Goal: Task Accomplishment & Management: Use online tool/utility

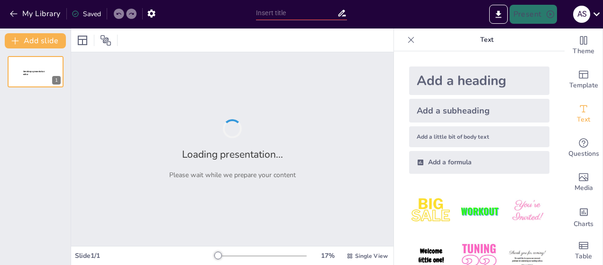
type input "Gestión de Indicadores"
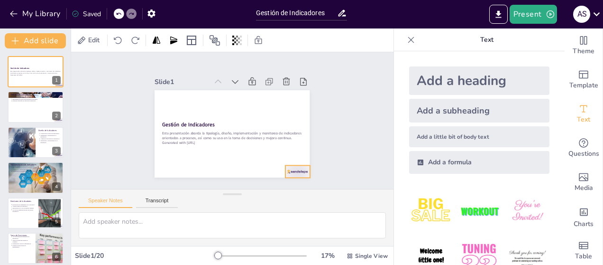
click at [288, 171] on div at bounding box center [292, 178] width 26 height 15
click at [296, 154] on icon at bounding box center [298, 160] width 13 height 13
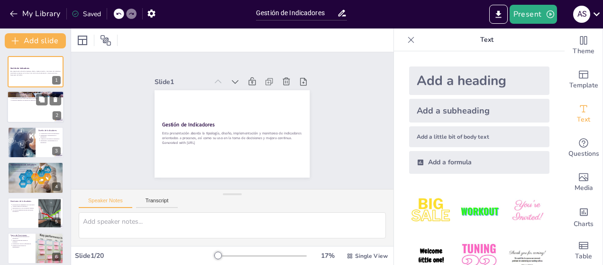
click at [39, 106] on div at bounding box center [35, 107] width 57 height 32
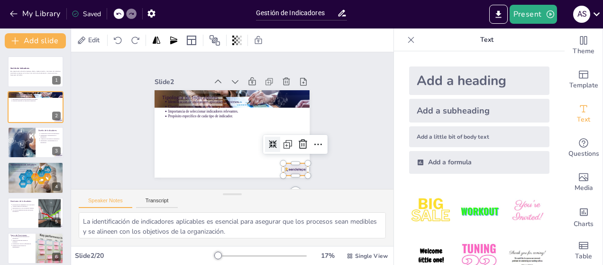
click at [295, 169] on div at bounding box center [290, 175] width 26 height 15
click at [296, 152] on icon at bounding box center [296, 158] width 13 height 13
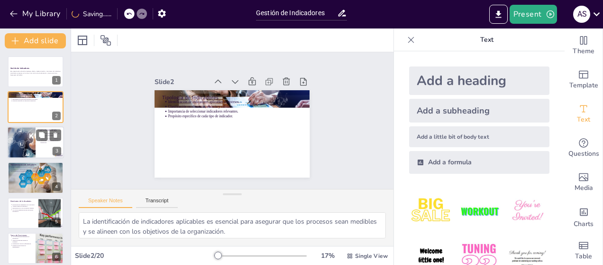
click at [47, 138] on div at bounding box center [48, 134] width 25 height 11
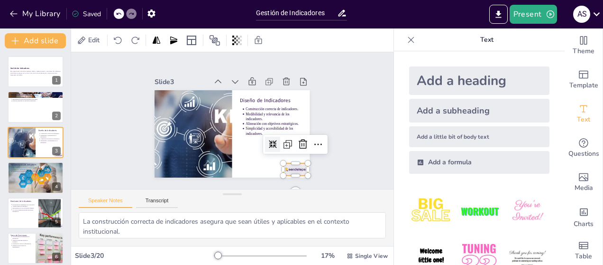
click at [286, 173] on div at bounding box center [284, 181] width 26 height 17
click at [296, 145] on icon at bounding box center [300, 151] width 12 height 12
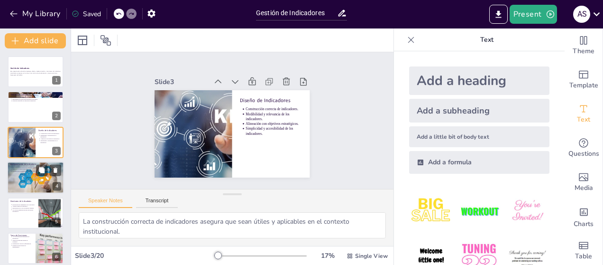
click at [37, 178] on div at bounding box center [35, 177] width 65 height 32
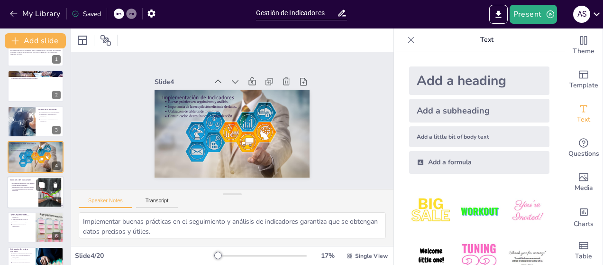
click at [34, 187] on p "Uso de retroalimentación para decisiones estratégicas." at bounding box center [24, 189] width 24 height 4
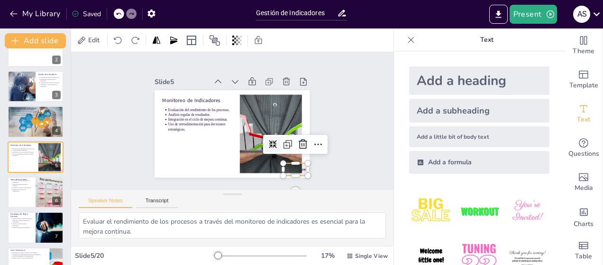
click at [299, 168] on div at bounding box center [290, 175] width 26 height 15
click at [300, 157] on icon at bounding box center [292, 164] width 14 height 14
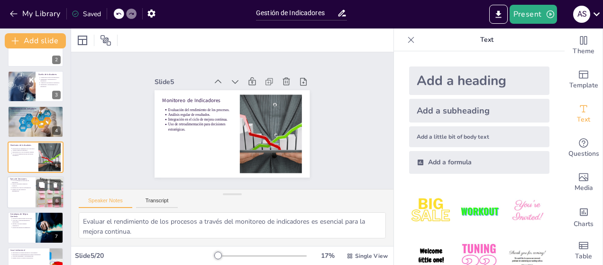
click at [27, 192] on div at bounding box center [35, 192] width 57 height 32
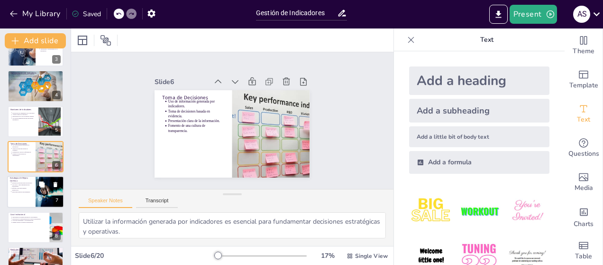
click at [25, 187] on p "Enfoque Lean para eliminar desperdicios." at bounding box center [22, 189] width 21 height 4
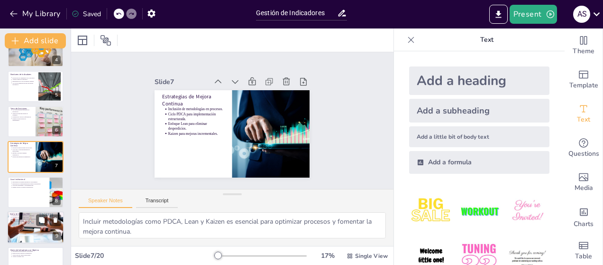
click at [27, 227] on div at bounding box center [35, 227] width 57 height 57
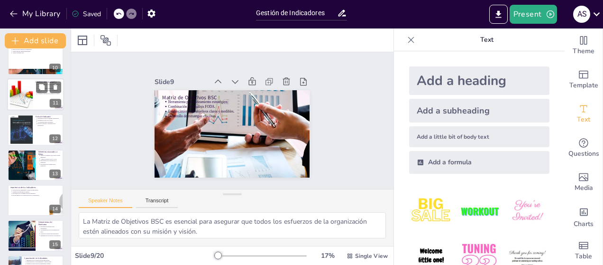
scroll to position [339, 0]
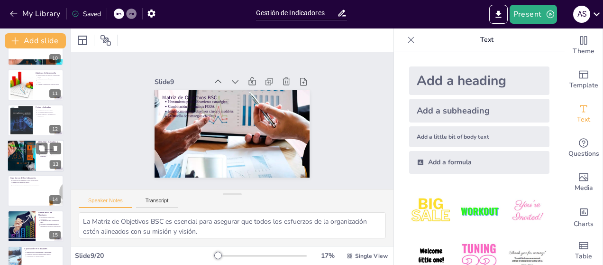
click at [29, 156] on div at bounding box center [21, 155] width 32 height 32
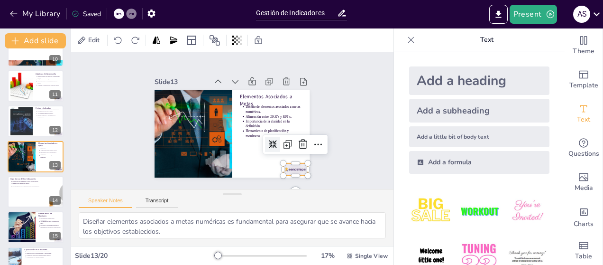
click at [289, 177] on div at bounding box center [277, 186] width 27 height 19
click at [297, 152] on icon at bounding box center [296, 158] width 13 height 13
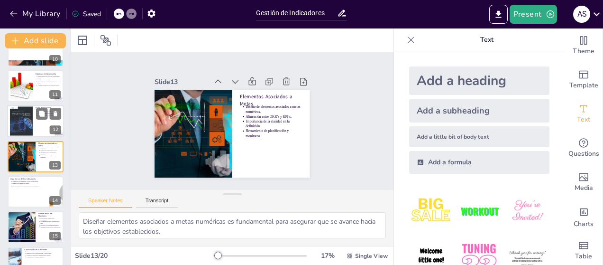
click at [23, 116] on div at bounding box center [21, 120] width 23 height 29
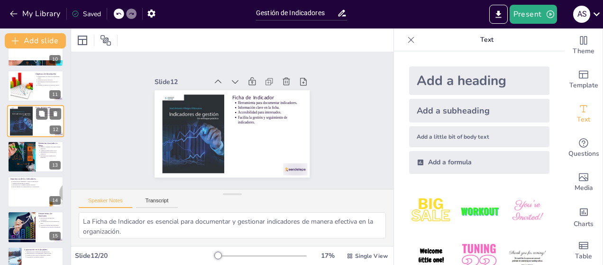
scroll to position [303, 0]
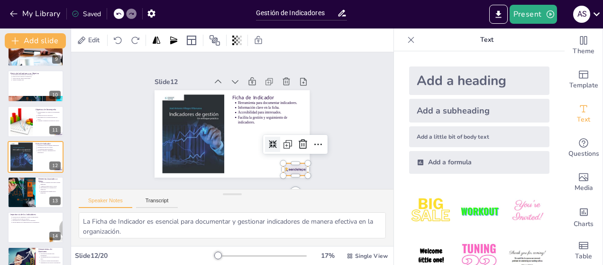
click at [284, 180] on div at bounding box center [270, 190] width 27 height 21
click at [298, 152] on icon at bounding box center [296, 158] width 13 height 13
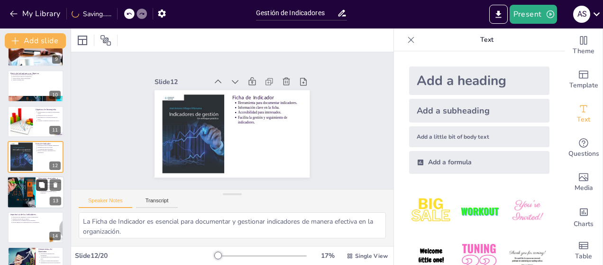
click at [37, 188] on button at bounding box center [41, 184] width 11 height 11
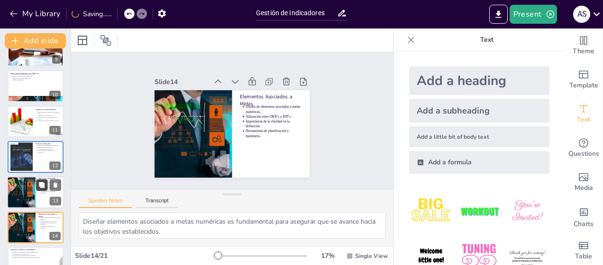
scroll to position [374, 0]
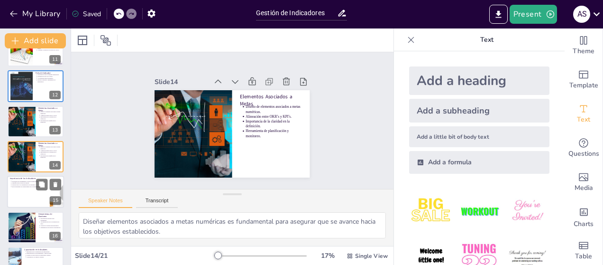
click at [31, 193] on div at bounding box center [35, 192] width 57 height 32
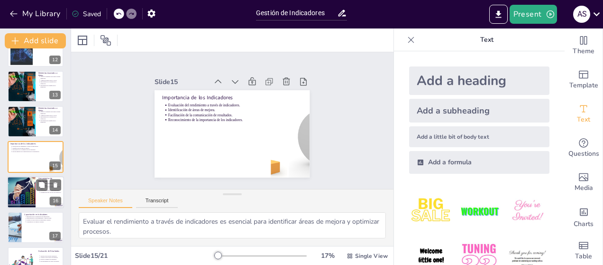
click at [20, 189] on div at bounding box center [21, 192] width 32 height 32
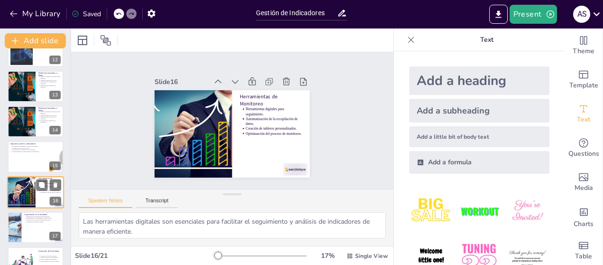
scroll to position [444, 0]
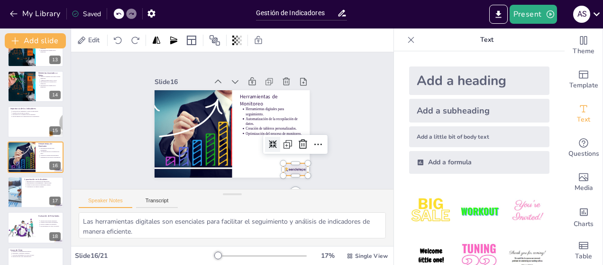
click at [288, 168] on div at bounding box center [290, 175] width 26 height 15
click at [300, 145] on icon at bounding box center [300, 151] width 12 height 12
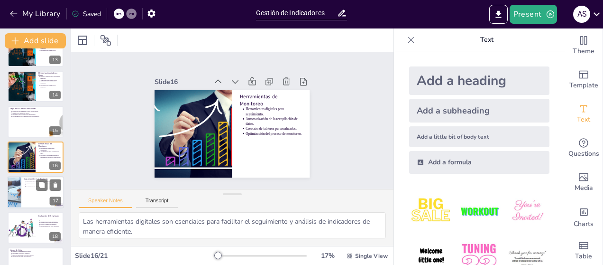
click at [27, 201] on div at bounding box center [35, 192] width 57 height 32
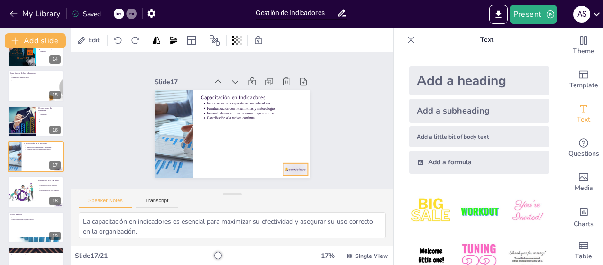
click at [278, 168] on div at bounding box center [290, 175] width 26 height 15
click at [295, 152] on icon at bounding box center [296, 158] width 13 height 13
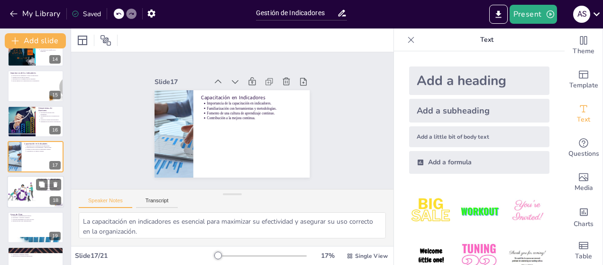
click at [32, 197] on div at bounding box center [21, 192] width 32 height 32
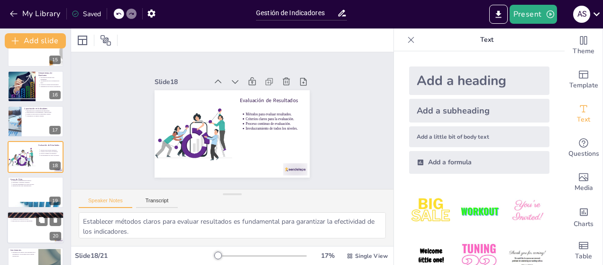
click at [30, 229] on div at bounding box center [35, 227] width 57 height 32
type textarea "La tecnología está transformando la gestión de indicadores, permitiendo mayor a…"
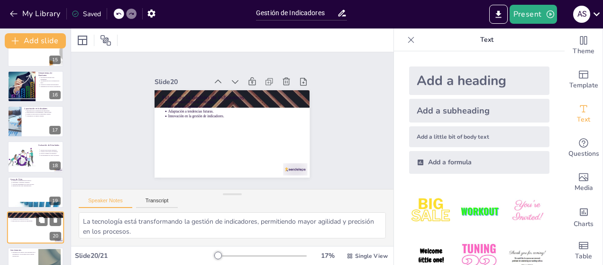
scroll to position [536, 0]
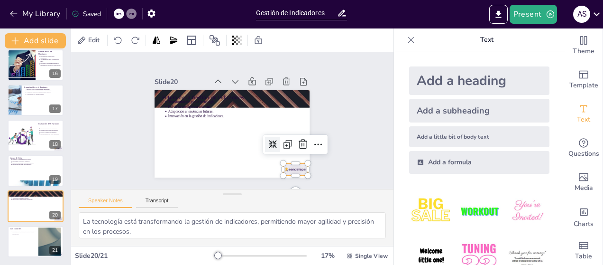
click at [276, 183] on div at bounding box center [262, 194] width 27 height 23
click at [298, 155] on div at bounding box center [292, 164] width 19 height 19
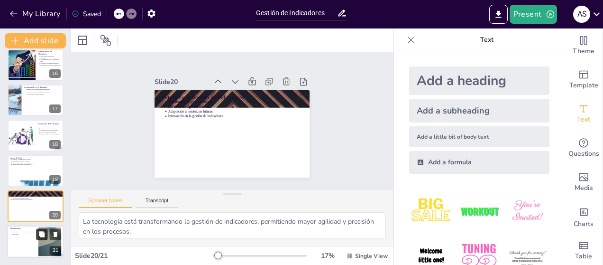
click at [46, 232] on button at bounding box center [41, 233] width 11 height 11
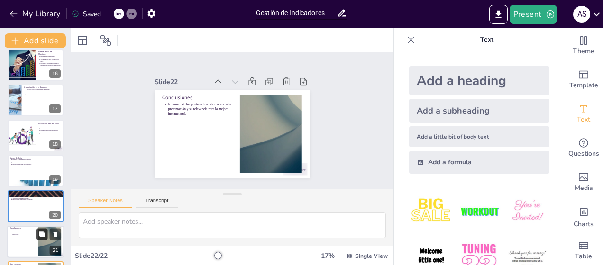
scroll to position [571, 0]
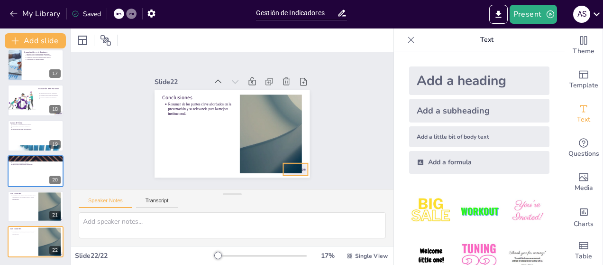
click at [297, 173] on div at bounding box center [284, 181] width 26 height 17
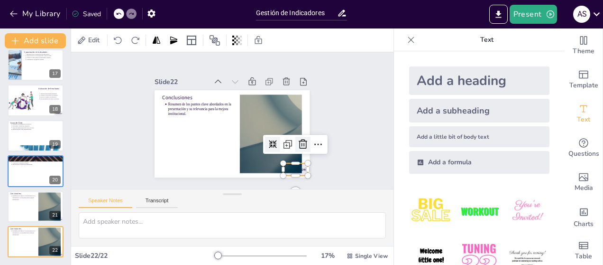
click at [296, 157] on icon at bounding box center [292, 164] width 14 height 14
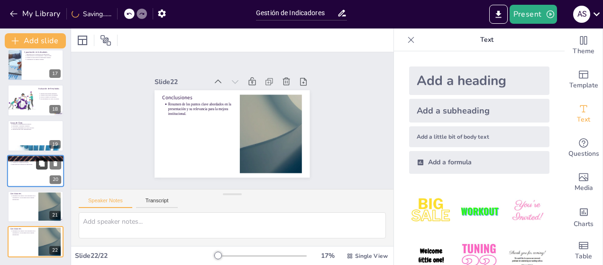
scroll to position [429, 0]
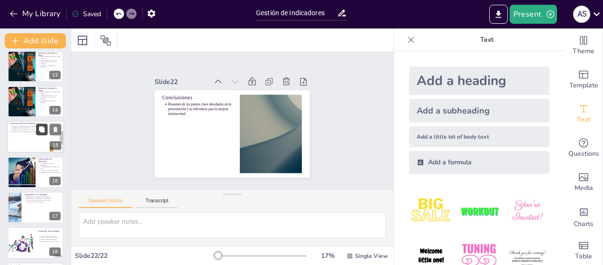
click at [38, 129] on icon at bounding box center [41, 129] width 7 height 7
type textarea "Evaluar el rendimiento a través de indicadores es esencial para identificar áre…"
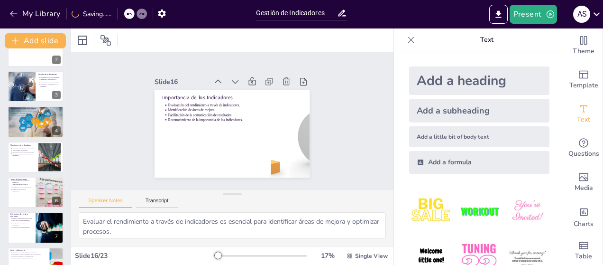
scroll to position [0, 0]
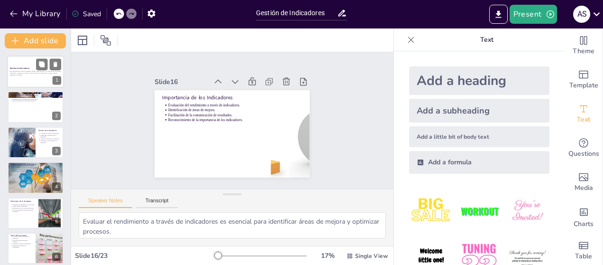
click at [25, 73] on p "Esta presentación aborda la tipología, diseño, implementación y monitoreo de in…" at bounding box center [35, 73] width 51 height 4
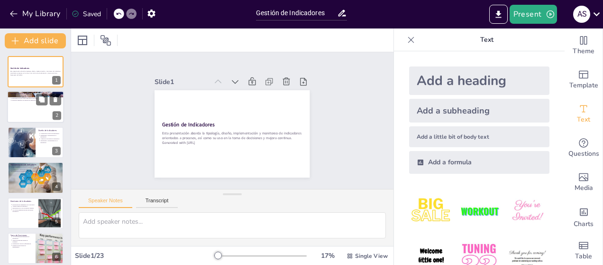
click at [37, 108] on div at bounding box center [35, 107] width 57 height 32
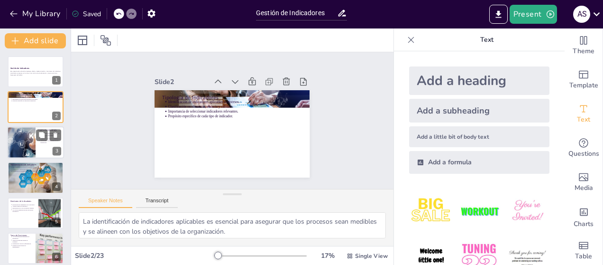
click at [41, 145] on div at bounding box center [35, 142] width 57 height 32
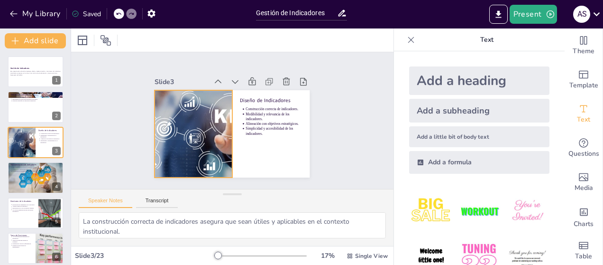
click at [203, 124] on div at bounding box center [193, 130] width 132 height 100
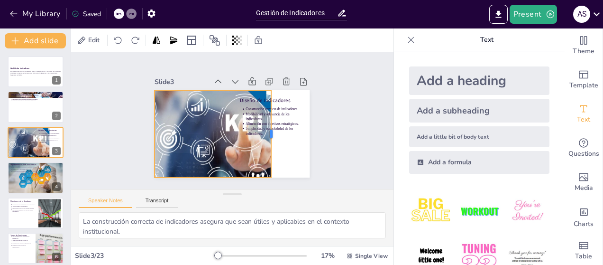
drag, startPoint x: 227, startPoint y: 128, endPoint x: 266, endPoint y: 122, distance: 39.4
click at [266, 122] on div at bounding box center [271, 142] width 26 height 87
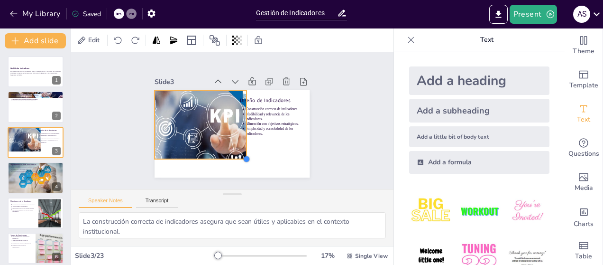
drag, startPoint x: 264, startPoint y: 173, endPoint x: 211, endPoint y: 155, distance: 56.2
click at [211, 155] on div "Diseño de Indicadores Construcción correcta de indicadores. Medibilidad y relev…" at bounding box center [220, 127] width 153 height 178
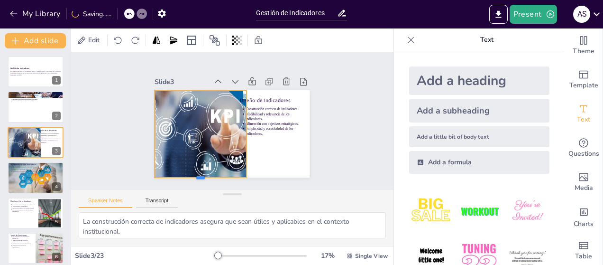
drag, startPoint x: 193, startPoint y: 156, endPoint x: 188, endPoint y: 175, distance: 19.3
click at [188, 175] on div at bounding box center [189, 173] width 92 height 27
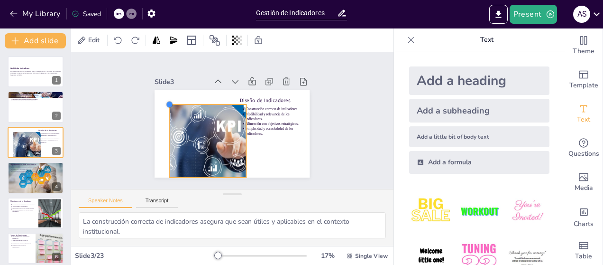
drag, startPoint x: 149, startPoint y: 87, endPoint x: 175, endPoint y: 101, distance: 29.7
click at [175, 101] on div "Diseño de Indicadores Construcción correcta de indicadores. Medibilidad y relev…" at bounding box center [228, 133] width 174 height 131
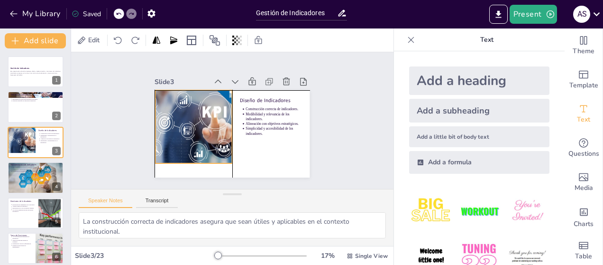
drag, startPoint x: 185, startPoint y: 116, endPoint x: 170, endPoint y: 101, distance: 20.8
click at [170, 101] on div at bounding box center [197, 91] width 116 height 118
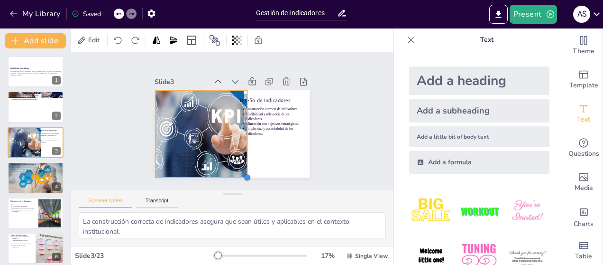
drag, startPoint x: 226, startPoint y: 158, endPoint x: 213, endPoint y: 173, distance: 18.8
click at [213, 173] on div "Diseño de Indicadores Construcción correcta de indicadores. Medibilidad y relev…" at bounding box center [228, 133] width 174 height 131
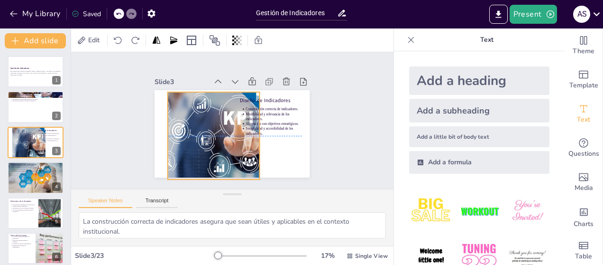
drag, startPoint x: 149, startPoint y: 127, endPoint x: 163, endPoint y: 126, distance: 13.8
click at [163, 126] on div at bounding box center [202, 129] width 126 height 108
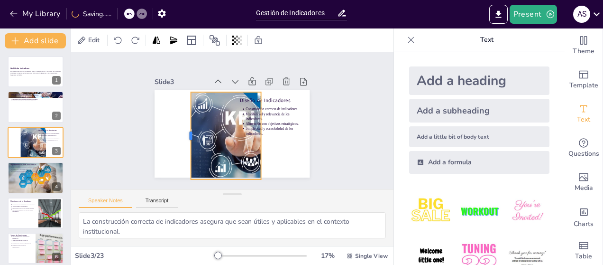
drag, startPoint x: 162, startPoint y: 131, endPoint x: 183, endPoint y: 130, distance: 21.8
click at [183, 130] on div at bounding box center [186, 131] width 17 height 88
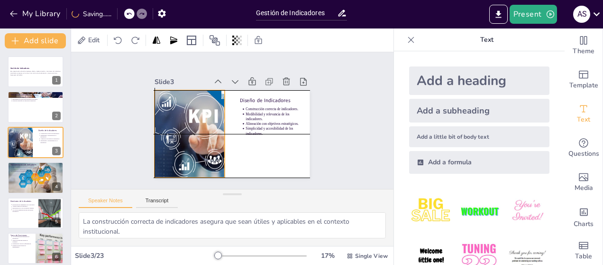
drag, startPoint x: 198, startPoint y: 128, endPoint x: 160, endPoint y: 124, distance: 37.7
click at [160, 124] on div at bounding box center [169, 120] width 126 height 108
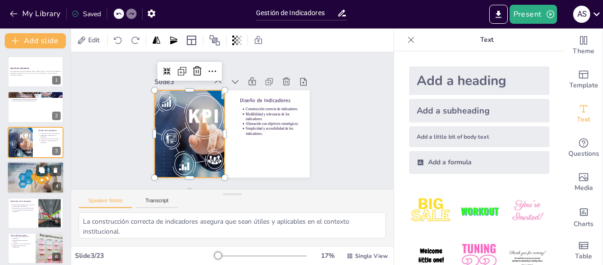
click at [37, 177] on div at bounding box center [35, 177] width 65 height 32
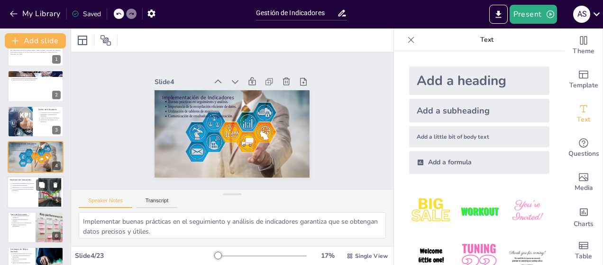
click at [27, 188] on p "Uso de retroalimentación para decisiones estratégicas." at bounding box center [24, 189] width 24 height 4
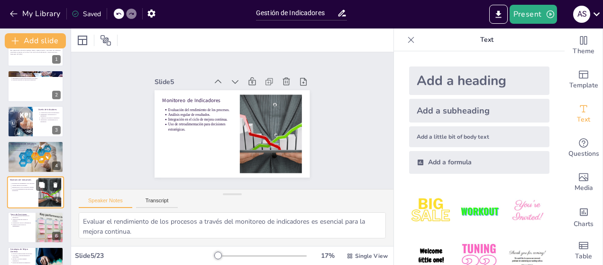
scroll to position [56, 0]
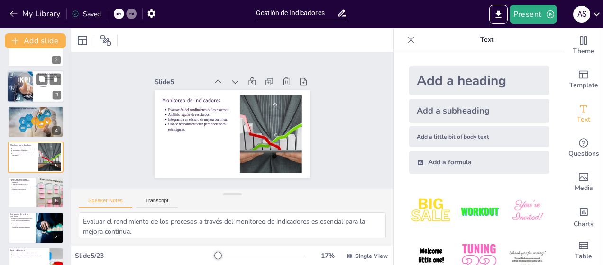
click at [42, 86] on p "Simplicidad y accesibilidad de los indicadores." at bounding box center [51, 85] width 21 height 4
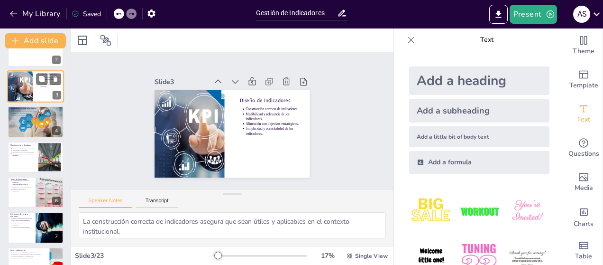
scroll to position [0, 0]
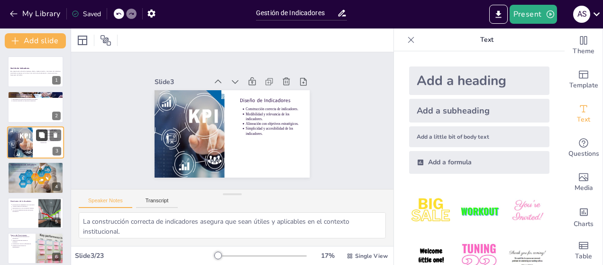
click at [42, 135] on icon at bounding box center [42, 135] width 6 height 6
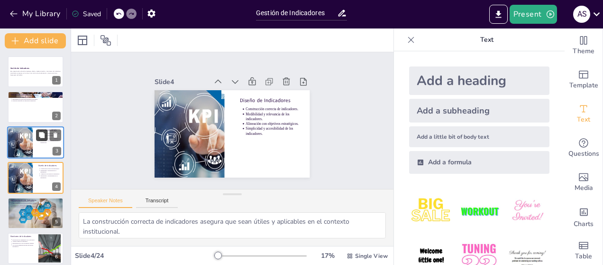
scroll to position [21, 0]
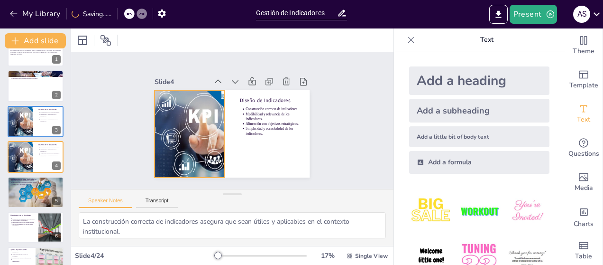
click at [197, 111] on div at bounding box center [169, 120] width 126 height 108
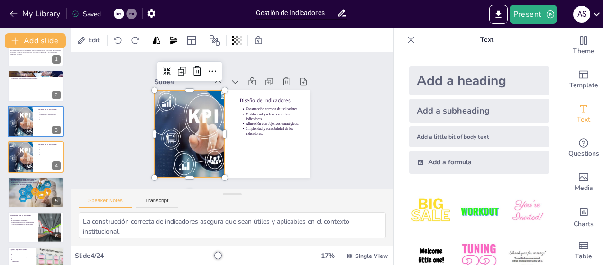
click at [192, 110] on div at bounding box center [169, 120] width 126 height 108
click at [211, 66] on icon at bounding box center [217, 69] width 12 height 12
click at [25, 124] on div at bounding box center [12, 121] width 41 height 32
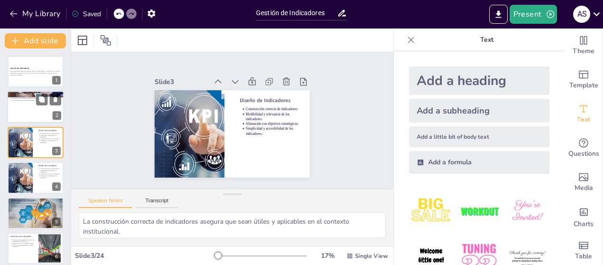
click at [36, 111] on div at bounding box center [35, 107] width 57 height 32
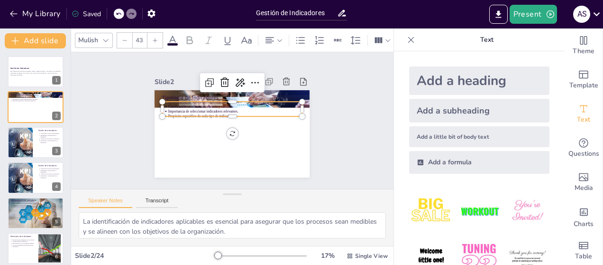
click at [191, 109] on p "Importancia de seleccionar indicadores relevantes." at bounding box center [237, 112] width 132 height 33
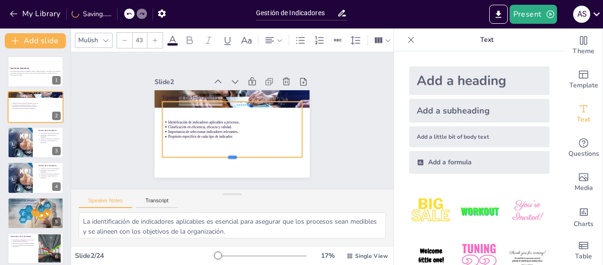
drag, startPoint x: 196, startPoint y: 114, endPoint x: 192, endPoint y: 155, distance: 41.0
click at [192, 155] on div at bounding box center [219, 159] width 135 height 50
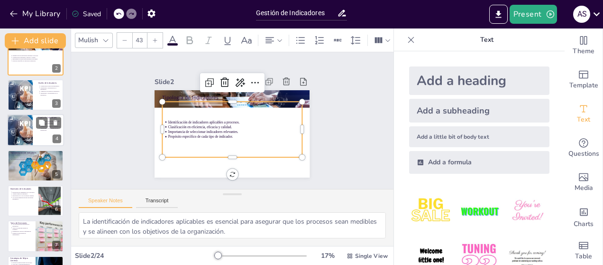
click at [38, 133] on div at bounding box center [35, 130] width 57 height 32
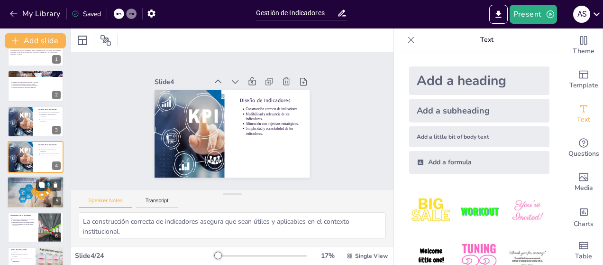
click at [24, 190] on div at bounding box center [35, 192] width 65 height 32
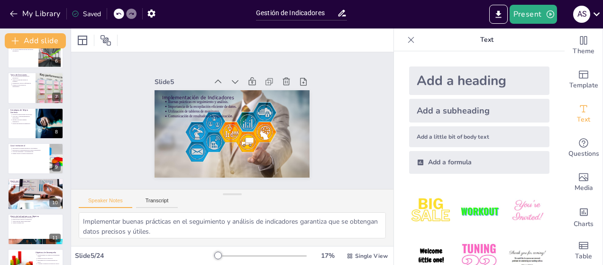
scroll to position [198, 0]
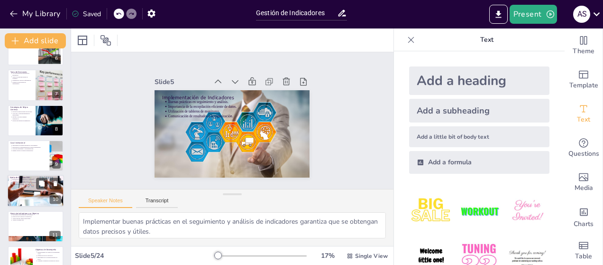
click at [30, 195] on div at bounding box center [35, 190] width 57 height 57
type textarea "La Matriz de Objetivos BSC es esencial para asegurar que todos los esfuerzos de…"
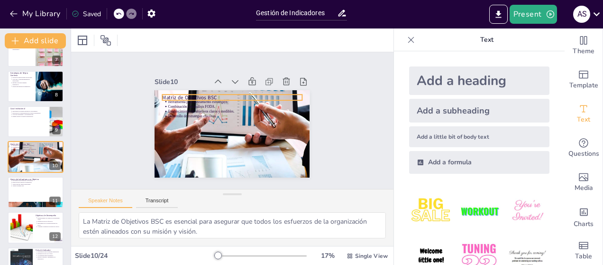
click at [190, 92] on p "Matriz de Objetivos BSC" at bounding box center [239, 98] width 135 height 50
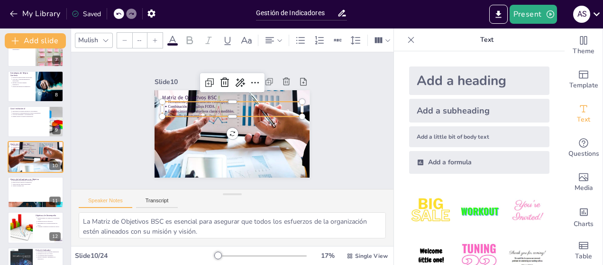
type input "43"
click at [194, 110] on p "Establecimiento de objetivos claros y medibles." at bounding box center [240, 116] width 93 height 102
click at [243, 80] on icon at bounding box center [248, 85] width 11 height 10
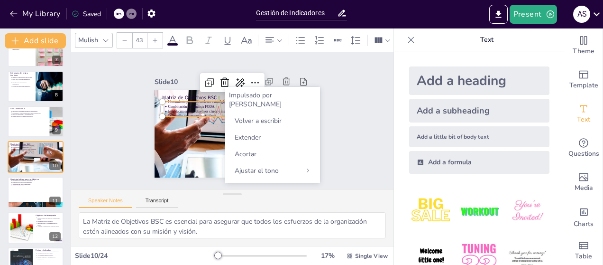
click at [247, 96] on font "Impulsado por [PERSON_NAME]" at bounding box center [255, 100] width 53 height 18
click at [352, 127] on div "Slide 1 Gestión de Indicadores Esta presentación aborda la tipología, diseño, i…" at bounding box center [232, 121] width 335 height 170
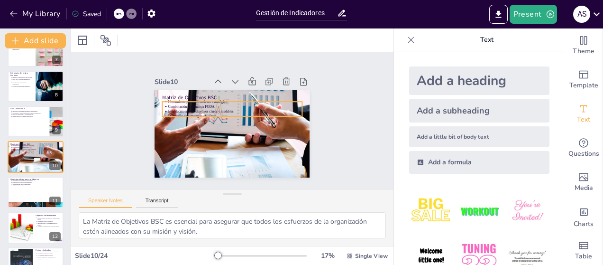
click at [214, 109] on p "Establecimiento de objetivos claros y medibles." at bounding box center [237, 112] width 132 height 33
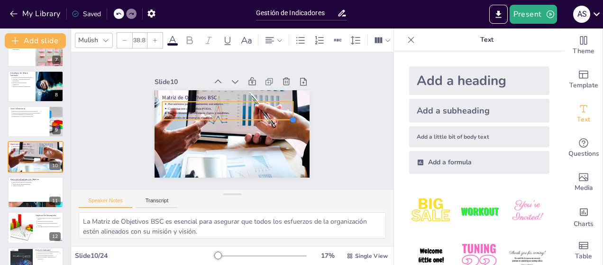
type input "40.2"
drag, startPoint x: 295, startPoint y: 113, endPoint x: 259, endPoint y: 112, distance: 35.6
click at [259, 112] on div "Matriz de Objetivos BSC Herramienta para alineamiento estratégico. Combinación …" at bounding box center [226, 132] width 177 height 143
drag, startPoint x: 220, startPoint y: 116, endPoint x: 257, endPoint y: 128, distance: 39.1
click at [257, 128] on div at bounding box center [224, 133] width 129 height 35
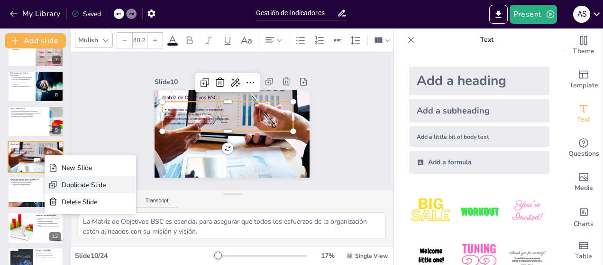
click at [72, 181] on div "Duplicate Slide" at bounding box center [84, 184] width 44 height 9
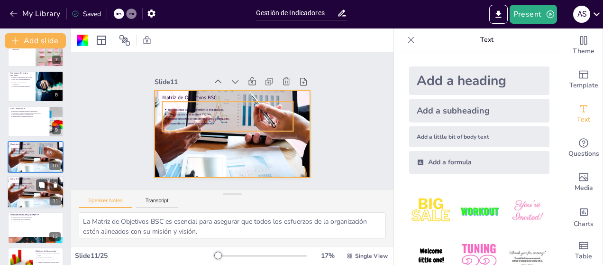
click at [21, 184] on p "Combinación con análisis FODA." at bounding box center [35, 185] width 46 height 2
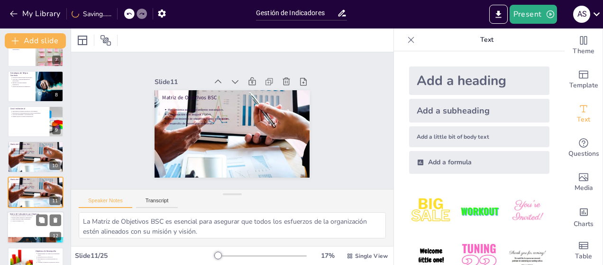
scroll to position [267, 0]
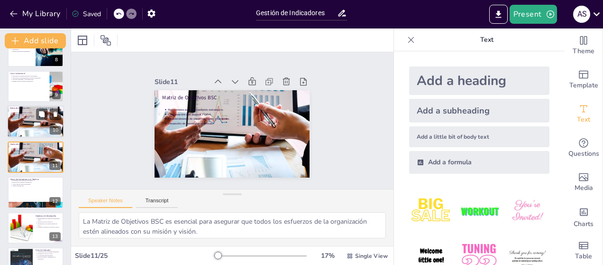
click at [40, 123] on div at bounding box center [35, 121] width 57 height 57
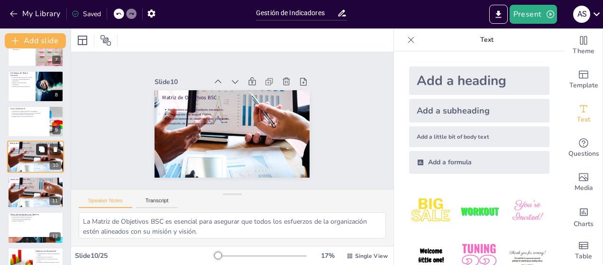
click at [46, 153] on button at bounding box center [41, 149] width 11 height 11
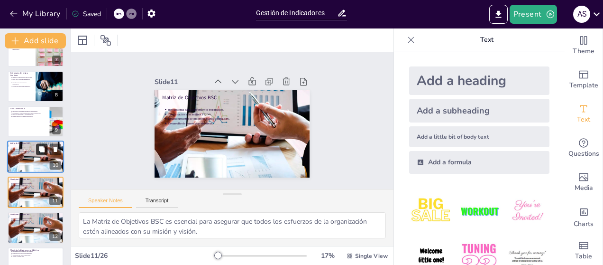
scroll to position [267, 0]
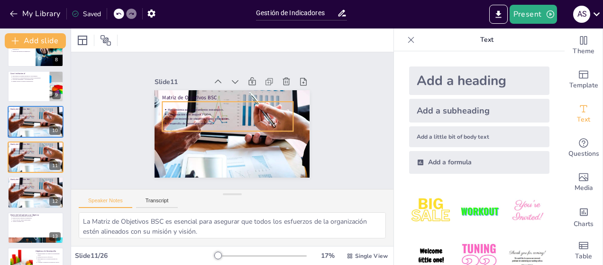
click at [211, 116] on p "Establecimiento de objetivos claros y medibles." at bounding box center [230, 118] width 123 height 30
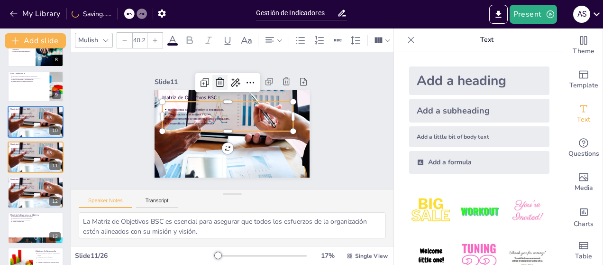
click at [221, 78] on icon at bounding box center [227, 80] width 13 height 13
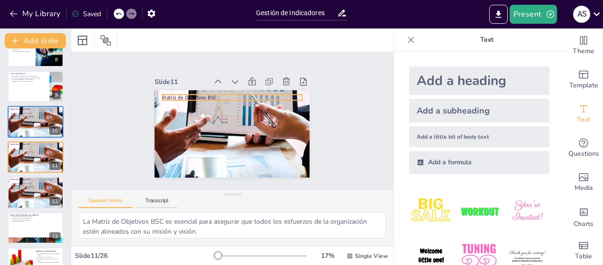
click at [222, 92] on p "Matriz de Objetivos BSC" at bounding box center [254, 111] width 64 height 130
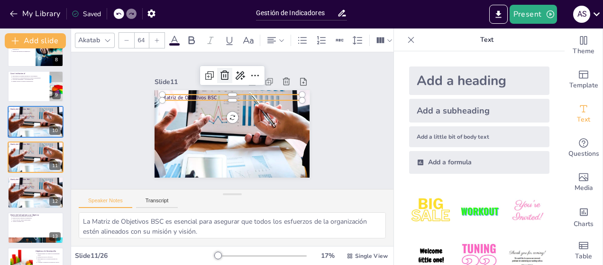
click at [225, 71] on icon at bounding box center [229, 75] width 9 height 10
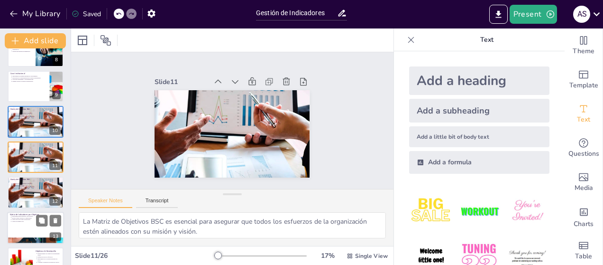
click at [35, 197] on div at bounding box center [36, 192] width 56 height 56
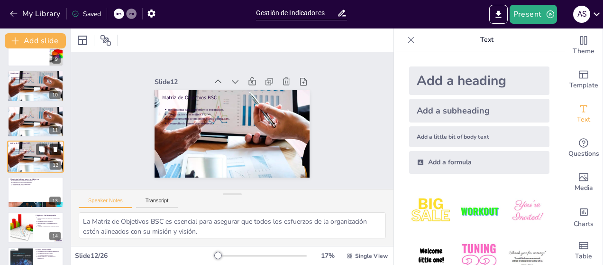
click at [55, 148] on icon at bounding box center [56, 149] width 4 height 5
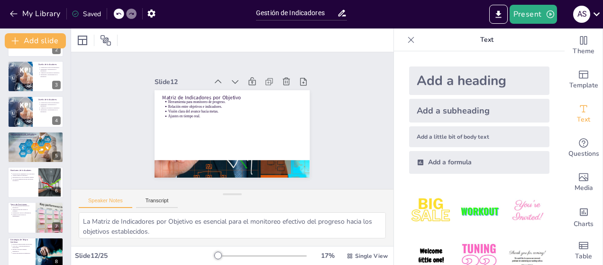
scroll to position [0, 0]
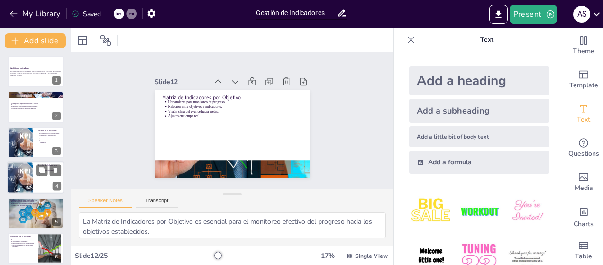
click at [27, 177] on div at bounding box center [12, 177] width 41 height 32
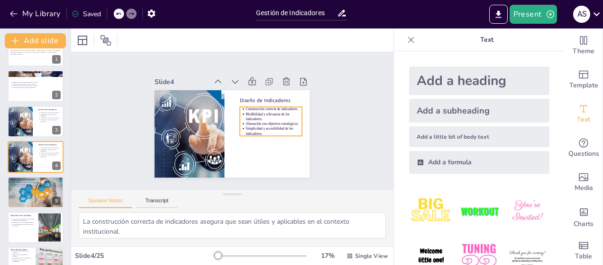
click at [252, 111] on p "Construcción correcta de indicadores." at bounding box center [275, 122] width 55 height 22
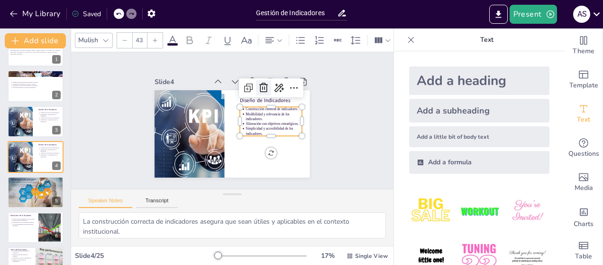
click at [263, 88] on icon at bounding box center [269, 94] width 13 height 13
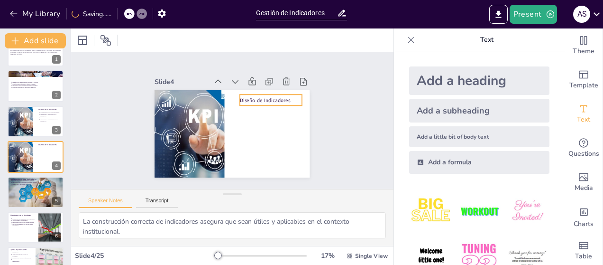
click at [254, 97] on p "Diseño de Indicadores" at bounding box center [273, 104] width 63 height 14
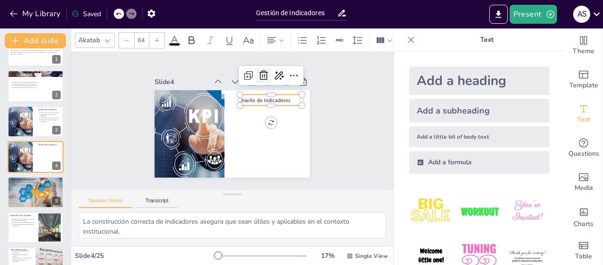
click at [262, 73] on icon at bounding box center [268, 79] width 12 height 12
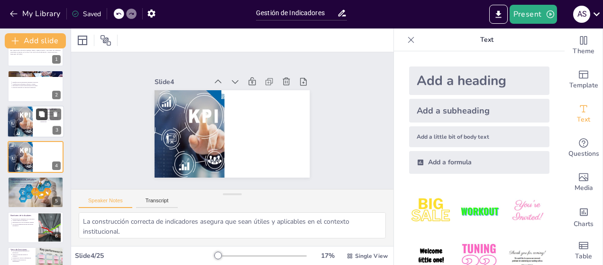
scroll to position [0, 0]
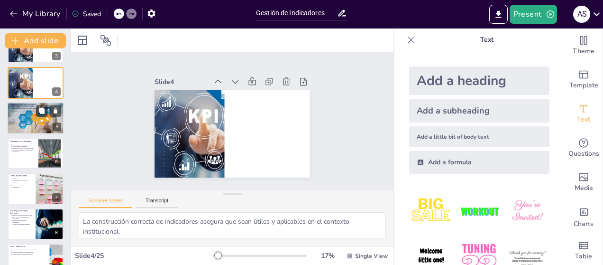
click at [34, 124] on div at bounding box center [35, 118] width 65 height 32
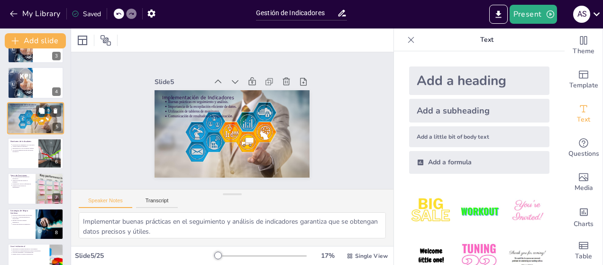
scroll to position [56, 0]
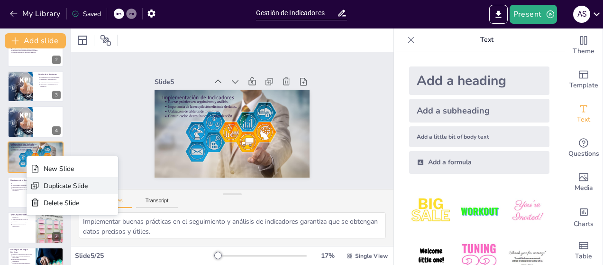
click at [54, 183] on div "Duplicate Slide" at bounding box center [66, 185] width 44 height 9
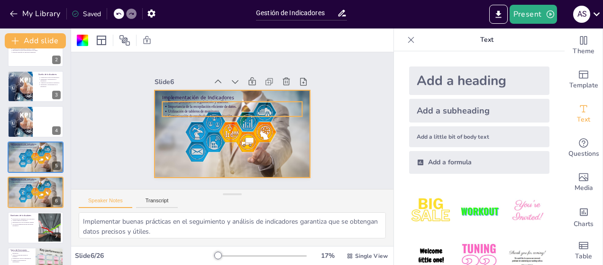
click at [191, 102] on p "Importancia de la recopilación eficiente de datos." at bounding box center [241, 108] width 124 height 59
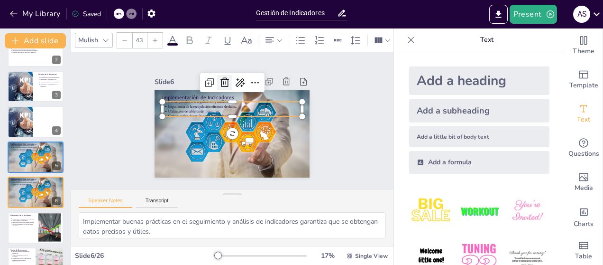
click at [226, 78] on icon at bounding box center [232, 81] width 13 height 13
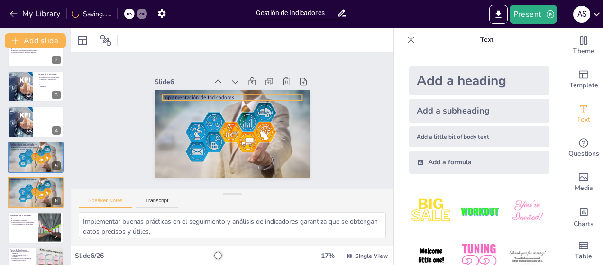
click at [190, 93] on p "Implementación de Indicadores" at bounding box center [234, 98] width 139 height 22
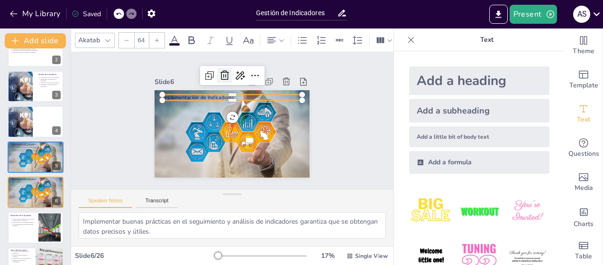
click at [236, 73] on icon at bounding box center [243, 76] width 15 height 15
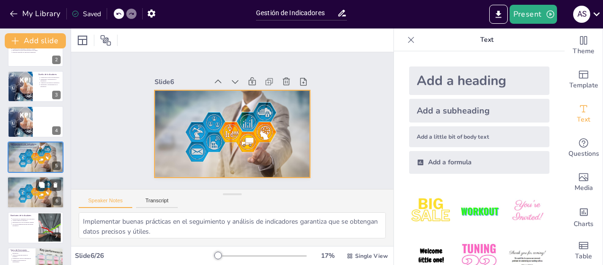
scroll to position [151, 0]
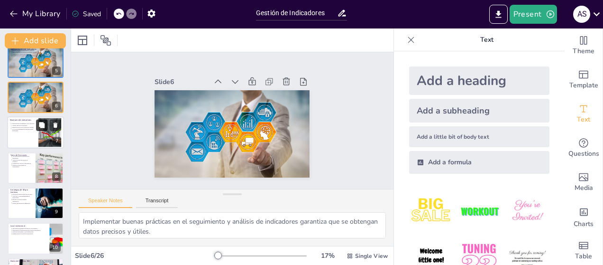
click at [40, 126] on icon at bounding box center [42, 125] width 6 height 6
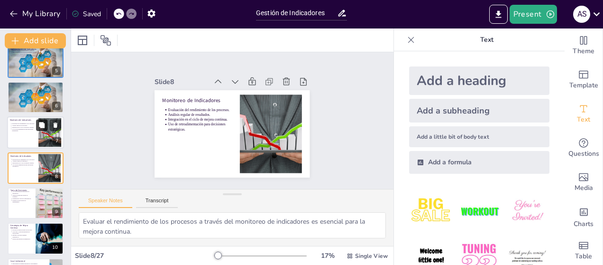
scroll to position [162, 0]
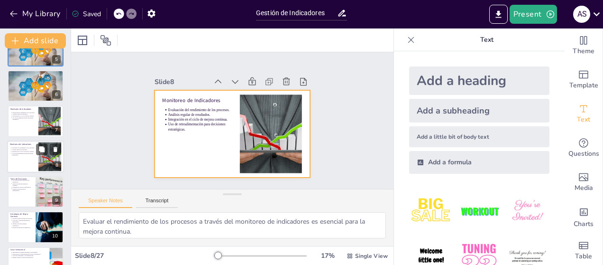
click at [21, 156] on div at bounding box center [35, 156] width 57 height 32
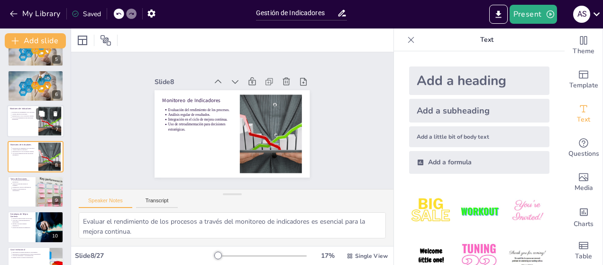
click at [27, 128] on div at bounding box center [35, 121] width 57 height 32
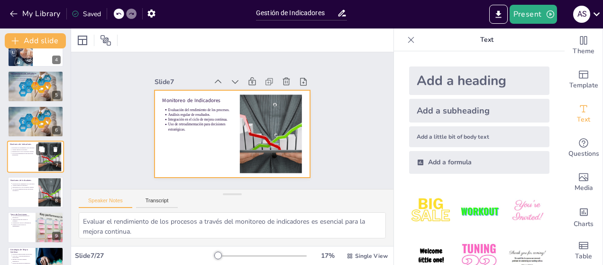
click at [31, 157] on div at bounding box center [35, 157] width 57 height 32
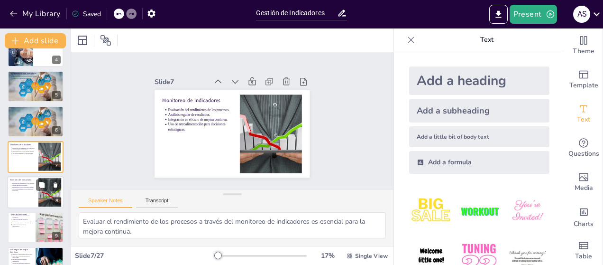
click at [28, 188] on p "Uso de retroalimentación para decisiones estratégicas." at bounding box center [24, 190] width 24 height 4
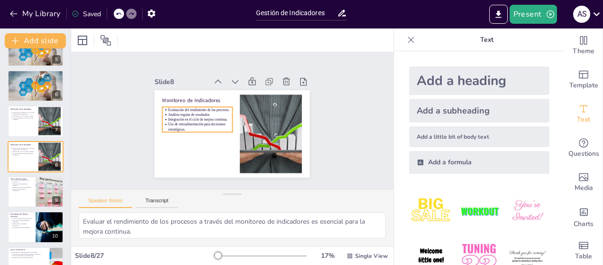
click at [176, 125] on p "Uso de retroalimentación para decisiones estratégicas." at bounding box center [199, 120] width 64 height 23
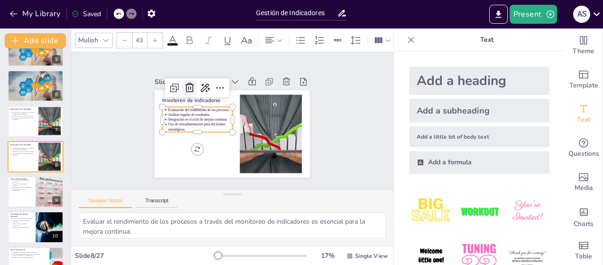
click at [195, 83] on icon at bounding box center [202, 76] width 14 height 14
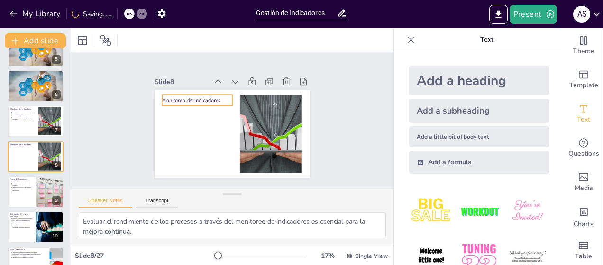
click at [176, 94] on p "Monitoreo de Indicadores" at bounding box center [208, 87] width 67 height 35
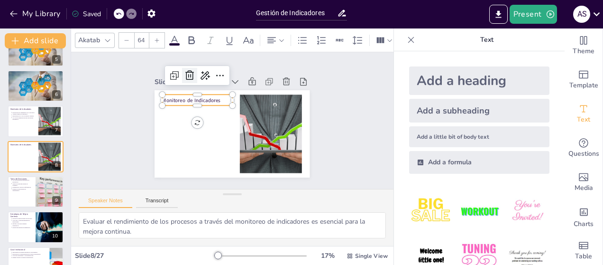
click at [199, 72] on icon at bounding box center [206, 64] width 14 height 14
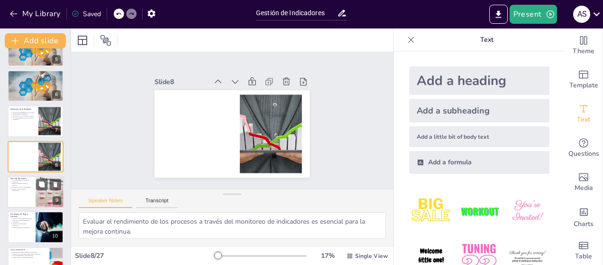
click at [26, 192] on div at bounding box center [35, 191] width 57 height 32
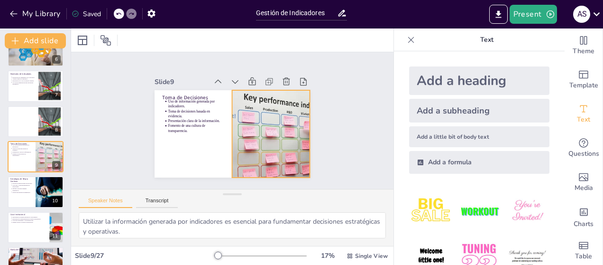
click at [244, 130] on div at bounding box center [265, 145] width 155 height 125
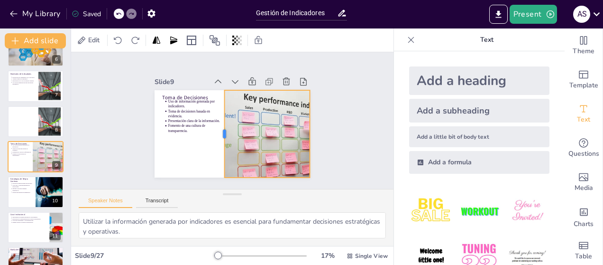
drag, startPoint x: 224, startPoint y: 130, endPoint x: 216, endPoint y: 130, distance: 8.5
click at [216, 130] on div at bounding box center [217, 129] width 34 height 85
drag, startPoint x: 304, startPoint y: 128, endPoint x: 316, endPoint y: 128, distance: 11.4
click at [316, 128] on div at bounding box center [320, 152] width 26 height 87
drag, startPoint x: 314, startPoint y: 130, endPoint x: 302, endPoint y: 131, distance: 11.9
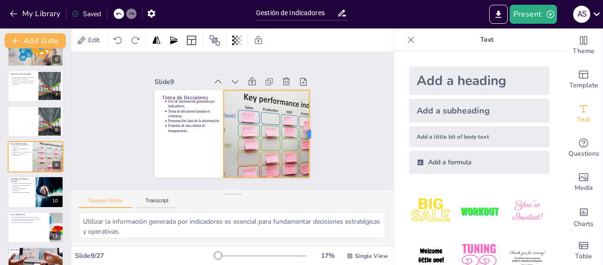
click at [302, 133] on div at bounding box center [296, 172] width 50 height 79
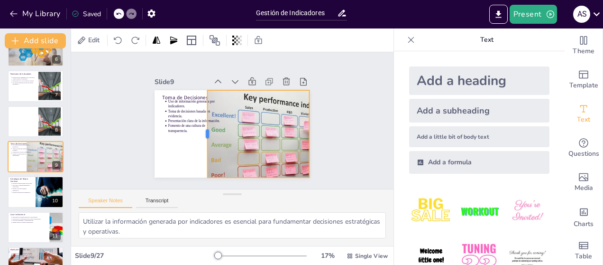
drag, startPoint x: 216, startPoint y: 129, endPoint x: 200, endPoint y: 121, distance: 18.2
click at [200, 121] on div at bounding box center [206, 102] width 79 height 50
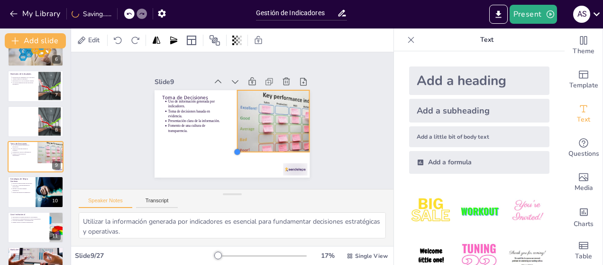
drag, startPoint x: 201, startPoint y: 174, endPoint x: 231, endPoint y: 142, distance: 43.6
click at [231, 142] on div "Toma de Decisiones Uso de información generada por indicadores. Toma de decisio…" at bounding box center [228, 133] width 174 height 131
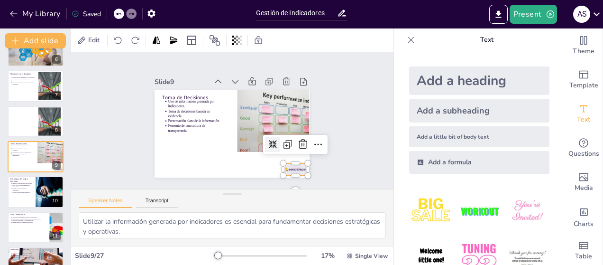
click at [291, 168] on div at bounding box center [290, 175] width 26 height 15
click at [295, 157] on icon at bounding box center [292, 164] width 14 height 14
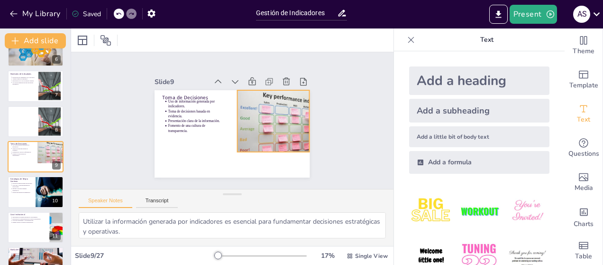
click at [234, 138] on div at bounding box center [272, 150] width 113 height 106
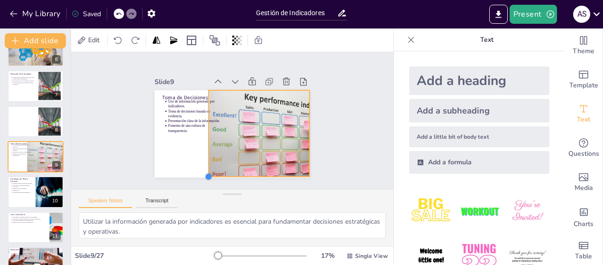
drag, startPoint x: 229, startPoint y: 146, endPoint x: 215, endPoint y: 171, distance: 28.7
click at [215, 171] on div "Toma de Decisiones Uso de información generada por indicadores. Toma de decisio…" at bounding box center [224, 131] width 177 height 162
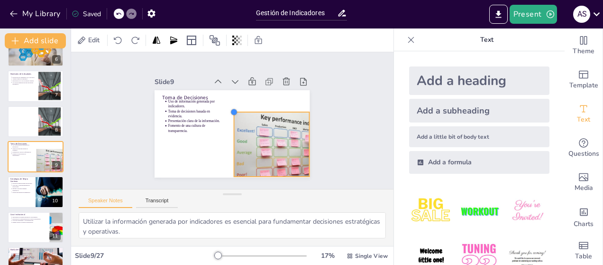
drag, startPoint x: 203, startPoint y: 86, endPoint x: 243, endPoint y: 109, distance: 45.9
click at [243, 109] on div "Toma de Decisiones Uso de información generada por indicadores. Toma de decisio…" at bounding box center [226, 132] width 177 height 143
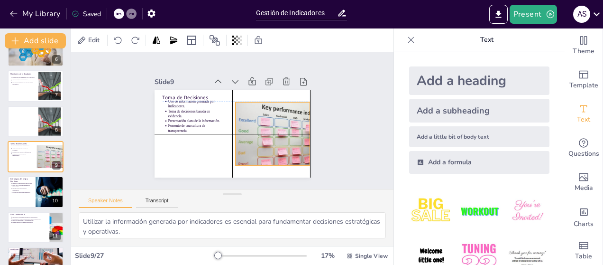
drag, startPoint x: 267, startPoint y: 136, endPoint x: 266, endPoint y: 128, distance: 8.7
click at [266, 128] on div at bounding box center [278, 143] width 109 height 82
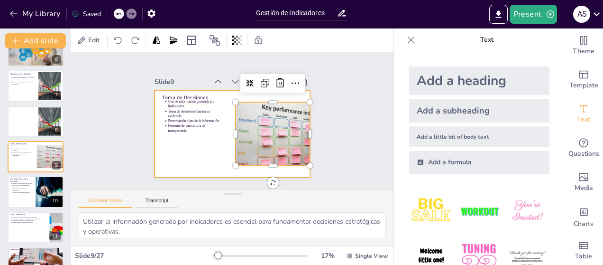
click at [200, 149] on div at bounding box center [228, 133] width 174 height 131
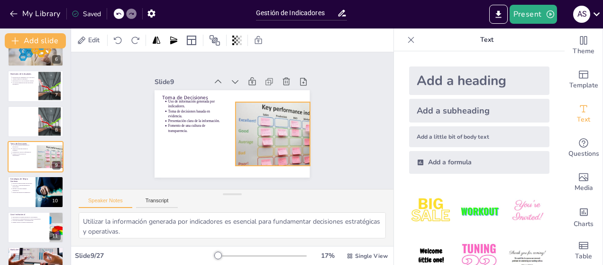
click at [256, 131] on div at bounding box center [278, 143] width 109 height 82
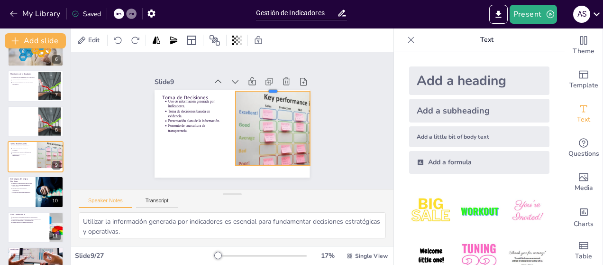
drag, startPoint x: 265, startPoint y: 98, endPoint x: 265, endPoint y: 87, distance: 10.9
click at [265, 87] on div at bounding box center [276, 91] width 74 height 15
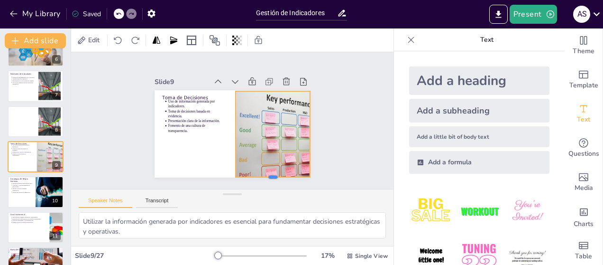
drag, startPoint x: 265, startPoint y: 163, endPoint x: 262, endPoint y: 174, distance: 11.7
click at [184, 174] on div at bounding box center [176, 167] width 15 height 74
click at [113, 174] on div "Slide 1 Gestión de Indicadores Esta presentación aborda la tipología, diseño, i…" at bounding box center [232, 121] width 335 height 170
click at [294, 123] on div at bounding box center [287, 140] width 121 height 97
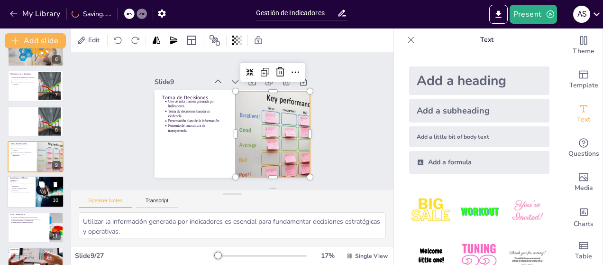
click at [33, 196] on div at bounding box center [35, 192] width 57 height 32
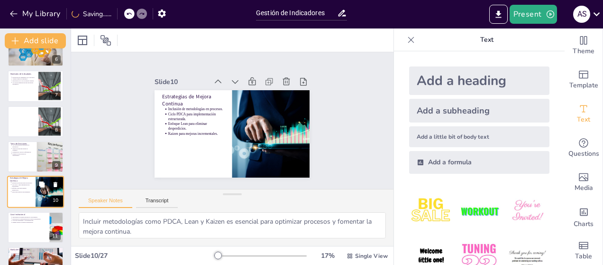
scroll to position [232, 0]
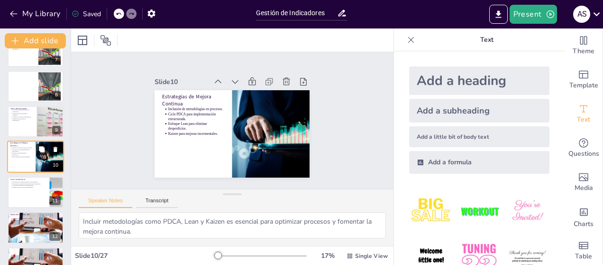
click at [44, 148] on icon at bounding box center [42, 150] width 6 height 6
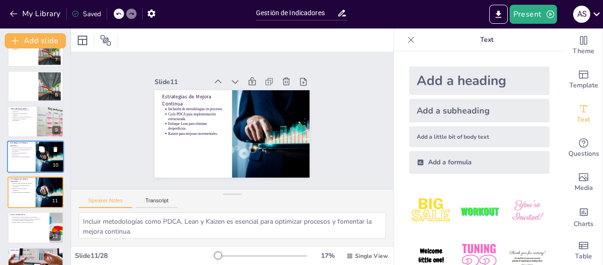
scroll to position [267, 0]
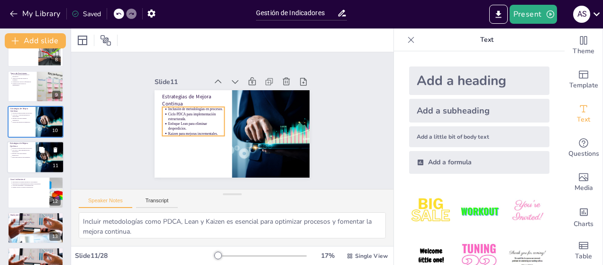
click at [22, 155] on p "Enfoque Lean para eliminar desperdicios." at bounding box center [22, 154] width 21 height 4
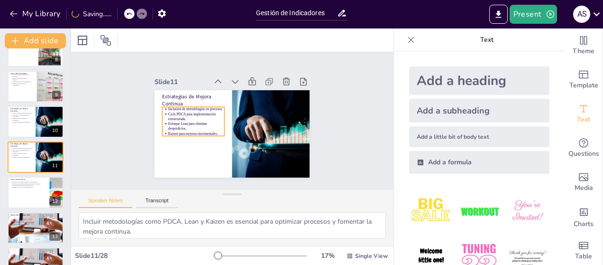
click at [169, 126] on p "Enfoque Lean para eliminar desperdicios." at bounding box center [196, 114] width 56 height 27
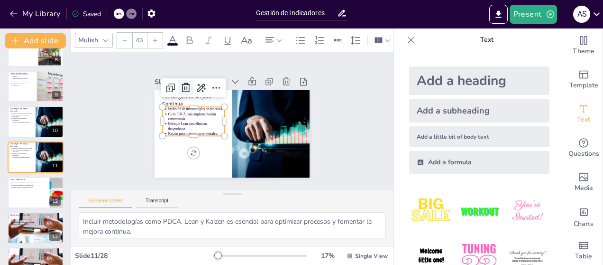
click at [183, 84] on icon at bounding box center [189, 83] width 12 height 12
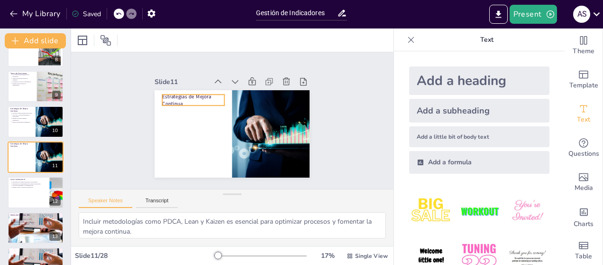
click at [167, 99] on p "Estrategias de Mejora Continua" at bounding box center [199, 92] width 64 height 27
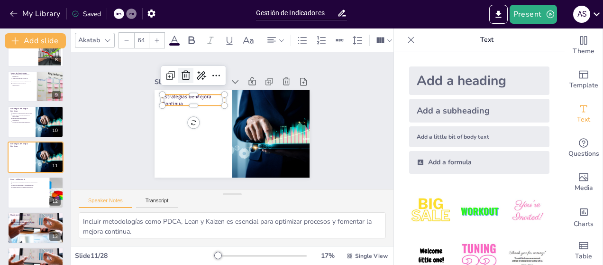
click at [191, 72] on icon at bounding box center [196, 66] width 10 height 11
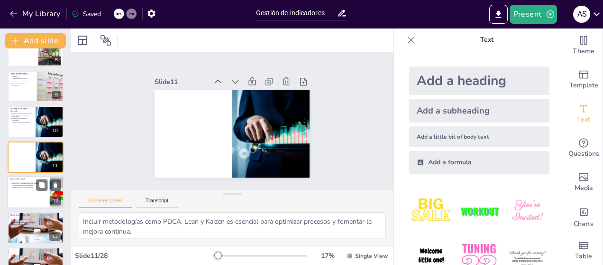
click at [38, 194] on div at bounding box center [35, 192] width 57 height 32
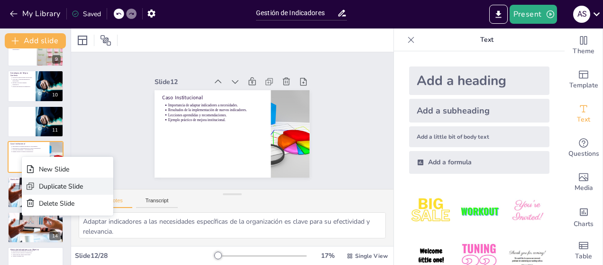
click at [47, 182] on div "Duplicate Slide" at bounding box center [61, 186] width 44 height 9
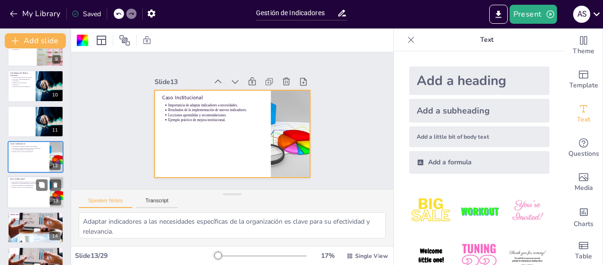
click at [23, 192] on div at bounding box center [35, 192] width 57 height 32
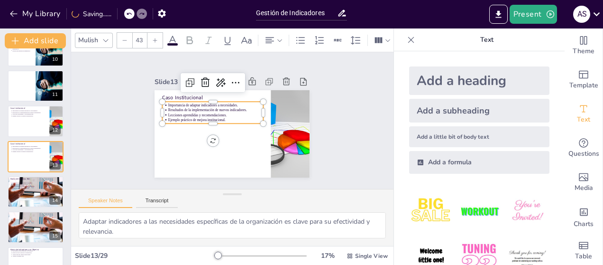
click at [187, 108] on p "Resultados de la implementación de nuevos indicadores." at bounding box center [219, 106] width 94 height 25
click at [205, 75] on icon at bounding box center [209, 79] width 9 height 10
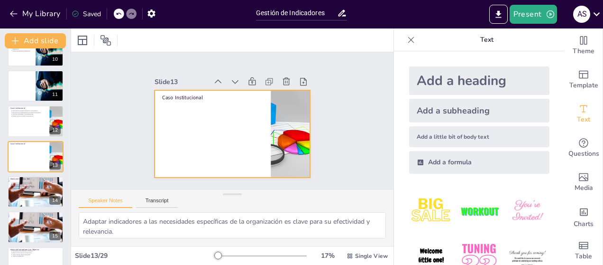
click at [185, 96] on div "Caso Institucional" at bounding box center [230, 133] width 170 height 118
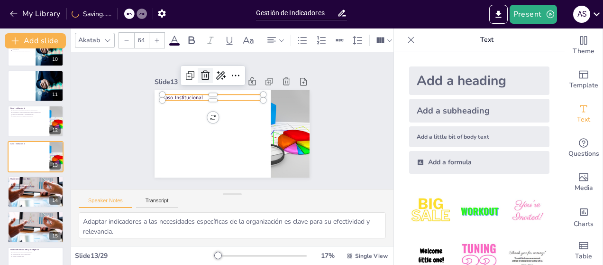
click at [205, 71] on icon at bounding box center [209, 72] width 9 height 10
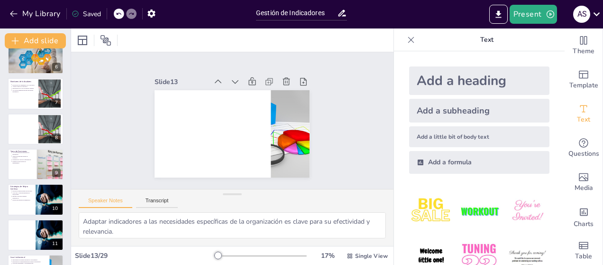
scroll to position [237, 0]
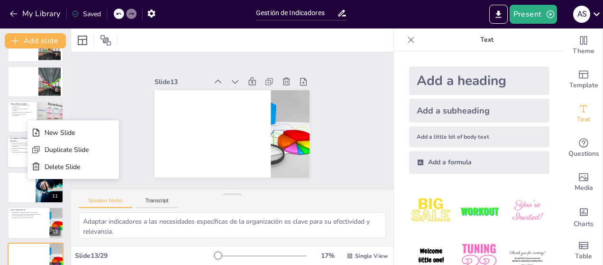
click at [52, 150] on div "Duplicate Slide" at bounding box center [67, 149] width 44 height 9
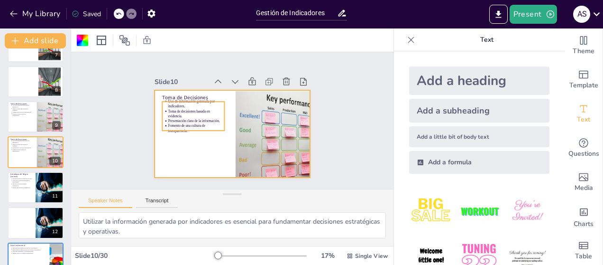
click at [182, 112] on p "Toma de decisiones basada en evidencia." at bounding box center [207, 93] width 51 height 41
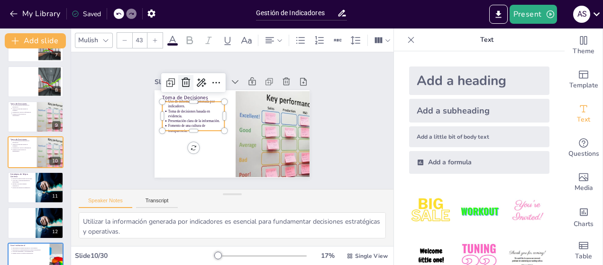
click at [268, 80] on icon at bounding box center [274, 78] width 12 height 12
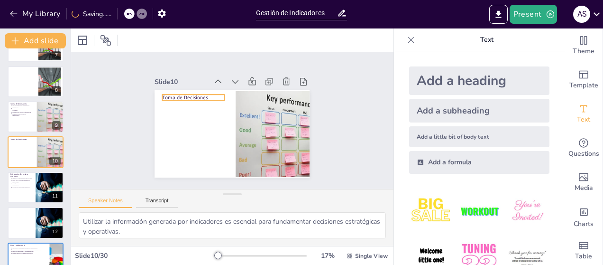
click at [176, 92] on p "Toma de Decisiones" at bounding box center [206, 84] width 60 height 32
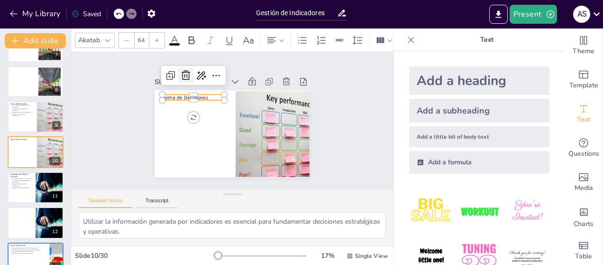
click at [184, 74] on icon at bounding box center [190, 70] width 12 height 12
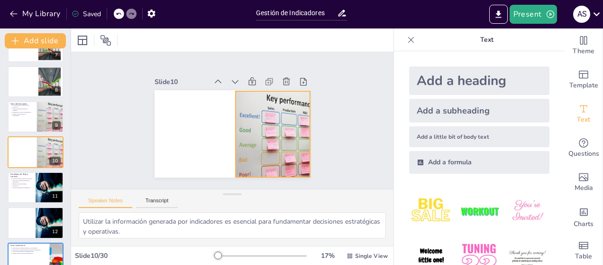
click at [255, 115] on div at bounding box center [287, 140] width 121 height 97
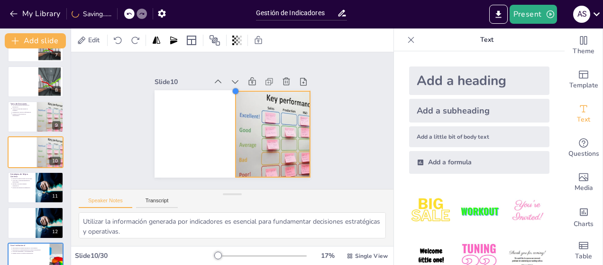
drag, startPoint x: 227, startPoint y: 88, endPoint x: 232, endPoint y: 88, distance: 5.2
click at [235, 88] on div at bounding box center [239, 91] width 9 height 9
click at [113, 142] on div "Slide 1 Gestión de Indicadores Esta presentación aborda la tipología, diseño, i…" at bounding box center [232, 120] width 335 height 169
click at [278, 136] on div at bounding box center [287, 140] width 121 height 97
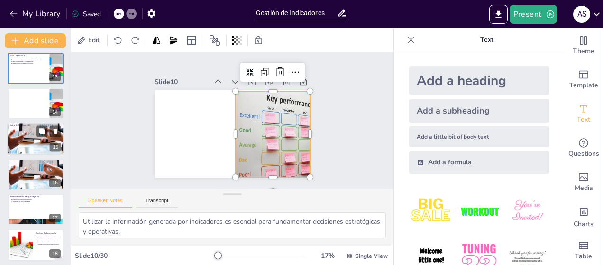
scroll to position [522, 0]
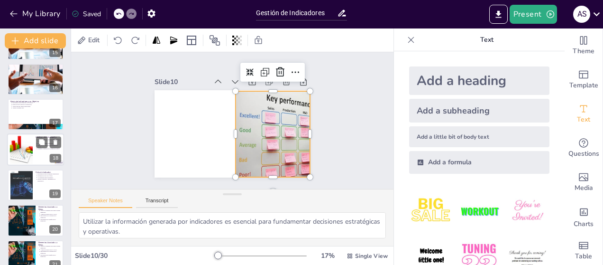
click at [25, 152] on div at bounding box center [21, 149] width 38 height 29
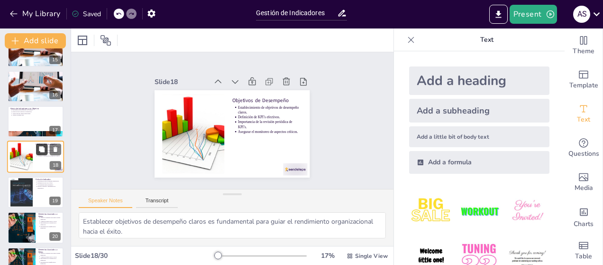
click at [42, 149] on icon at bounding box center [42, 150] width 6 height 6
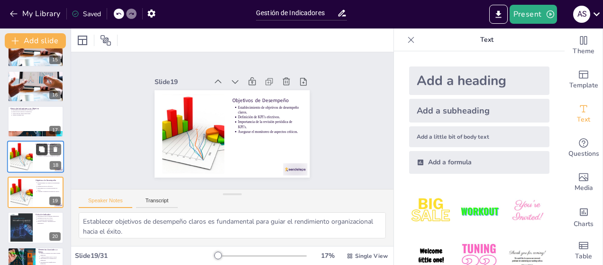
scroll to position [550, 0]
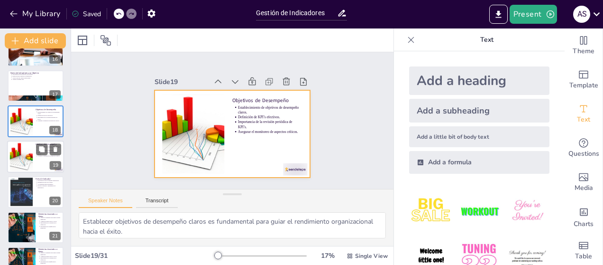
click at [35, 155] on div at bounding box center [35, 156] width 57 height 32
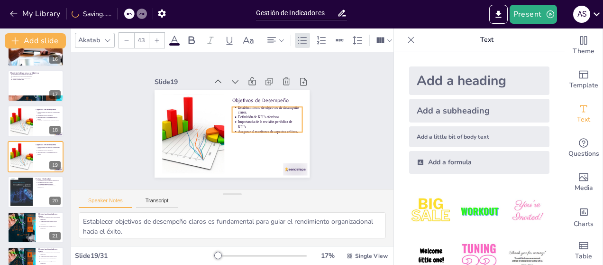
click at [242, 123] on p "Importancia de la revisión periódica de KPI’s." at bounding box center [270, 124] width 64 height 10
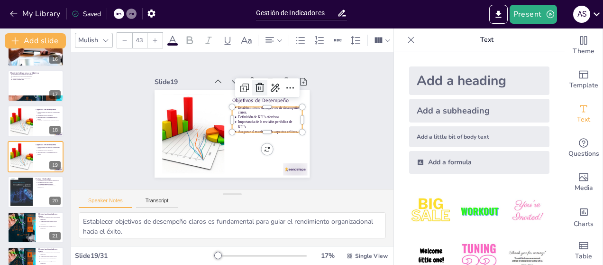
click at [266, 125] on icon at bounding box center [273, 132] width 15 height 15
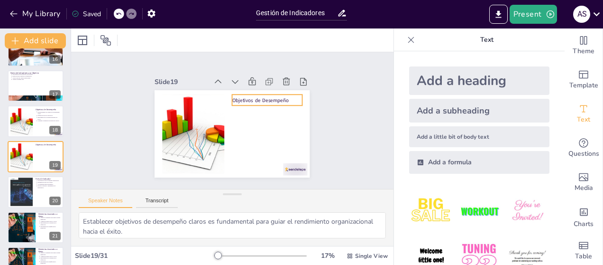
click at [249, 120] on p "Objetivos de Desempeño" at bounding box center [252, 155] width 7 height 70
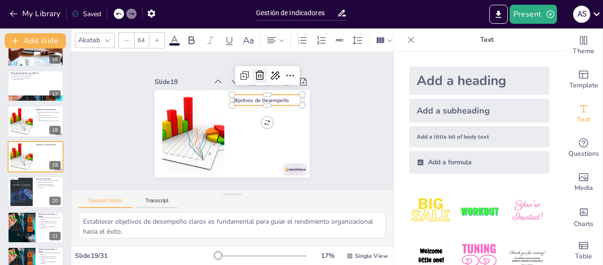
click at [271, 87] on icon at bounding box center [279, 95] width 16 height 16
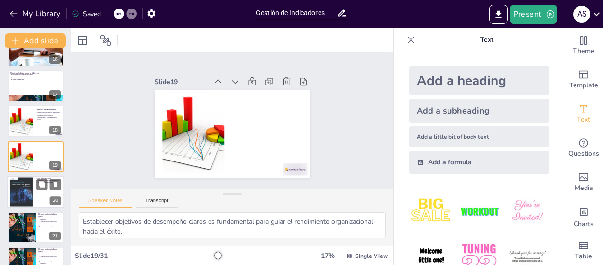
click at [23, 200] on div at bounding box center [21, 191] width 23 height 29
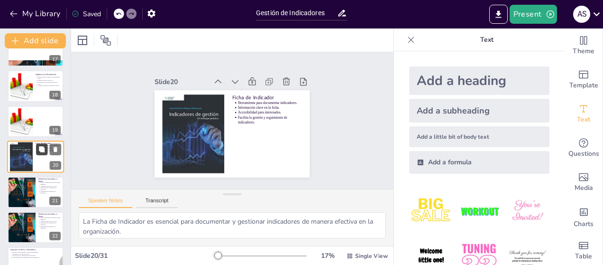
click at [45, 147] on icon at bounding box center [41, 149] width 7 height 7
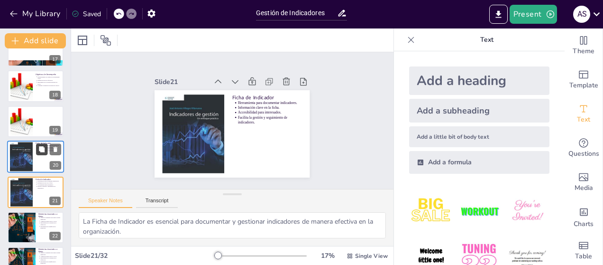
scroll to position [620, 0]
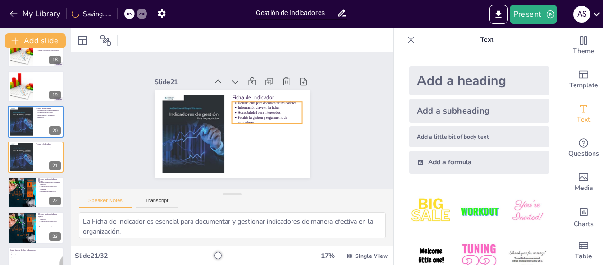
click at [259, 102] on p "Herramienta para documentar indicadores." at bounding box center [273, 111] width 64 height 18
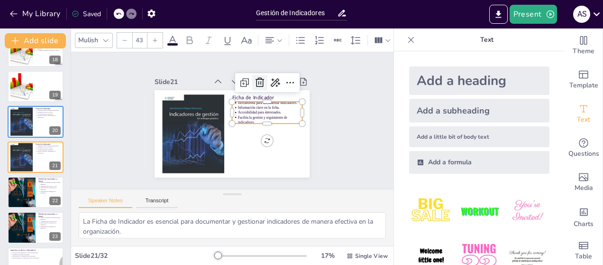
click at [260, 82] on icon at bounding box center [266, 88] width 13 height 13
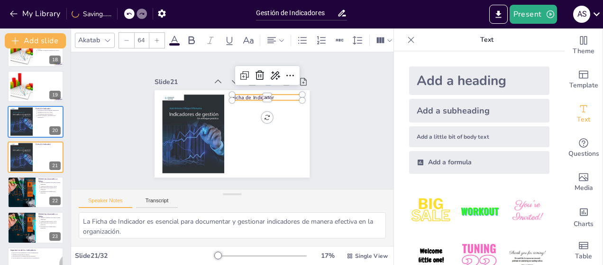
click at [253, 95] on p "Ficha de Indicador" at bounding box center [269, 101] width 70 height 15
click at [259, 73] on icon at bounding box center [263, 78] width 9 height 10
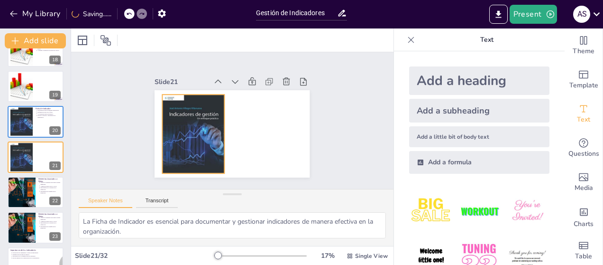
click at [165, 94] on div at bounding box center [192, 129] width 70 height 86
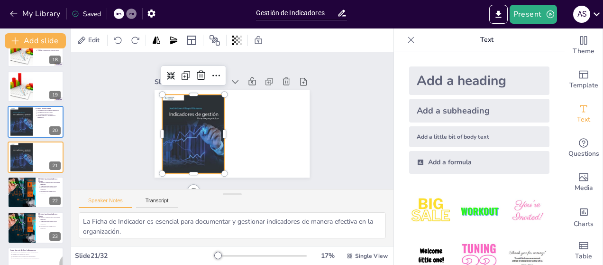
click at [165, 94] on div at bounding box center [194, 133] width 62 height 80
click at [170, 94] on div at bounding box center [192, 129] width 70 height 86
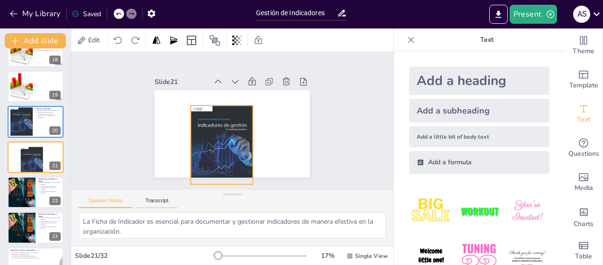
drag, startPoint x: 183, startPoint y: 103, endPoint x: 211, endPoint y: 114, distance: 30.0
click at [211, 114] on div at bounding box center [222, 144] width 62 height 80
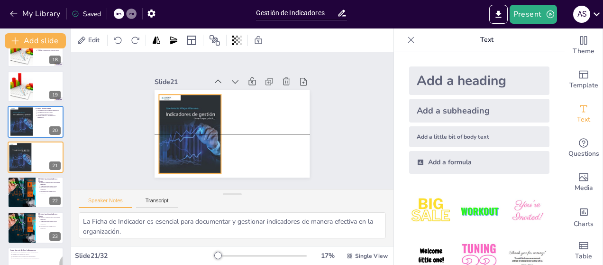
drag, startPoint x: 211, startPoint y: 116, endPoint x: 179, endPoint y: 105, distance: 33.6
click at [179, 105] on div at bounding box center [188, 125] width 77 height 92
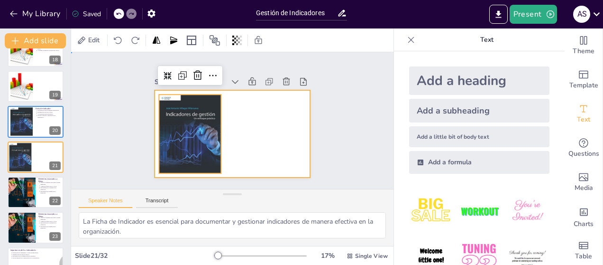
click at [239, 116] on div at bounding box center [226, 132] width 177 height 143
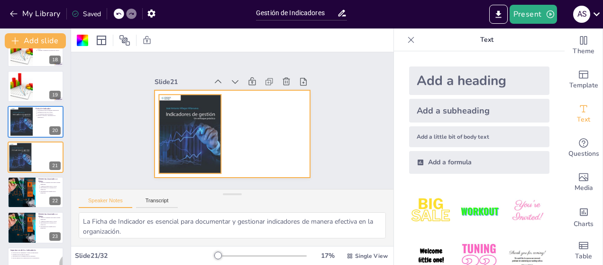
click at [198, 111] on div at bounding box center [188, 125] width 77 height 92
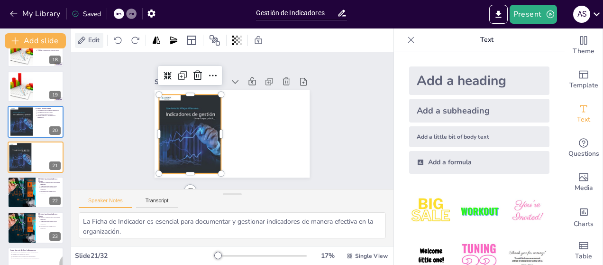
click at [91, 41] on span "Edit" at bounding box center [93, 40] width 15 height 9
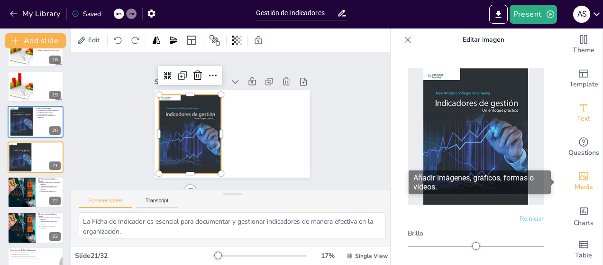
scroll to position [0, 0]
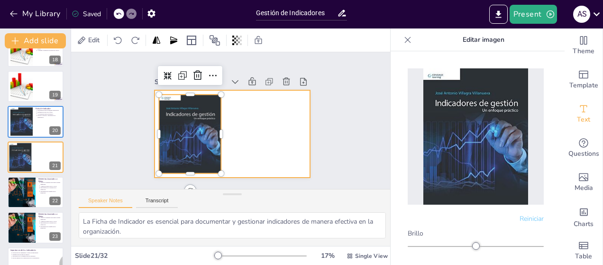
click at [251, 117] on div at bounding box center [231, 133] width 164 height 103
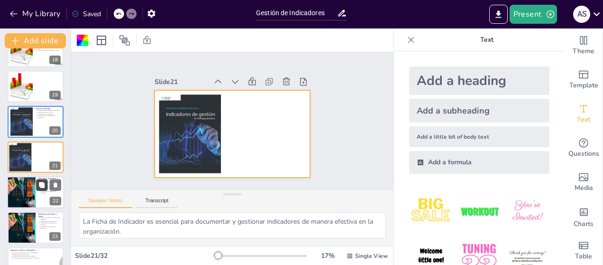
click at [36, 183] on button at bounding box center [41, 184] width 11 height 11
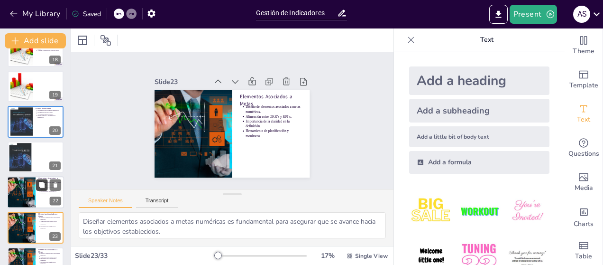
scroll to position [691, 0]
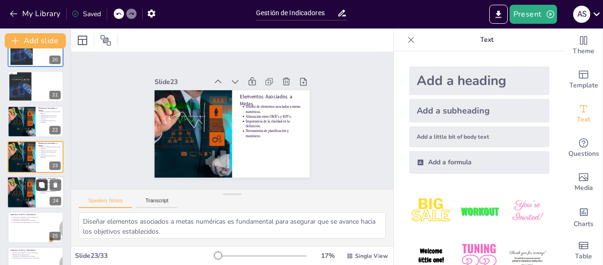
click at [43, 188] on button at bounding box center [41, 184] width 11 height 11
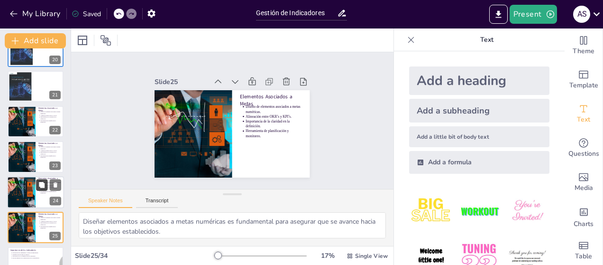
scroll to position [761, 0]
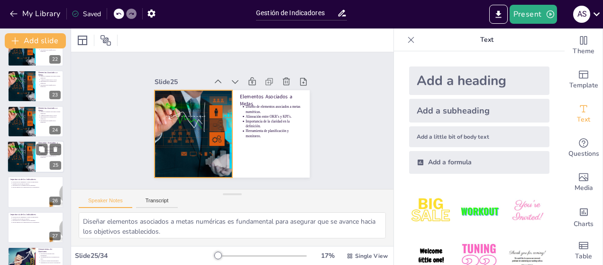
click at [21, 159] on div at bounding box center [21, 156] width 32 height 32
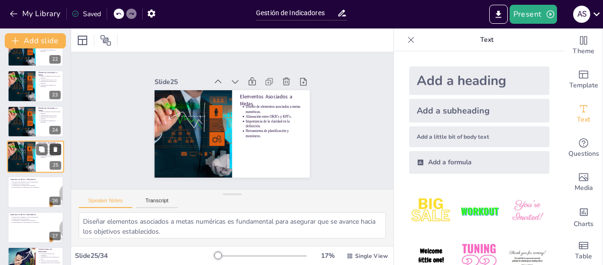
click at [54, 147] on icon at bounding box center [56, 149] width 4 height 5
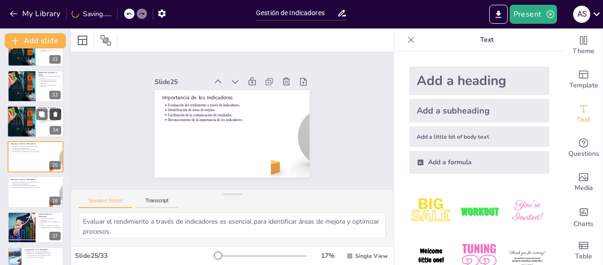
click at [55, 111] on icon at bounding box center [55, 113] width 7 height 7
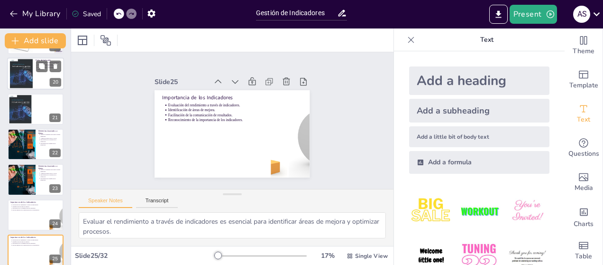
scroll to position [667, 0]
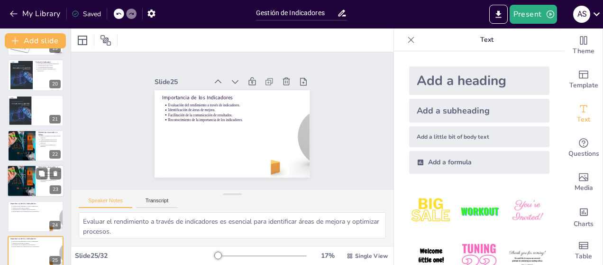
click at [22, 183] on div at bounding box center [21, 181] width 32 height 32
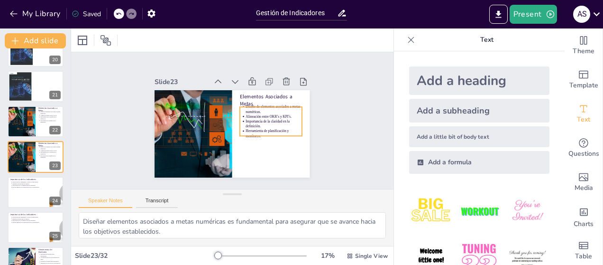
click at [247, 110] on p "Diseño de elementos asociados a metas numéricas." at bounding box center [275, 117] width 57 height 21
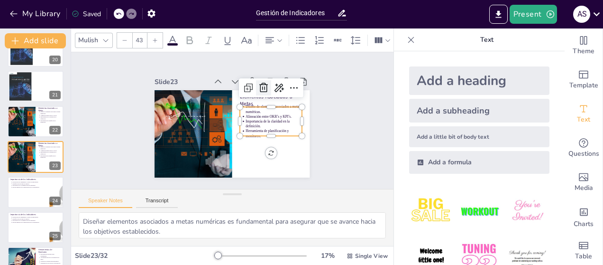
click at [269, 104] on icon at bounding box center [277, 112] width 16 height 16
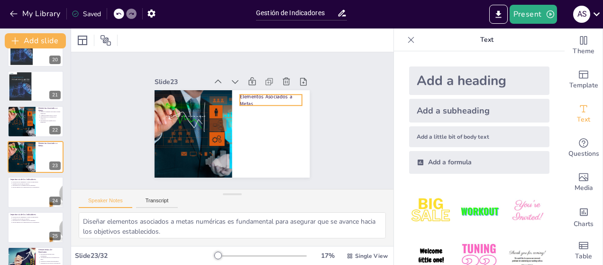
click at [257, 131] on p "Elementos Asociados a Metas" at bounding box center [244, 163] width 27 height 64
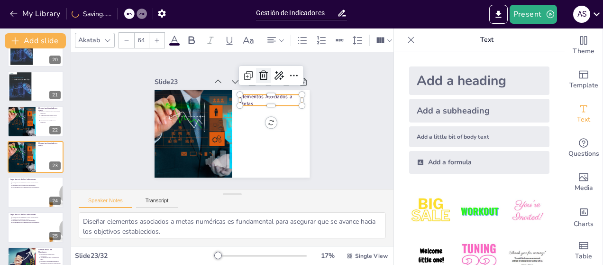
click at [263, 73] on icon at bounding box center [267, 78] width 9 height 10
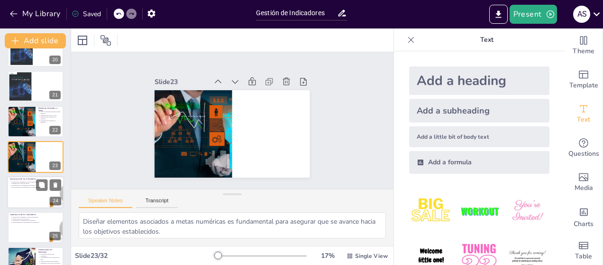
scroll to position [786, 0]
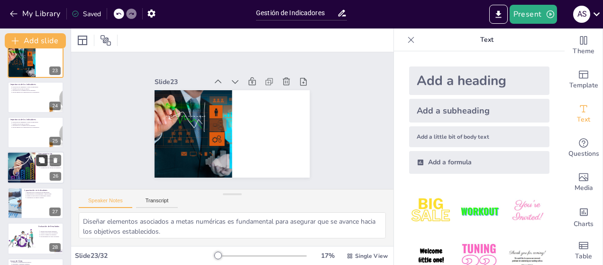
click at [41, 159] on icon at bounding box center [42, 160] width 6 height 6
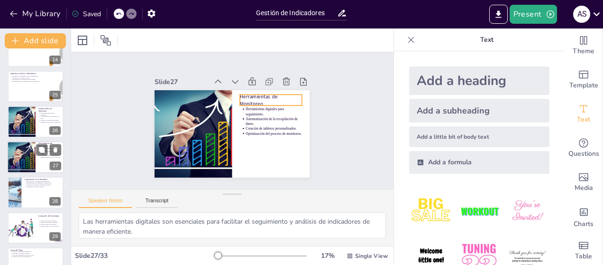
scroll to position [784, 0]
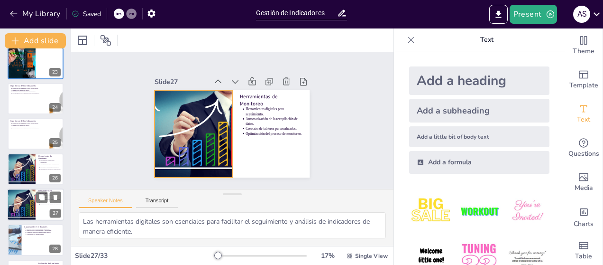
click at [20, 204] on div at bounding box center [21, 204] width 32 height 32
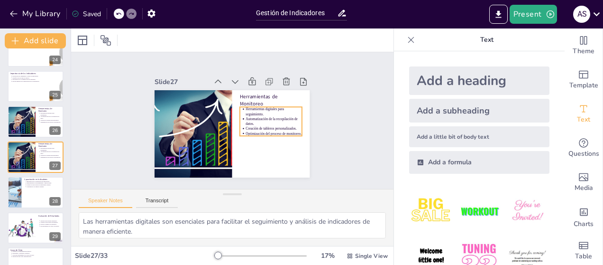
click at [253, 119] on p "Automatización de la recopilación de datos." at bounding box center [273, 129] width 57 height 21
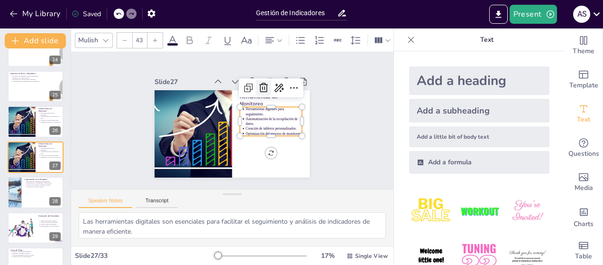
click at [267, 128] on icon at bounding box center [274, 135] width 15 height 15
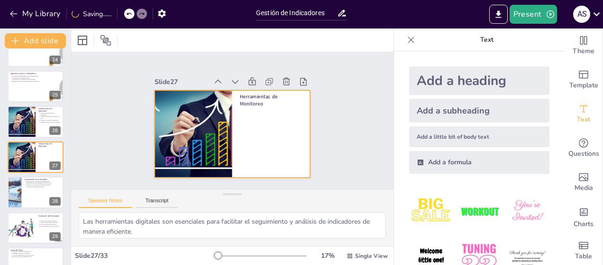
click at [250, 101] on p "Herramientas de Monitoreo" at bounding box center [276, 123] width 61 height 44
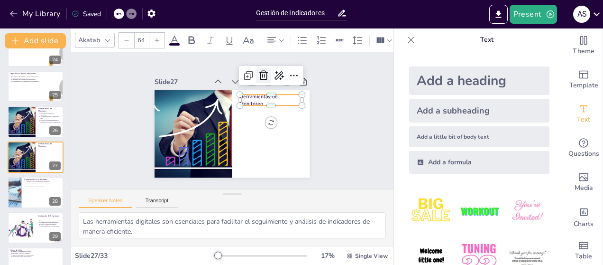
click at [266, 76] on icon at bounding box center [272, 82] width 13 height 13
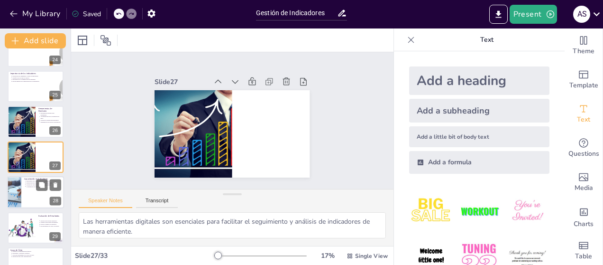
click at [31, 191] on div at bounding box center [35, 192] width 57 height 32
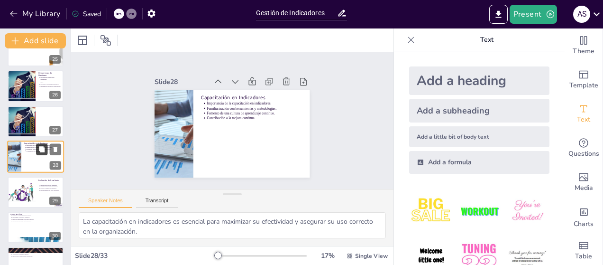
click at [41, 148] on icon at bounding box center [42, 149] width 6 height 6
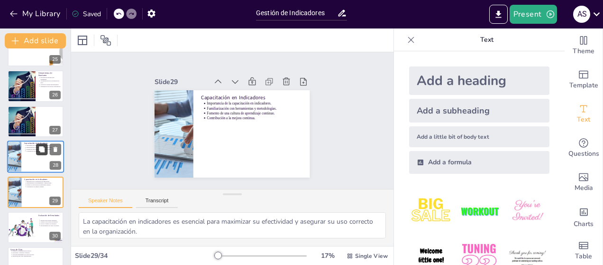
scroll to position [903, 0]
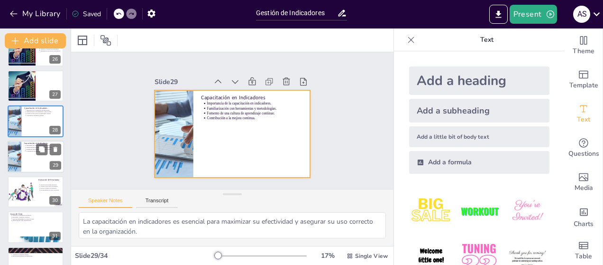
click at [31, 152] on div at bounding box center [35, 156] width 57 height 32
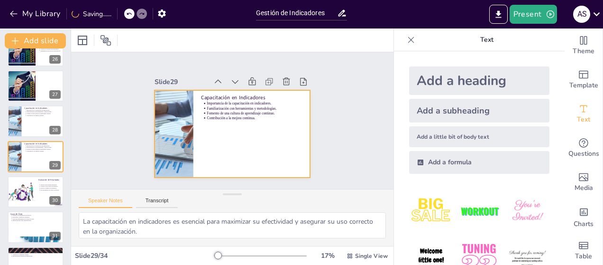
click at [214, 128] on div at bounding box center [230, 133] width 170 height 118
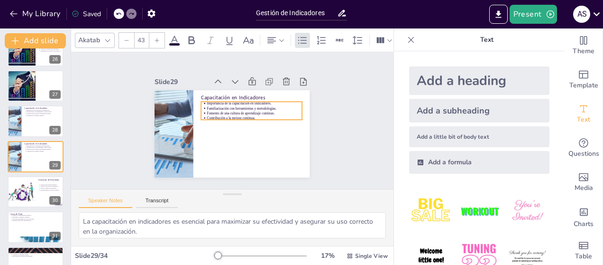
click at [220, 112] on p "Contribución a la mejora continua." at bounding box center [255, 122] width 94 height 25
click at [258, 92] on icon at bounding box center [266, 100] width 16 height 16
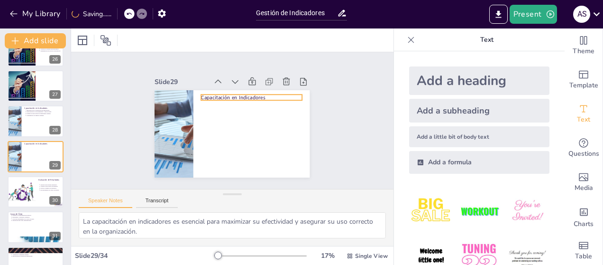
click at [230, 92] on p "Capacitación en Indicadores" at bounding box center [262, 123] width 65 height 86
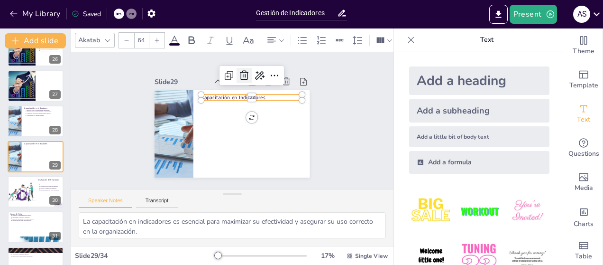
click at [266, 91] on icon at bounding box center [274, 99] width 16 height 16
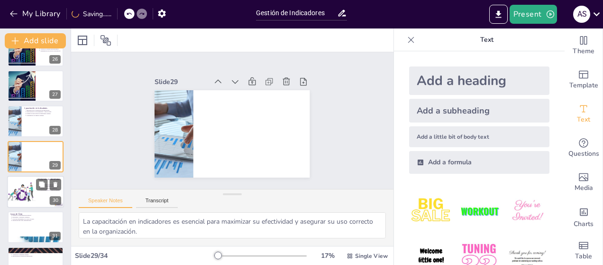
click at [27, 195] on div at bounding box center [21, 191] width 32 height 32
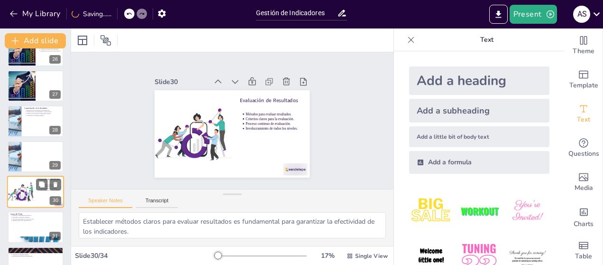
scroll to position [938, 0]
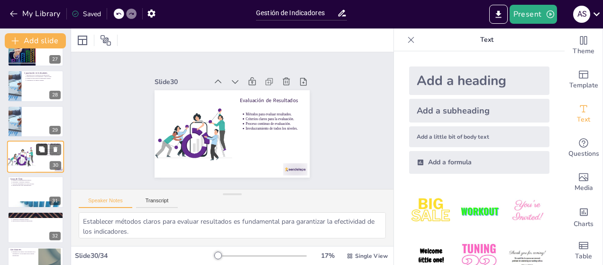
click at [43, 147] on icon at bounding box center [42, 149] width 6 height 6
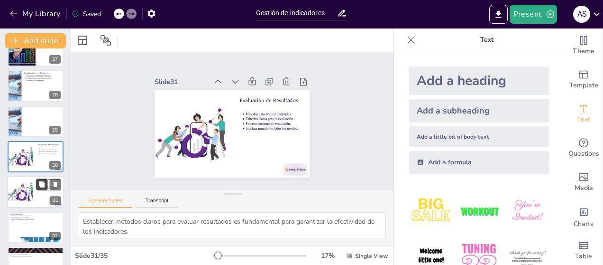
scroll to position [973, 0]
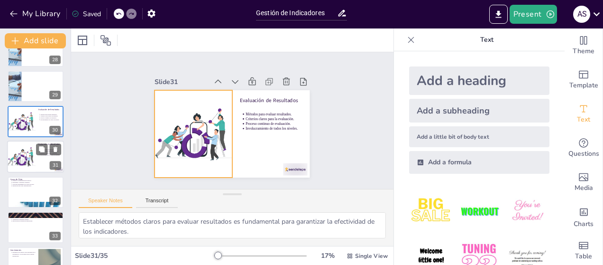
click at [32, 161] on div at bounding box center [21, 157] width 32 height 32
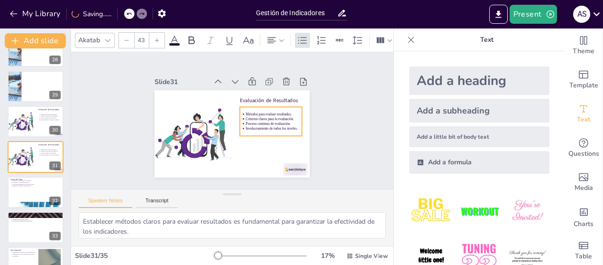
click at [257, 129] on p "Involucramiento de todos los niveles." at bounding box center [272, 137] width 56 height 17
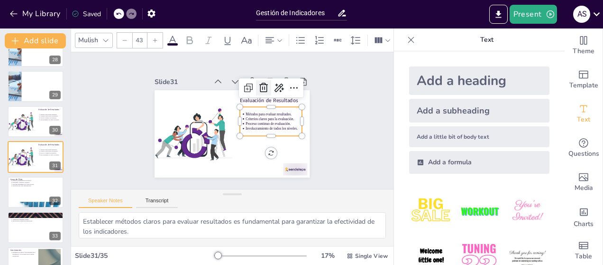
click at [263, 88] on icon at bounding box center [269, 94] width 13 height 13
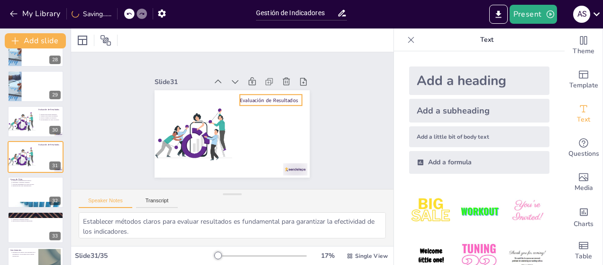
click at [259, 100] on div "Evaluación de Resultados" at bounding box center [276, 118] width 61 height 36
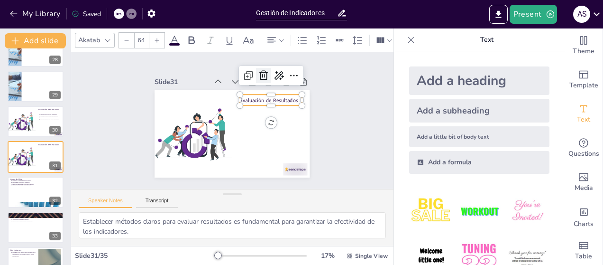
click at [269, 80] on icon at bounding box center [276, 87] width 14 height 14
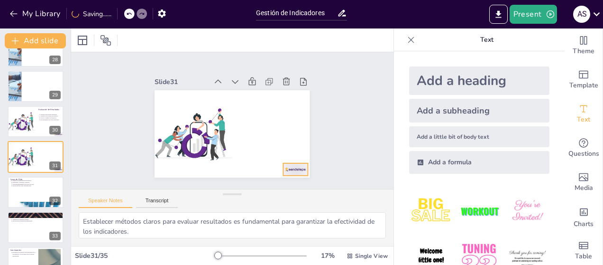
click at [284, 180] on div at bounding box center [270, 190] width 27 height 21
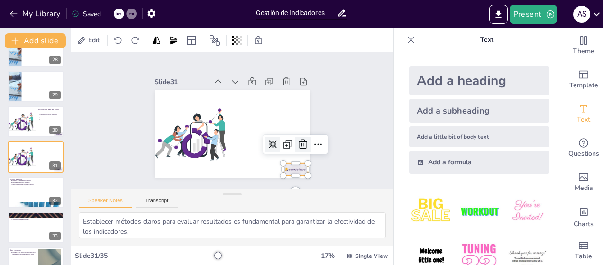
drag, startPoint x: 295, startPoint y: 140, endPoint x: 288, endPoint y: 144, distance: 8.1
click at [295, 153] on icon at bounding box center [297, 158] width 10 height 11
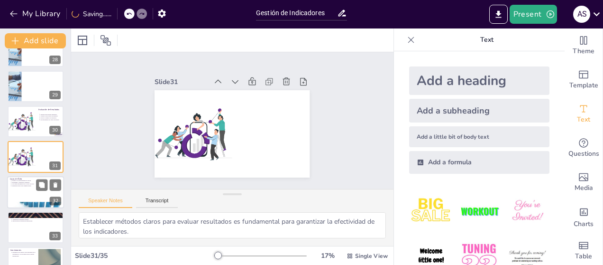
click at [32, 187] on div at bounding box center [35, 192] width 57 height 32
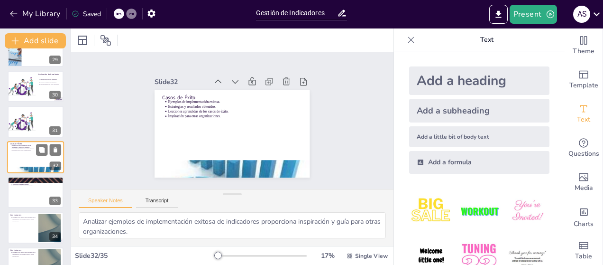
scroll to position [1029, 0]
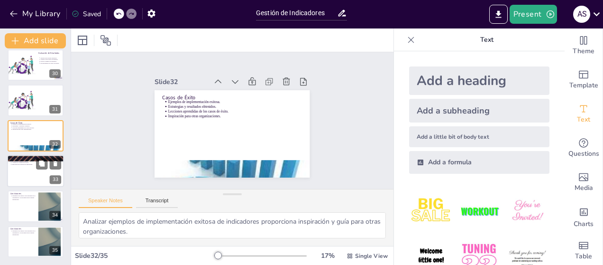
click at [35, 173] on div at bounding box center [35, 171] width 57 height 32
type textarea "La tecnología está transformando la gestión de indicadores, permitiendo mayor a…"
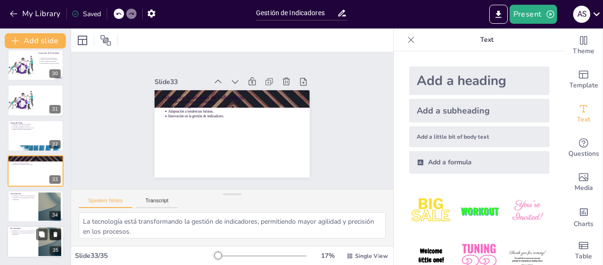
click at [54, 235] on icon at bounding box center [56, 233] width 4 height 5
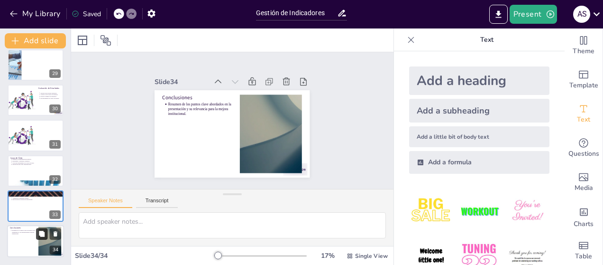
scroll to position [994, 0]
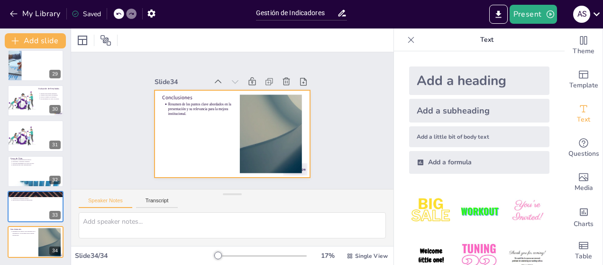
click at [175, 118] on div at bounding box center [228, 133] width 174 height 131
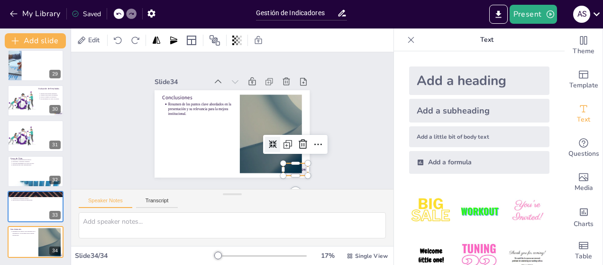
click at [297, 173] on div at bounding box center [284, 181] width 26 height 17
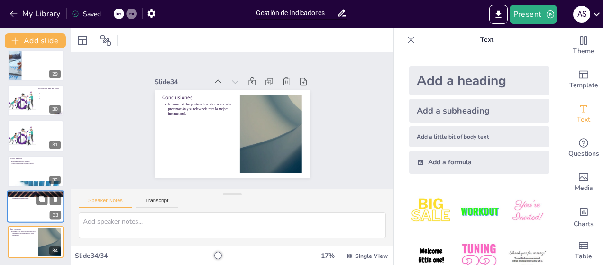
click at [33, 205] on div at bounding box center [35, 206] width 57 height 32
type textarea "La tecnología está transformando la gestión de indicadores, permitiendo mayor a…"
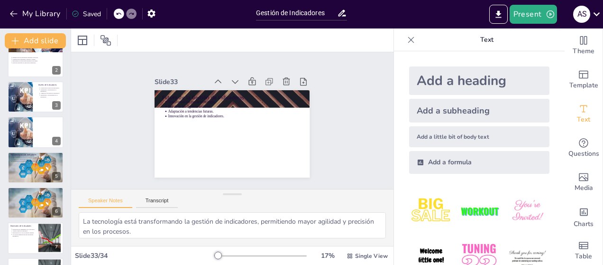
scroll to position [0, 0]
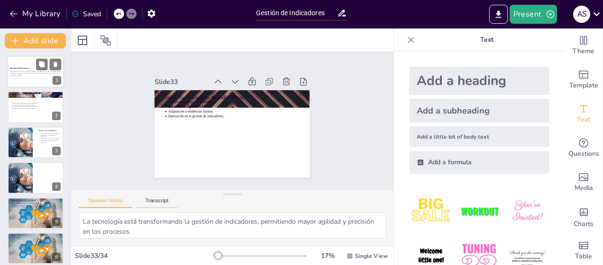
click at [19, 73] on p "Esta presentación aborda la tipología, diseño, implementación y monitoreo de in…" at bounding box center [35, 73] width 51 height 4
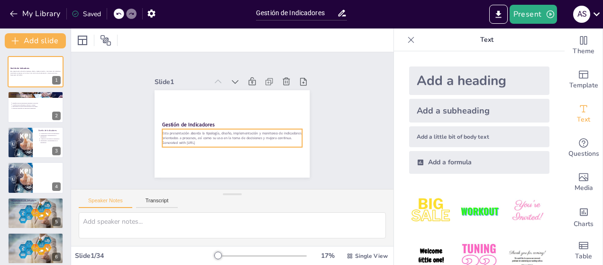
click at [234, 137] on p "Esta presentación aborda la tipología, diseño, implementación y monitoreo de in…" at bounding box center [229, 135] width 138 height 38
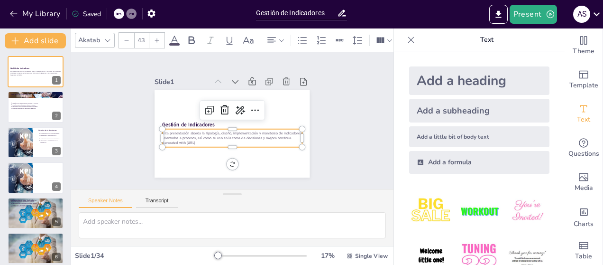
click at [200, 132] on p "Esta presentación aborda la tipología, diseño, implementación y monitoreo de in…" at bounding box center [228, 135] width 136 height 52
click at [194, 136] on p "Esta presentación aborda la tipología, diseño, implementación y monitoreo de in…" at bounding box center [231, 135] width 140 height 24
click at [194, 136] on p "Esta presentación aborda la tipología, diseño, implementación y monitoreo de in…" at bounding box center [229, 135] width 138 height 38
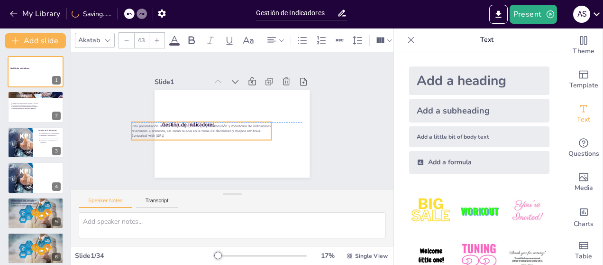
drag, startPoint x: 202, startPoint y: 137, endPoint x: 172, endPoint y: 128, distance: 32.4
click at [172, 128] on div "Esta presentación aborda la tipología, diseño, implementación y monitoreo de in…" at bounding box center [200, 127] width 140 height 29
drag, startPoint x: 234, startPoint y: 137, endPoint x: 244, endPoint y: 140, distance: 9.8
click at [244, 140] on div at bounding box center [197, 138] width 138 height 37
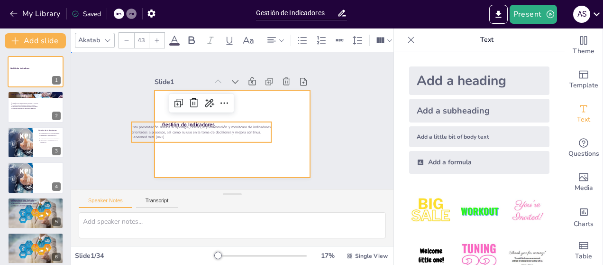
click at [241, 111] on div at bounding box center [226, 132] width 177 height 143
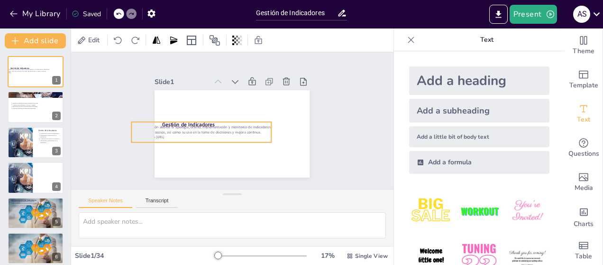
click at [238, 128] on p "Esta presentación aborda la tipología, diseño, implementación y monitoreo de in…" at bounding box center [200, 123] width 138 height 38
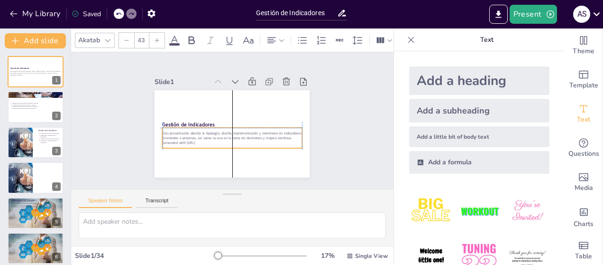
drag, startPoint x: 236, startPoint y: 128, endPoint x: 265, endPoint y: 133, distance: 28.8
click at [265, 133] on p "Esta presentación aborda la tipología, diseño, implementación y monitoreo de in…" at bounding box center [226, 133] width 131 height 65
click at [195, 136] on p "Esta presentación aborda la tipología, diseño, implementación y monitoreo de in…" at bounding box center [228, 135] width 136 height 53
click at [199, 138] on p "Generated with [URL]" at bounding box center [211, 113] width 48 height 134
click at [196, 138] on p "Generated with [URL]" at bounding box center [221, 139] width 123 height 74
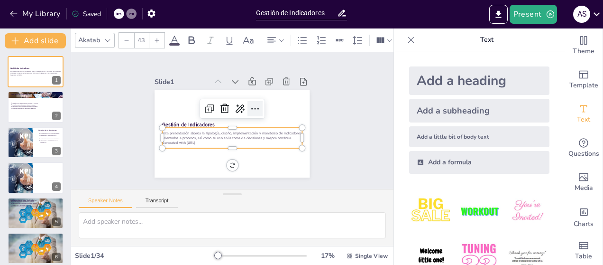
click at [250, 107] on icon at bounding box center [256, 113] width 13 height 13
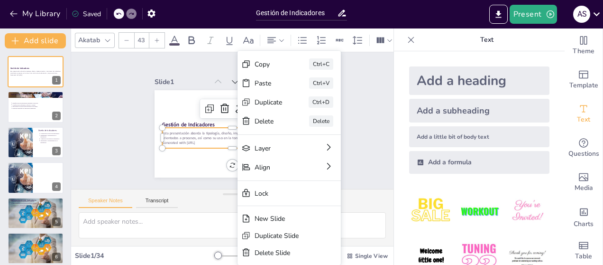
click at [198, 137] on p "Generated with [URL]" at bounding box center [225, 142] width 134 height 48
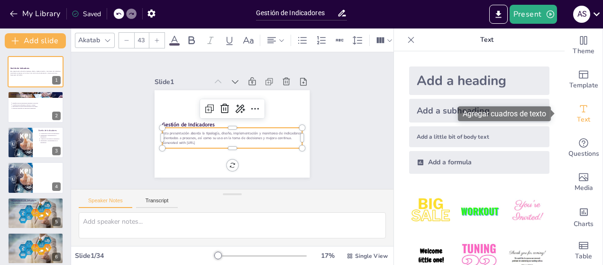
click at [577, 114] on span "Text" at bounding box center [583, 119] width 13 height 10
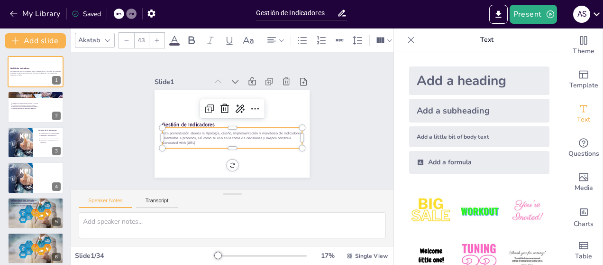
click at [267, 134] on p "Esta presentación aborda la tipología, diseño, implementación y monitoreo de in…" at bounding box center [226, 133] width 131 height 65
click at [438, 134] on div "Add a little bit of body text" at bounding box center [479, 136] width 140 height 21
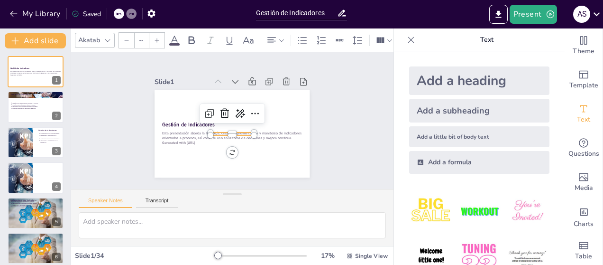
type input "26"
click at [219, 109] on icon at bounding box center [225, 112] width 12 height 12
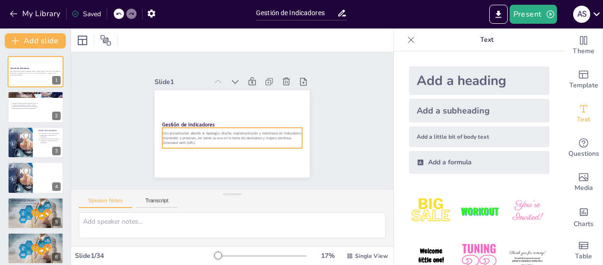
click at [213, 133] on p "Esta presentación aborda la tipología, diseño, implementación y monitoreo de in…" at bounding box center [229, 135] width 138 height 38
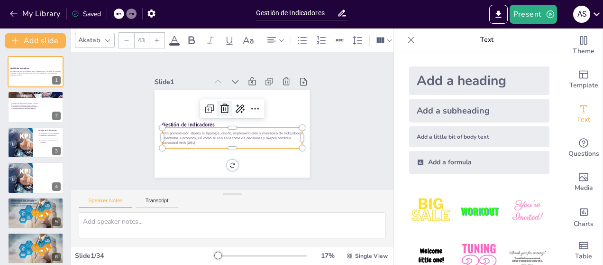
click at [220, 103] on icon at bounding box center [226, 107] width 12 height 12
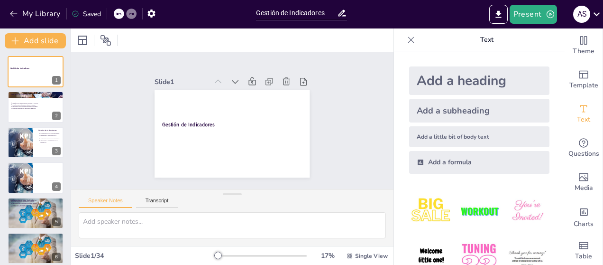
click at [434, 114] on div "Add a subheading" at bounding box center [479, 111] width 140 height 24
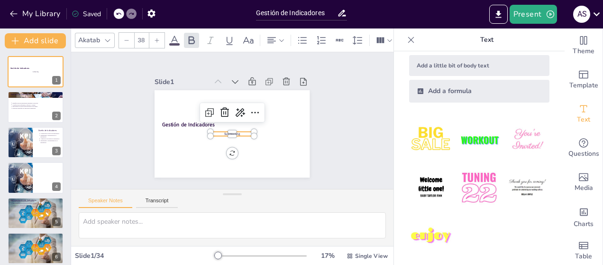
scroll to position [75, 0]
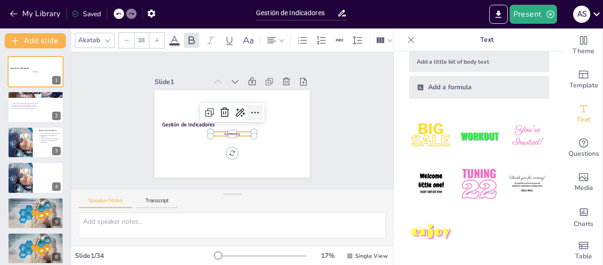
click at [252, 109] on icon at bounding box center [255, 115] width 12 height 12
click at [217, 131] on p "Subheading" at bounding box center [231, 133] width 44 height 9
click at [217, 131] on p "Subheading" at bounding box center [219, 122] width 13 height 43
click at [217, 131] on p "Subheading" at bounding box center [228, 133] width 43 height 18
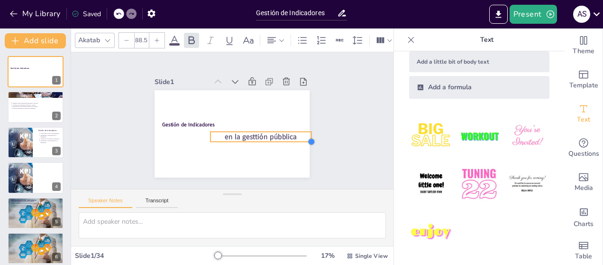
drag, startPoint x: 248, startPoint y: 133, endPoint x: 263, endPoint y: 139, distance: 16.2
click at [263, 139] on div "Gestión de Indicadores en la gesttión púbblica" at bounding box center [230, 133] width 163 height 103
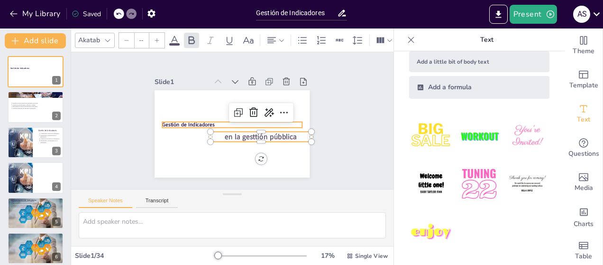
click at [188, 118] on div "Gestión de Indicadores en la gesttión púbblica" at bounding box center [230, 133] width 170 height 118
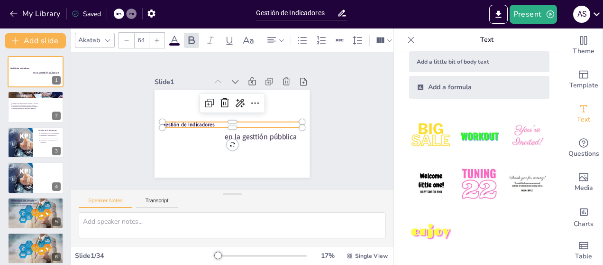
click at [211, 120] on p "Gestión de Indicadores" at bounding box center [232, 125] width 138 height 36
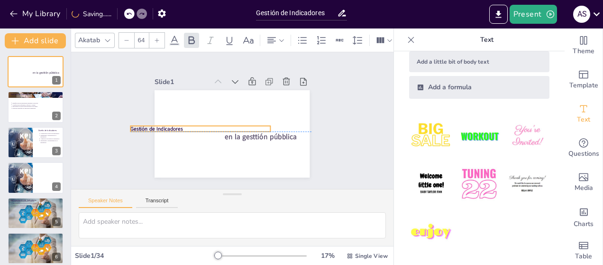
drag, startPoint x: 209, startPoint y: 120, endPoint x: 177, endPoint y: 122, distance: 31.8
click at [177, 122] on p "Gestión de Indicadores" at bounding box center [204, 138] width 135 height 50
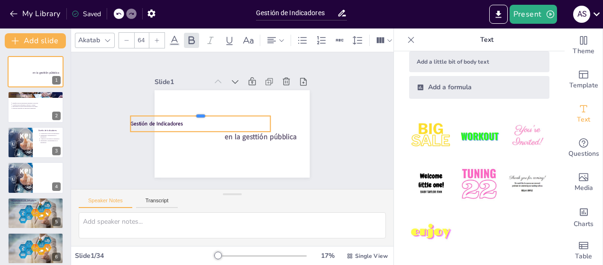
drag, startPoint x: 205, startPoint y: 122, endPoint x: 232, endPoint y: 112, distance: 28.8
click at [232, 112] on div at bounding box center [203, 105] width 138 height 37
click at [183, 120] on p "Gestión de Indicadores" at bounding box center [200, 117] width 138 height 36
click at [203, 128] on div at bounding box center [197, 125] width 135 height 50
drag, startPoint x: 205, startPoint y: 128, endPoint x: 235, endPoint y: 124, distance: 30.7
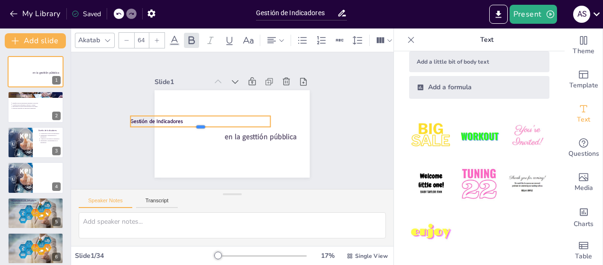
click at [235, 124] on div at bounding box center [199, 127] width 139 height 22
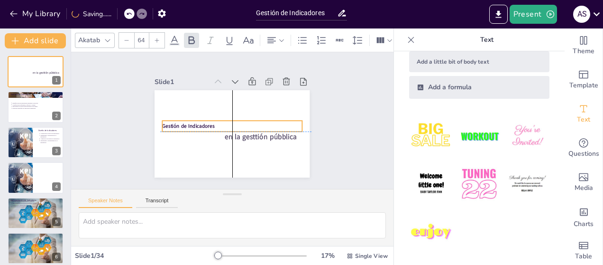
drag, startPoint x: 231, startPoint y: 113, endPoint x: 261, endPoint y: 116, distance: 29.5
click at [261, 116] on div "en la gesttión púbblica Gestión de Indicadores" at bounding box center [231, 133] width 164 height 103
click at [261, 130] on div at bounding box center [226, 134] width 130 height 64
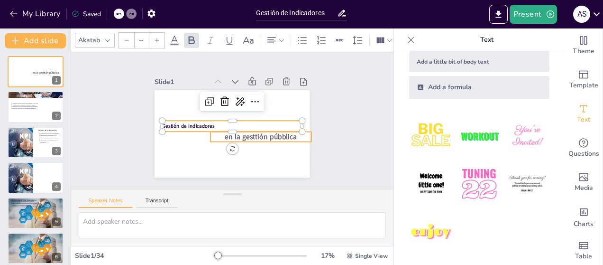
click at [263, 133] on span "en la gesttión púbblica" at bounding box center [249, 149] width 67 height 45
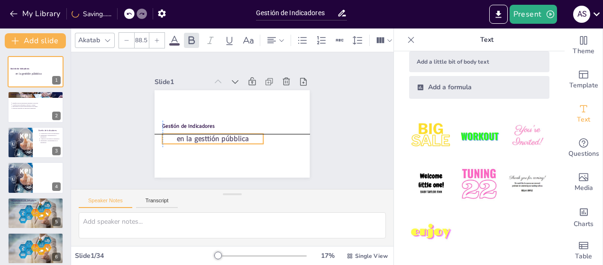
drag, startPoint x: 263, startPoint y: 135, endPoint x: 214, endPoint y: 138, distance: 48.5
click at [214, 138] on span "en la gesttión púbblica" at bounding box center [211, 136] width 73 height 17
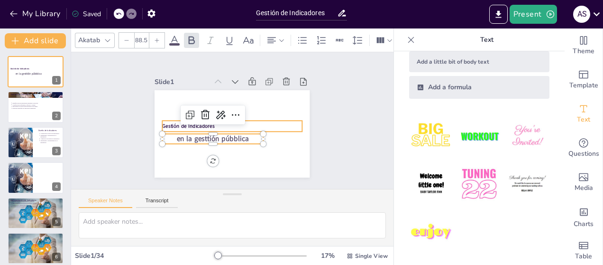
click at [205, 121] on strong "Gestión de Indicadores" at bounding box center [188, 117] width 53 height 18
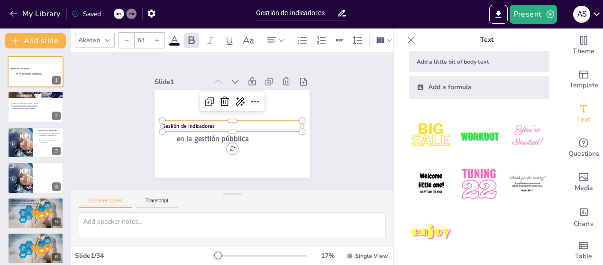
click at [203, 121] on strong "Gestión de Indicadores" at bounding box center [188, 121] width 53 height 12
click at [203, 121] on strong "Gestión de Indicadores" at bounding box center [189, 112] width 52 height 23
click at [203, 121] on strong "Gestión de Indicadores" at bounding box center [188, 117] width 53 height 18
click at [155, 126] on div at bounding box center [155, 126] width 0 height 0
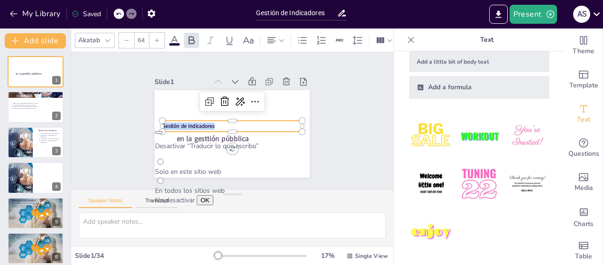
click at [163, 131] on button "button" at bounding box center [159, 132] width 8 height 3
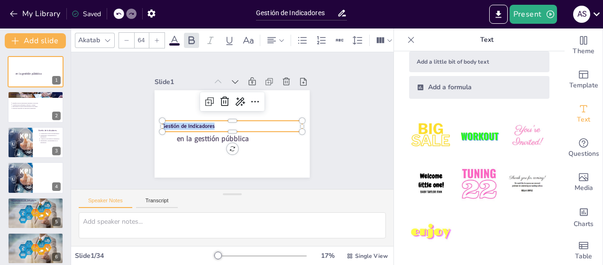
scroll to position [0, 0]
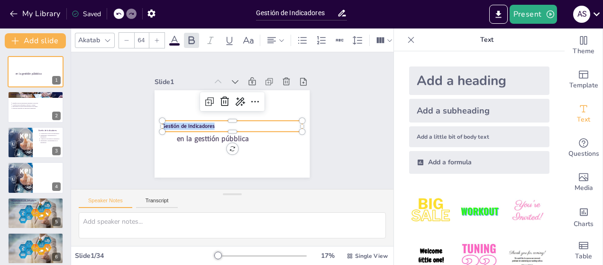
click at [467, 81] on div "Add a heading" at bounding box center [479, 80] width 140 height 28
type input "68"
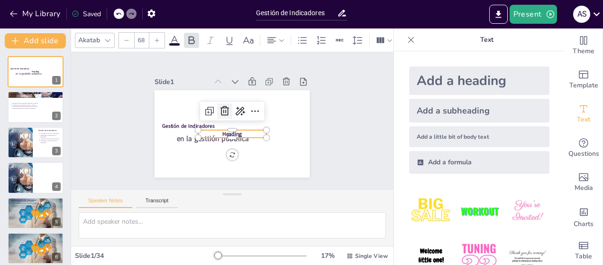
click at [220, 106] on icon at bounding box center [226, 109] width 13 height 13
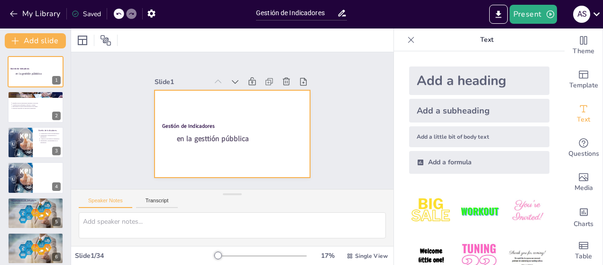
click at [192, 150] on div at bounding box center [231, 133] width 164 height 103
click at [251, 163] on div at bounding box center [230, 133] width 170 height 118
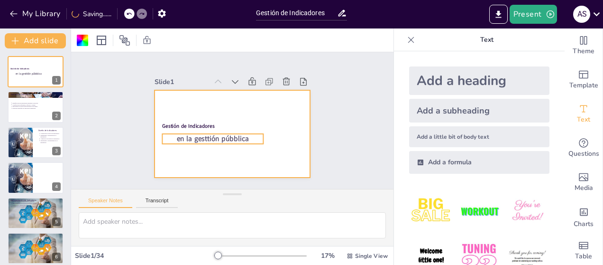
click at [218, 128] on div "Gestión de Indicadores" at bounding box center [232, 126] width 140 height 26
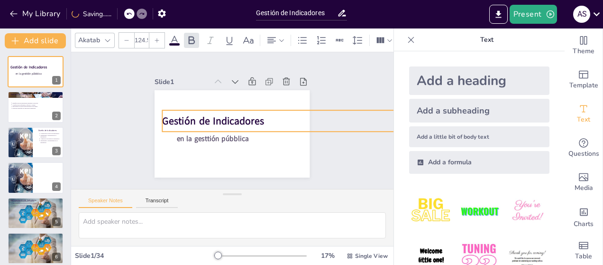
drag, startPoint x: 296, startPoint y: 115, endPoint x: 303, endPoint y: 105, distance: 12.9
click at [303, 105] on div "Slide 1 Gestión de Indicadores en la gesttión púbblica Slide 2 Tipología de Ind…" at bounding box center [232, 120] width 219 height 135
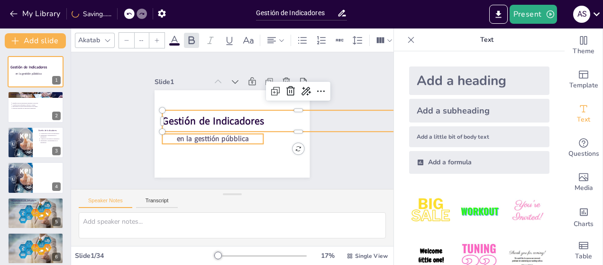
click at [211, 138] on span "en la gesttión púbblica" at bounding box center [211, 136] width 73 height 17
type input "88.5"
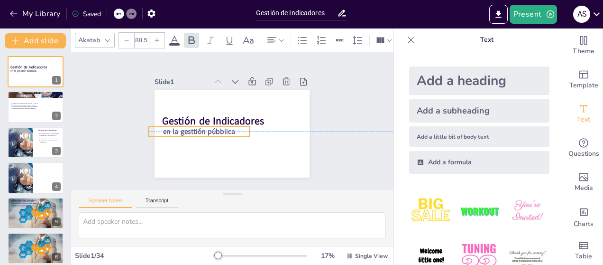
drag, startPoint x: 230, startPoint y: 139, endPoint x: 217, endPoint y: 130, distance: 16.4
click at [217, 130] on span "en la gesttión púbblica" at bounding box center [198, 121] width 72 height 32
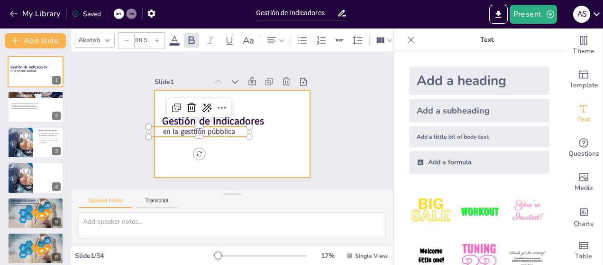
click at [230, 150] on div at bounding box center [232, 133] width 155 height 87
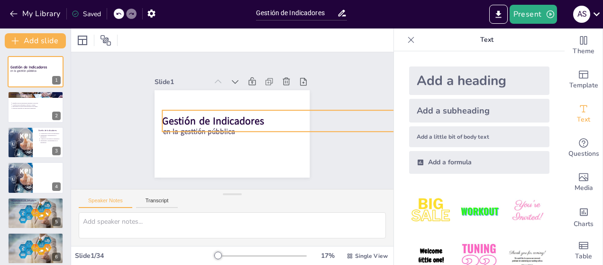
click at [219, 113] on strong "Gestión de Indicadores" at bounding box center [214, 117] width 102 height 35
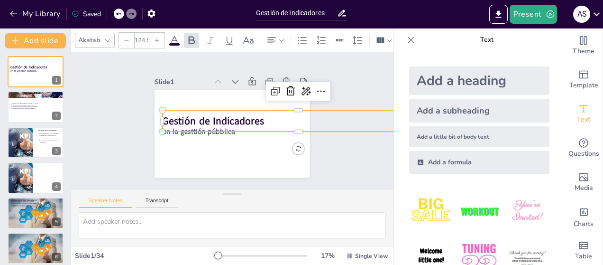
click at [209, 130] on div at bounding box center [293, 149] width 267 height 64
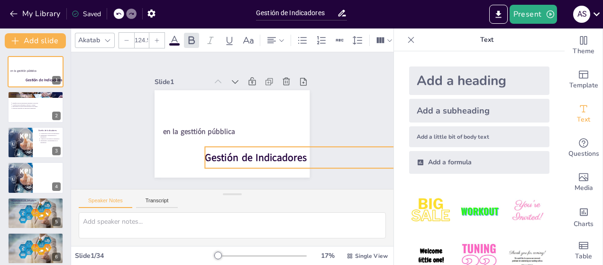
drag, startPoint x: 264, startPoint y: 115, endPoint x: 289, endPoint y: 154, distance: 46.3
click at [306, 153] on div "Slide 1 Gestión de Indicadores en la gesttión púbblica Slide 2 Tipología de Ind…" at bounding box center [232, 120] width 219 height 135
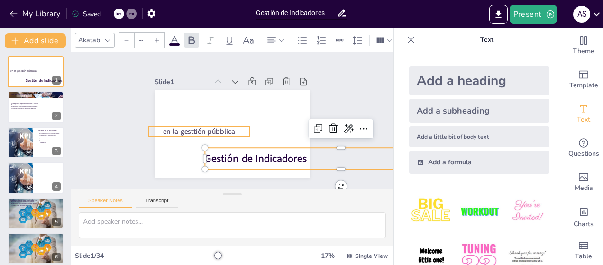
click at [186, 124] on span "en la gesttión púbblica" at bounding box center [198, 117] width 70 height 38
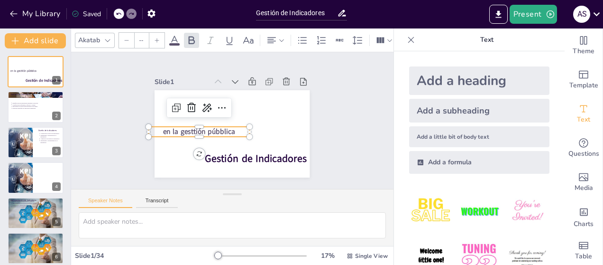
type input "88.5"
click at [215, 127] on span "en la gesttión púbblica" at bounding box center [198, 127] width 73 height 17
click at [216, 128] on span "en la gesttión púbblica" at bounding box center [197, 124] width 73 height 25
click at [213, 126] on span "en la gesttión púbblica" at bounding box center [197, 124] width 73 height 25
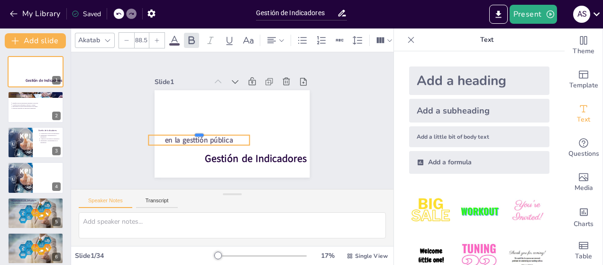
drag, startPoint x: 232, startPoint y: 122, endPoint x: 255, endPoint y: 168, distance: 51.7
click at [252, 168] on div "Gestión de Indicadores en la gesttión pública" at bounding box center [230, 133] width 170 height 118
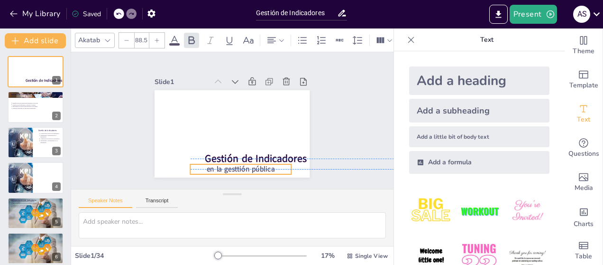
drag, startPoint x: 174, startPoint y: 137, endPoint x: 215, endPoint y: 164, distance: 49.7
click at [215, 164] on span "en la gesttión pública" at bounding box center [230, 170] width 69 height 24
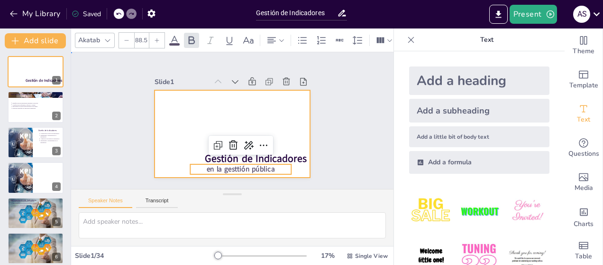
click at [184, 113] on div at bounding box center [231, 133] width 164 height 103
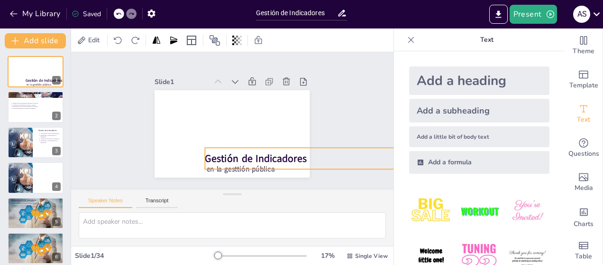
click at [236, 155] on strong "Gestión de Indicadores" at bounding box center [247, 162] width 102 height 35
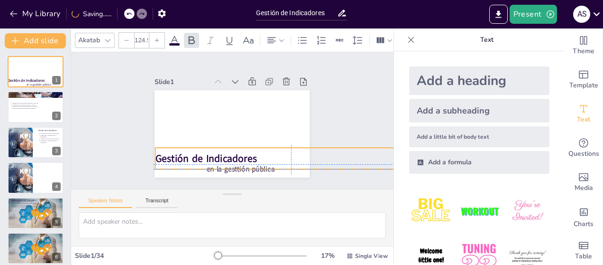
drag, startPoint x: 235, startPoint y: 147, endPoint x: 183, endPoint y: 145, distance: 51.8
click at [183, 145] on div "Gestión de Indicadores" at bounding box center [282, 169] width 270 height 77
click at [214, 166] on div at bounding box center [272, 188] width 261 height 91
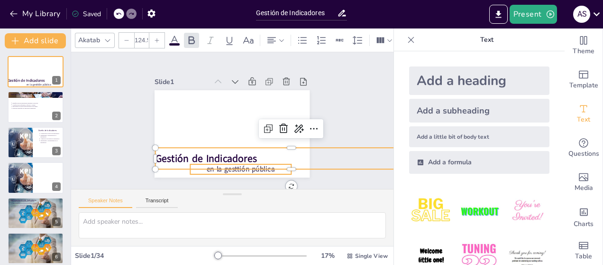
click at [223, 170] on p "en la gesttión pública" at bounding box center [235, 169] width 101 height 20
type input "88.5"
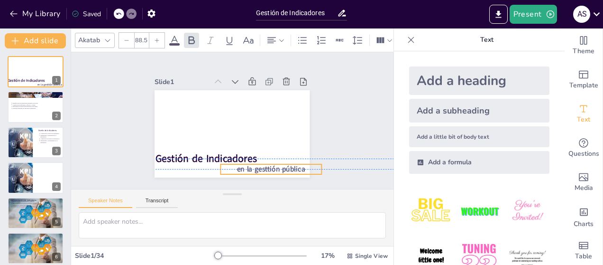
drag, startPoint x: 223, startPoint y: 168, endPoint x: 253, endPoint y: 162, distance: 31.0
click at [253, 164] on span "en la gesttión pública" at bounding box center [260, 176] width 69 height 24
click at [259, 165] on span "en la gesttión pública" at bounding box center [260, 176] width 69 height 24
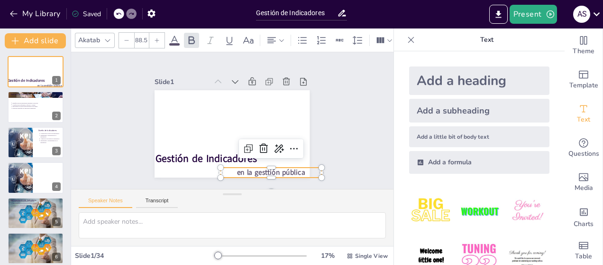
click at [261, 168] on span "en la gesttión pública" at bounding box center [265, 175] width 69 height 17
click at [261, 168] on span "en la gesttión pública" at bounding box center [233, 185] width 61 height 48
click at [261, 168] on span "en la gesttión pública" at bounding box center [259, 179] width 69 height 24
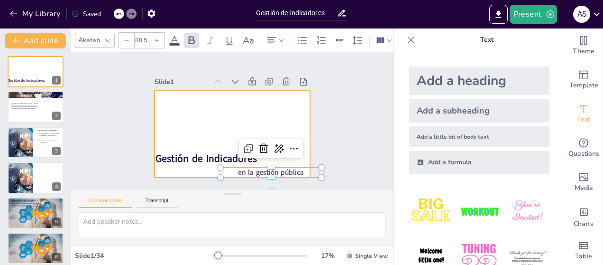
click at [208, 134] on div at bounding box center [231, 133] width 164 height 103
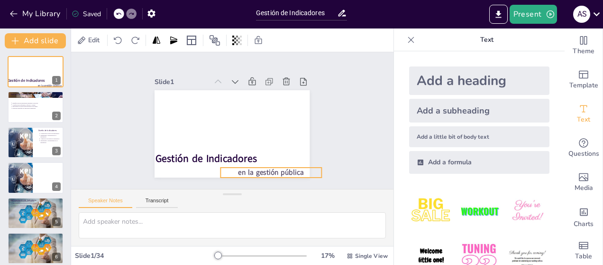
click at [246, 170] on span "en la gestión pública" at bounding box center [252, 181] width 65 height 29
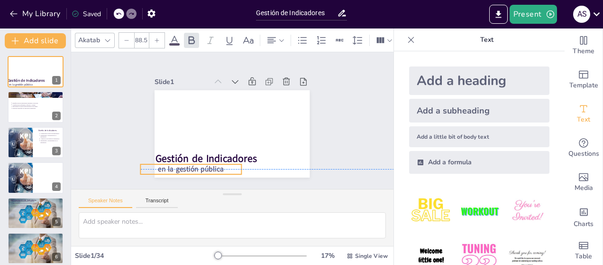
drag, startPoint x: 238, startPoint y: 169, endPoint x: 165, endPoint y: 165, distance: 73.1
click at [165, 165] on span "en la gestión pública" at bounding box center [178, 153] width 65 height 29
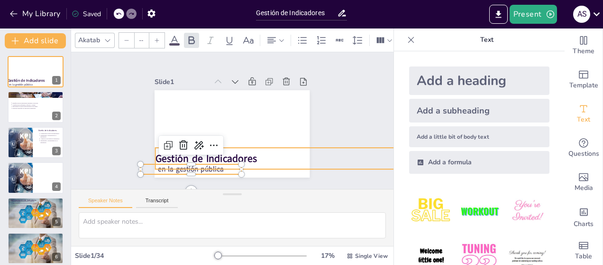
click at [267, 149] on p "Gestión de Indicadores" at bounding box center [282, 170] width 268 height 70
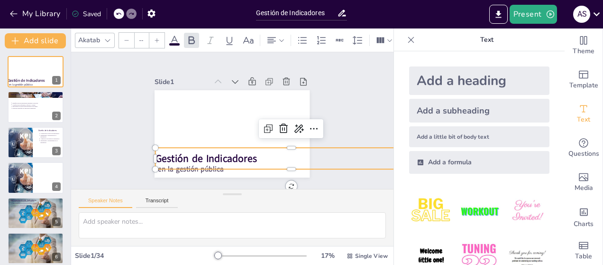
type input "124.5"
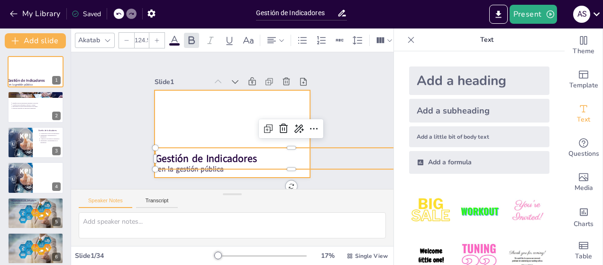
click at [192, 120] on div at bounding box center [226, 131] width 178 height 153
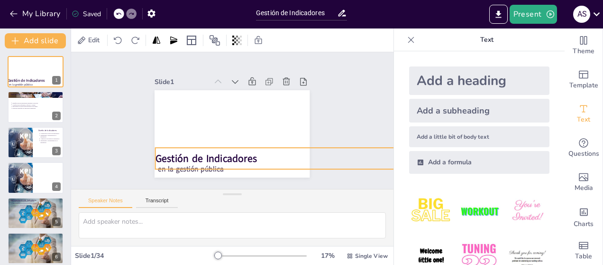
click at [200, 152] on strong "Gestión de Indicadores" at bounding box center [196, 148] width 101 height 45
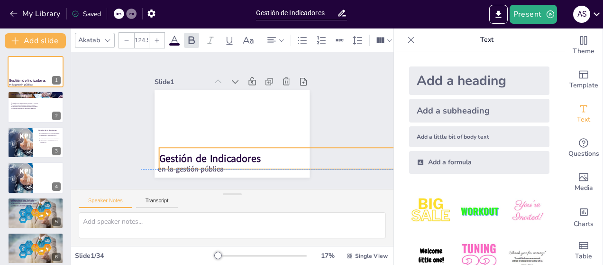
click at [204, 152] on strong "Gestión de Indicadores" at bounding box center [206, 156] width 102 height 24
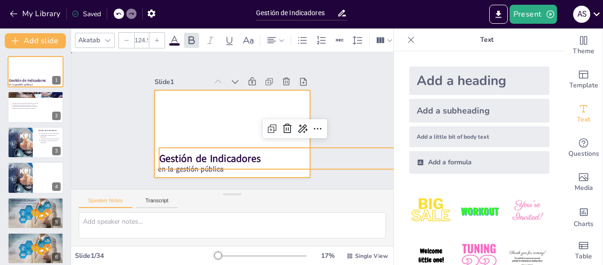
click at [213, 131] on div at bounding box center [230, 133] width 170 height 118
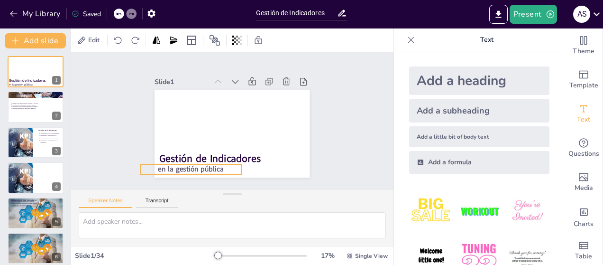
click at [205, 163] on span "en la gestión pública" at bounding box center [182, 158] width 66 height 23
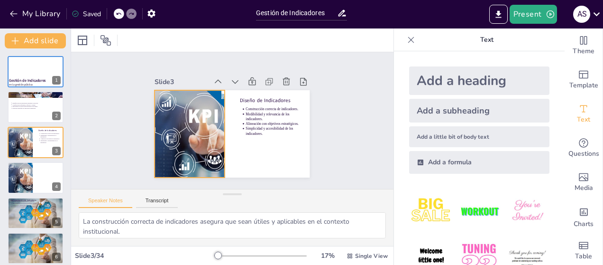
type textarea "La identificación de indicadores aplicables es esencial para asegurar que los p…"
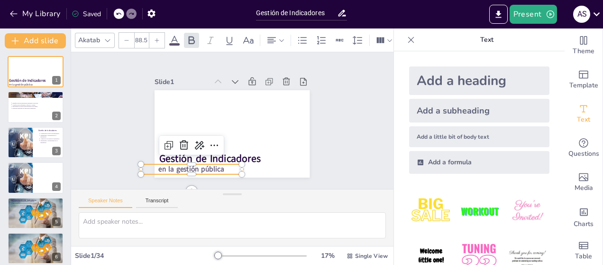
click at [206, 163] on span "en la gestión pública" at bounding box center [178, 153] width 65 height 29
click at [208, 107] on div "Gestión de Indicadores en la gestión pública" at bounding box center [239, 90] width 152 height 32
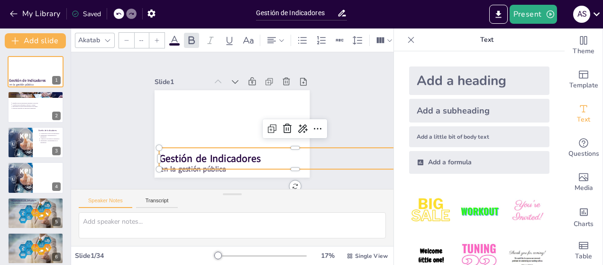
click at [292, 150] on p "Gestión de Indicadores" at bounding box center [280, 175] width 263 height 97
type input "124.5"
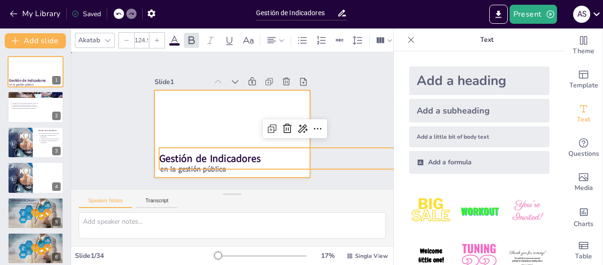
click at [228, 118] on div at bounding box center [230, 133] width 170 height 118
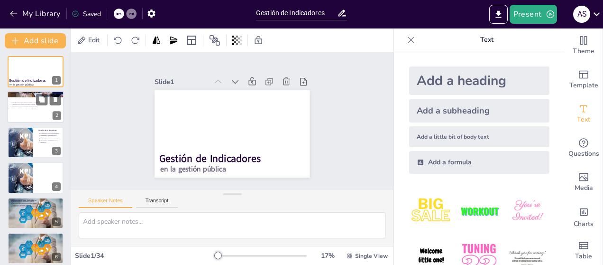
click at [37, 112] on div "Identificación de indicadores aplicables a procesos. Clasificación en eficienci…" at bounding box center [35, 105] width 51 height 20
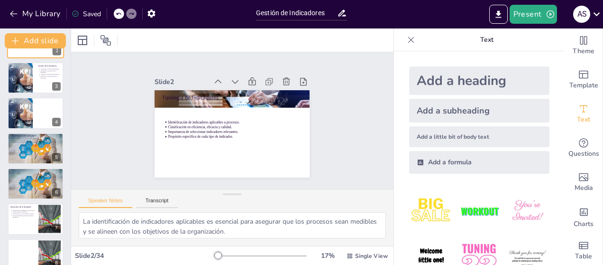
scroll to position [95, 0]
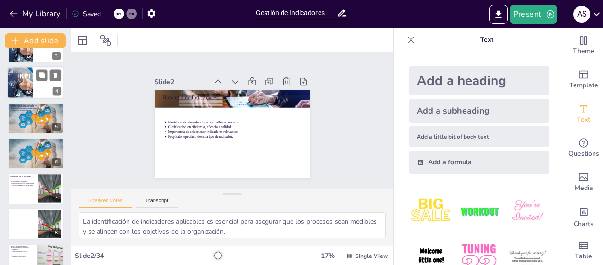
click at [28, 85] on div at bounding box center [12, 82] width 41 height 32
type textarea "La construcción correcta de indicadores asegura que sean útiles y aplicables en…"
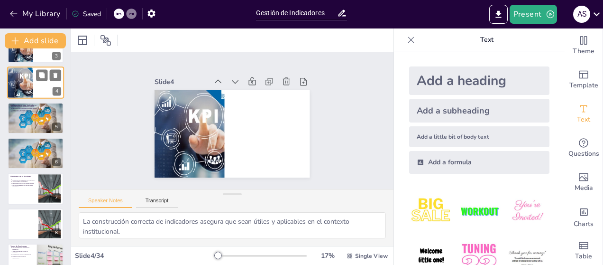
scroll to position [21, 0]
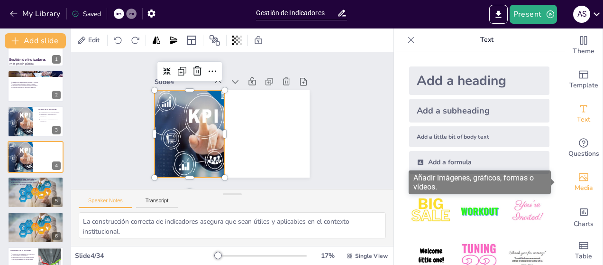
click at [578, 183] on span "Media" at bounding box center [584, 188] width 18 height 10
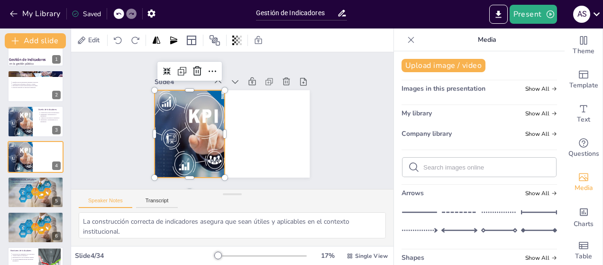
click at [452, 165] on input "text" at bounding box center [486, 167] width 127 height 7
type input "okr"
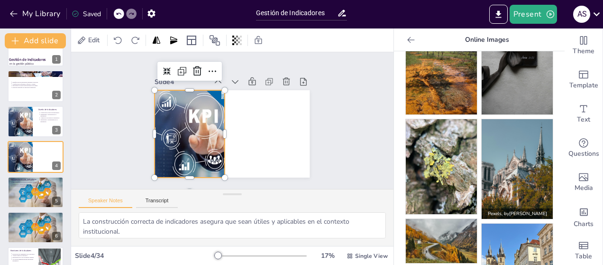
scroll to position [0, 0]
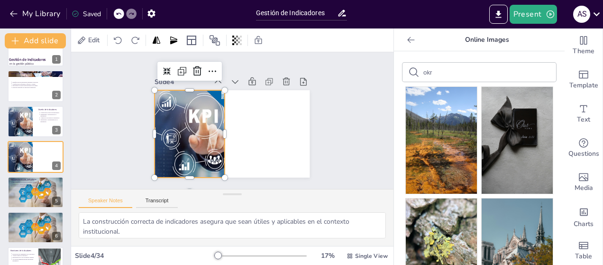
drag, startPoint x: 435, startPoint y: 70, endPoint x: 409, endPoint y: 75, distance: 27.0
click at [409, 75] on div "okr" at bounding box center [480, 72] width 154 height 19
type input "OKR"
click at [408, 71] on icon at bounding box center [413, 71] width 11 height 11
click at [408, 73] on icon at bounding box center [413, 71] width 11 height 11
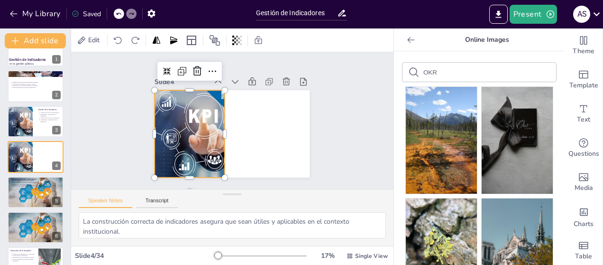
click at [406, 42] on icon at bounding box center [410, 39] width 9 height 9
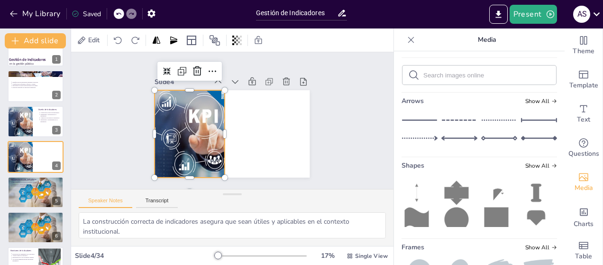
scroll to position [95, 0]
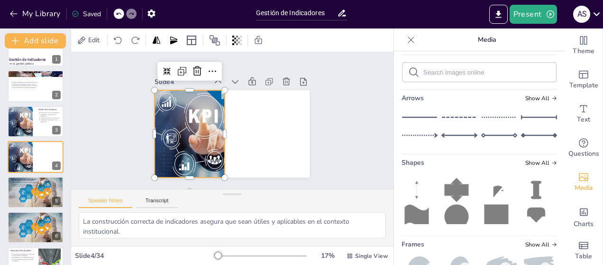
click at [448, 70] on input "text" at bounding box center [486, 72] width 127 height 7
type input "OKR"
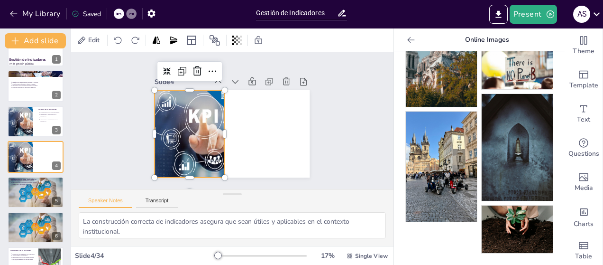
scroll to position [790, 0]
click at [469, 40] on p "Online Images" at bounding box center [487, 39] width 137 height 23
click at [406, 38] on icon at bounding box center [410, 39] width 9 height 9
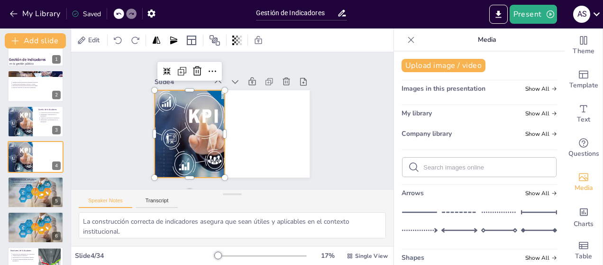
scroll to position [0, 0]
click at [469, 88] on span "Images in this presentation" at bounding box center [444, 88] width 84 height 9
click at [533, 88] on span "Show All" at bounding box center [541, 88] width 32 height 7
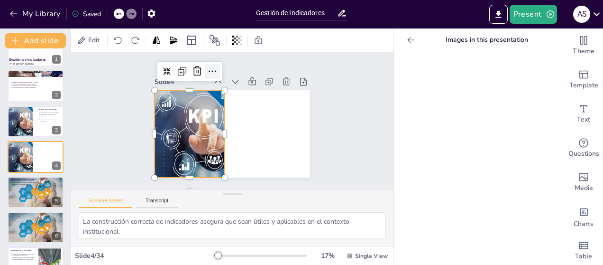
click at [216, 69] on icon at bounding box center [222, 67] width 13 height 13
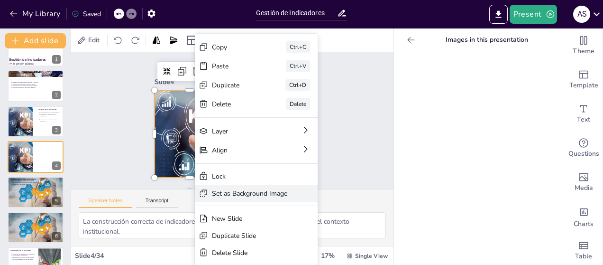
click at [269, 245] on div "Set as Background Image" at bounding box center [307, 253] width 76 height 17
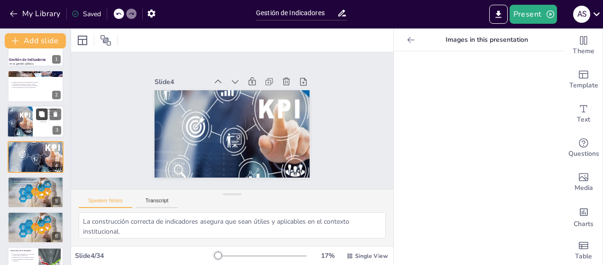
click at [40, 112] on icon at bounding box center [42, 114] width 6 height 6
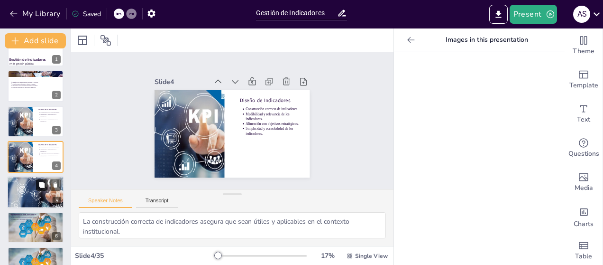
click at [37, 190] on button at bounding box center [41, 184] width 11 height 11
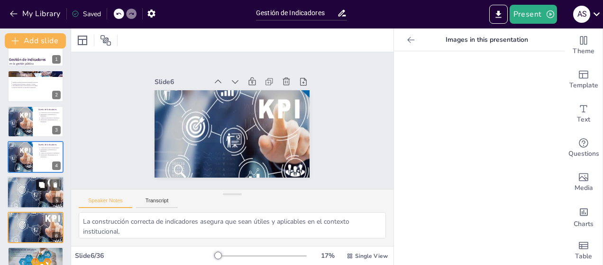
scroll to position [92, 0]
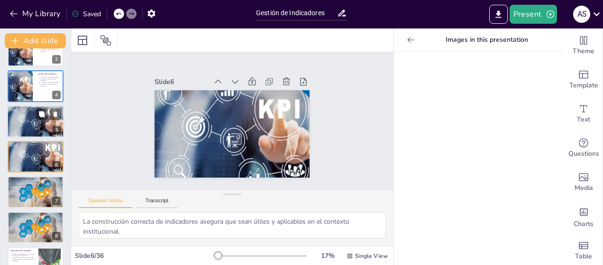
click at [33, 119] on div at bounding box center [35, 121] width 57 height 45
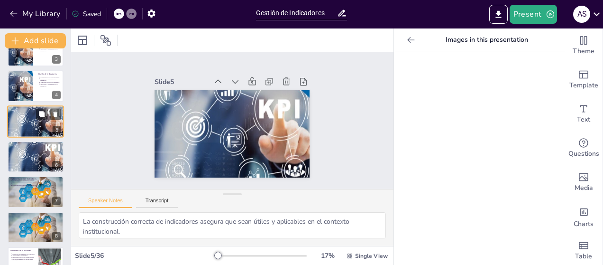
scroll to position [56, 0]
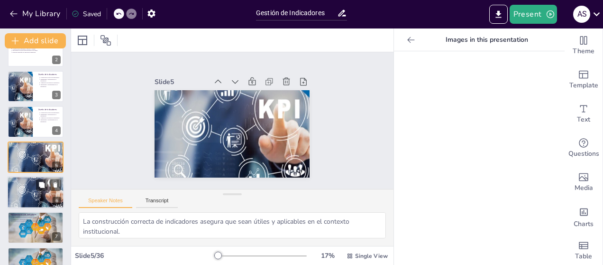
click at [30, 187] on div at bounding box center [35, 191] width 57 height 45
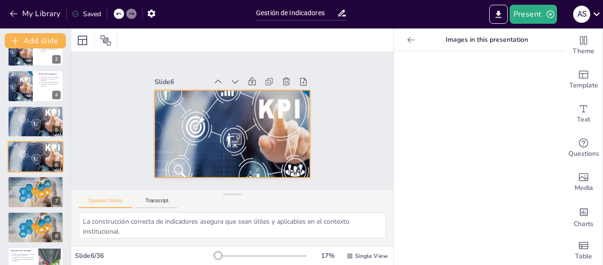
click at [270, 148] on div at bounding box center [230, 133] width 167 height 138
click at [254, 40] on icon at bounding box center [255, 40] width 9 height 9
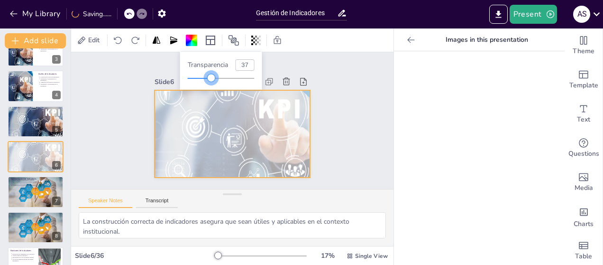
type input "38"
drag, startPoint x: 254, startPoint y: 77, endPoint x: 213, endPoint y: 79, distance: 40.8
click at [213, 79] on div at bounding box center [213, 78] width 8 height 8
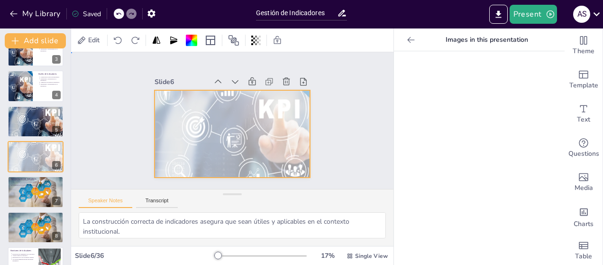
click at [89, 131] on div "Slide 1 Gestión de Indicadores en la gestión pública Slide 2 Tipología de Indic…" at bounding box center [232, 120] width 349 height 229
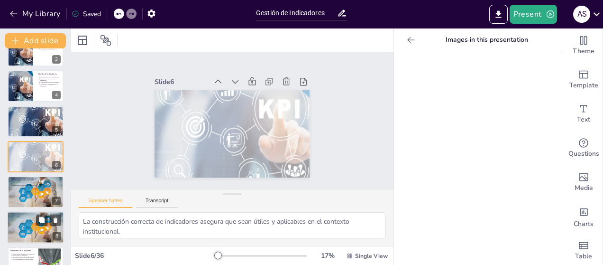
click at [39, 229] on div at bounding box center [35, 227] width 65 height 32
type textarea "Implementar buenas prácticas en el seguimiento y análisis de indicadores garant…"
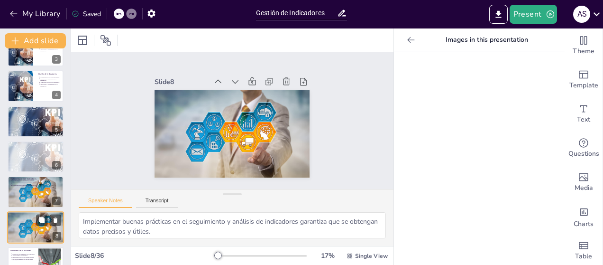
scroll to position [162, 0]
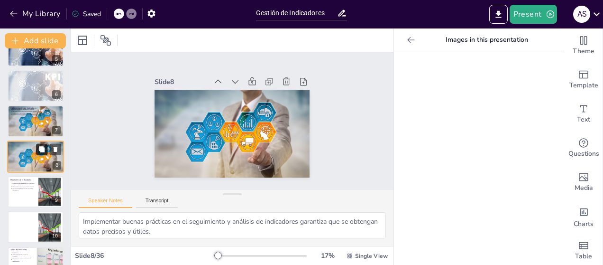
click at [42, 147] on icon at bounding box center [42, 149] width 6 height 6
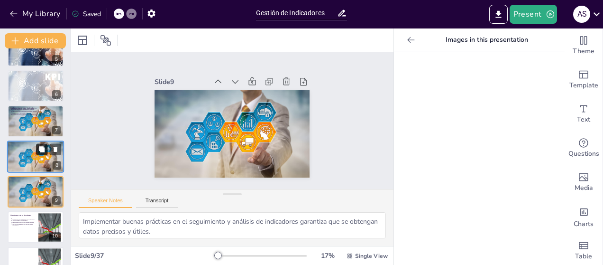
scroll to position [197, 0]
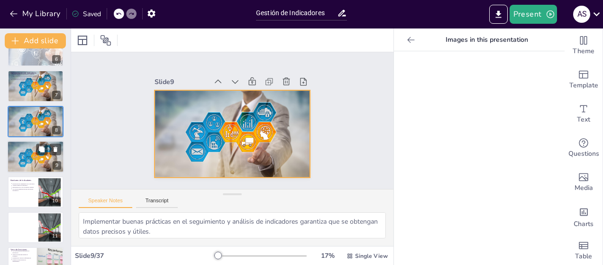
click at [33, 158] on div at bounding box center [35, 156] width 65 height 32
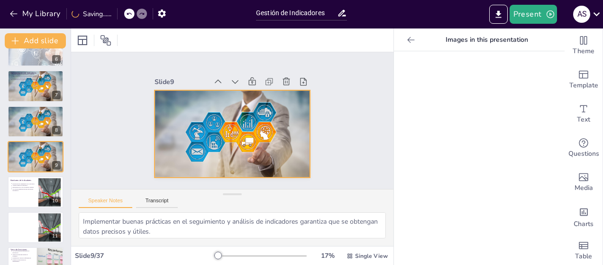
click at [225, 144] on div at bounding box center [229, 134] width 191 height 122
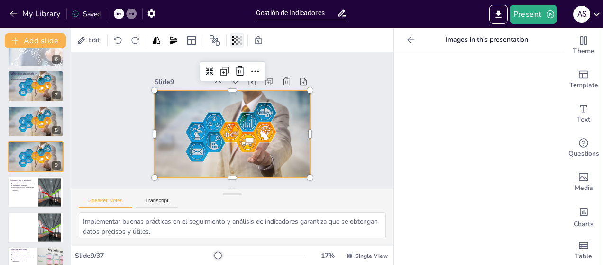
click at [238, 43] on icon at bounding box center [236, 40] width 9 height 9
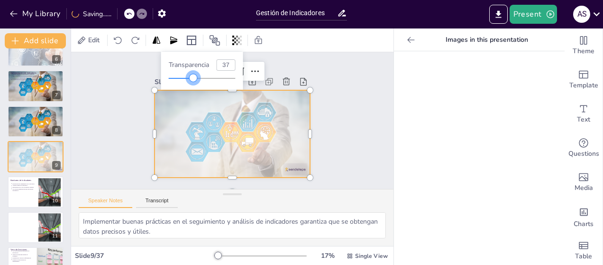
type input "28"
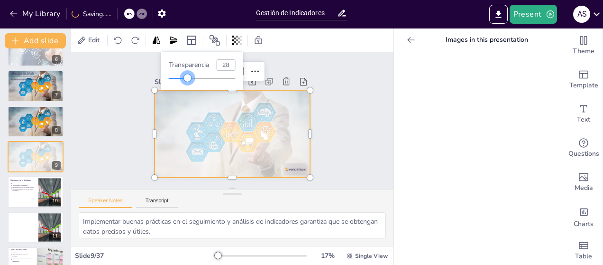
drag, startPoint x: 235, startPoint y: 79, endPoint x: 188, endPoint y: 80, distance: 47.4
click at [188, 80] on div at bounding box center [187, 78] width 8 height 8
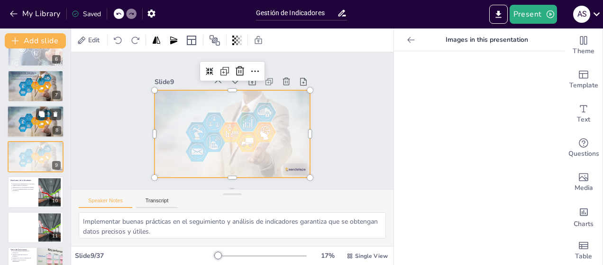
click at [32, 118] on div at bounding box center [35, 121] width 65 height 32
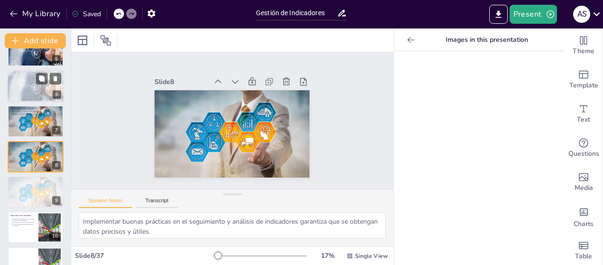
click at [39, 90] on div at bounding box center [35, 85] width 57 height 45
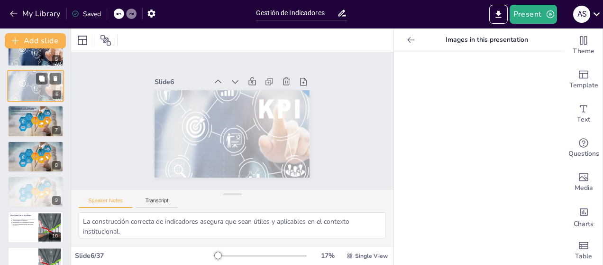
scroll to position [92, 0]
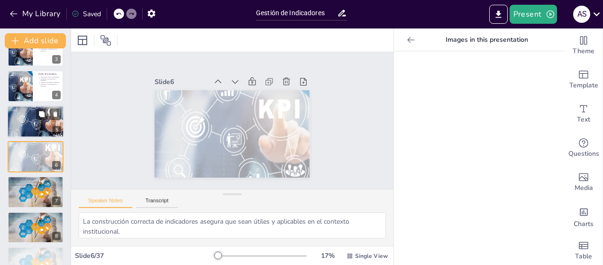
click at [34, 121] on div at bounding box center [35, 121] width 57 height 45
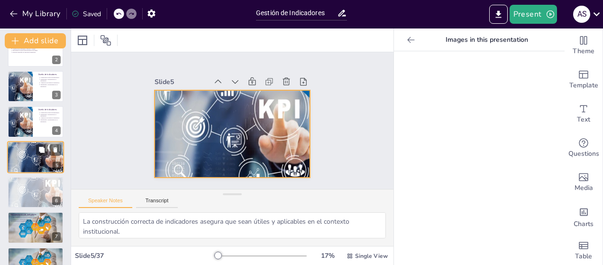
click at [36, 157] on div at bounding box center [35, 156] width 57 height 45
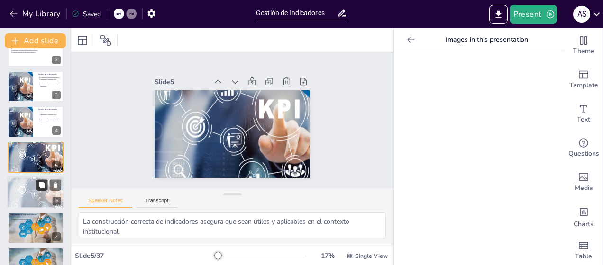
click at [39, 185] on icon at bounding box center [42, 185] width 6 height 6
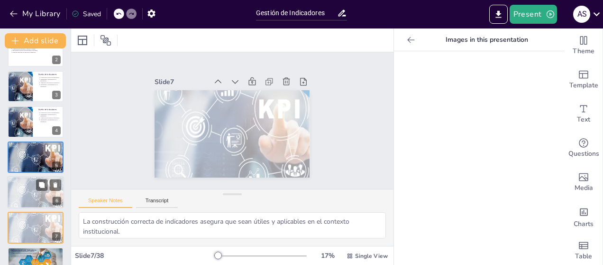
scroll to position [127, 0]
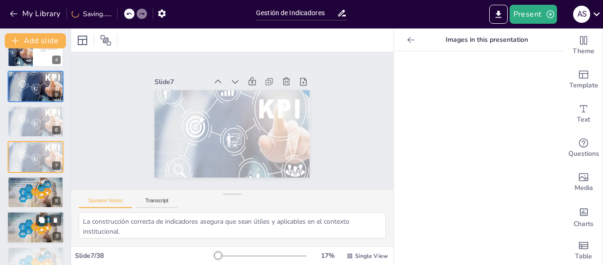
click at [37, 192] on div at bounding box center [36, 191] width 64 height 31
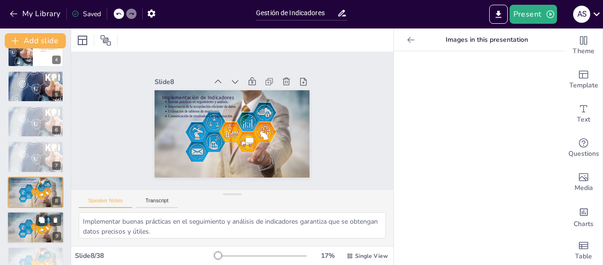
scroll to position [162, 0]
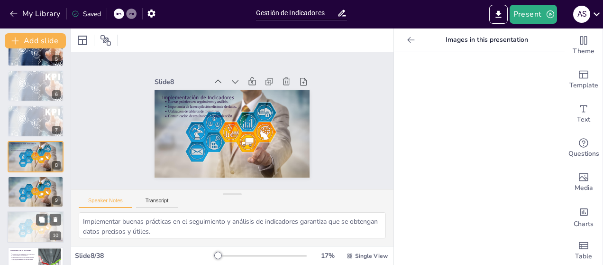
click at [20, 226] on div at bounding box center [35, 227] width 65 height 32
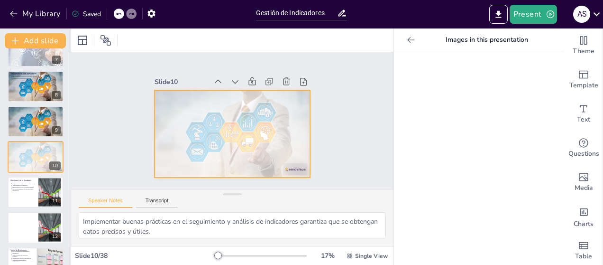
click at [296, 166] on div at bounding box center [229, 134] width 191 height 122
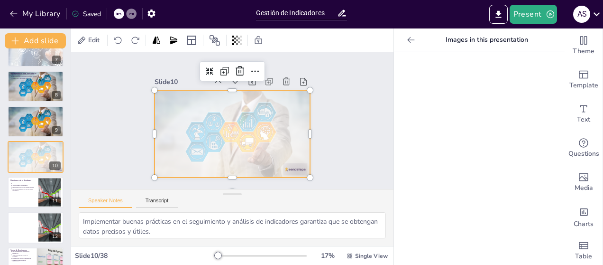
click at [289, 165] on div at bounding box center [230, 133] width 185 height 105
click at [287, 146] on div at bounding box center [229, 134] width 191 height 122
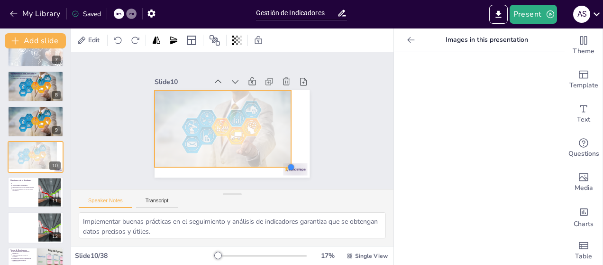
drag, startPoint x: 302, startPoint y: 174, endPoint x: 276, endPoint y: 161, distance: 29.7
click at [276, 174] on div at bounding box center [280, 178] width 9 height 9
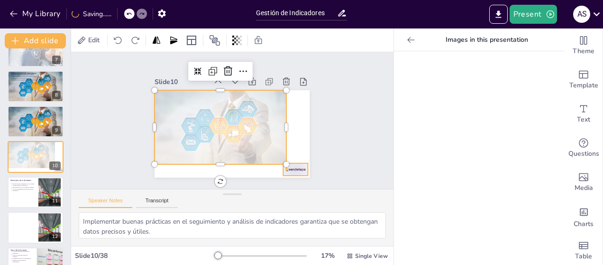
click at [260, 186] on div at bounding box center [247, 198] width 26 height 25
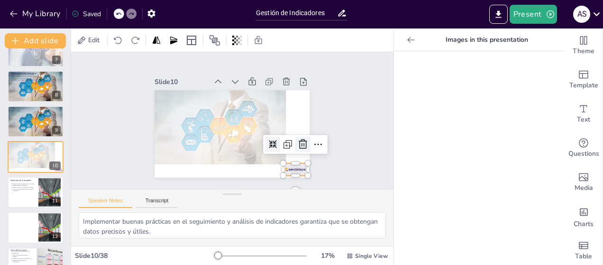
click at [296, 145] on icon at bounding box center [300, 151] width 12 height 12
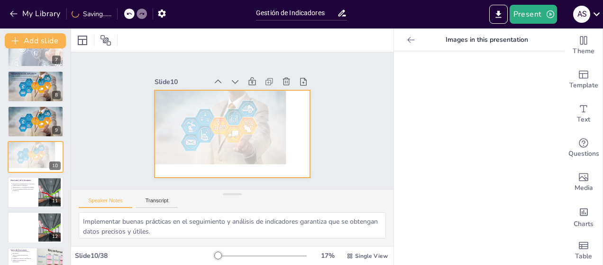
click at [259, 142] on div at bounding box center [219, 124] width 162 height 103
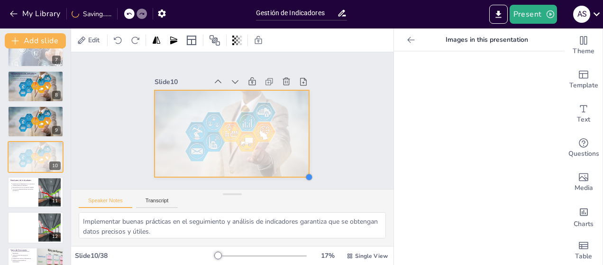
drag, startPoint x: 279, startPoint y: 159, endPoint x: 302, endPoint y: 164, distance: 23.2
click at [302, 164] on div at bounding box center [231, 133] width 164 height 103
click at [354, 165] on div "Slide 1 Gestión de Indicadores en la gestión pública Slide 2 Tipología de Indic…" at bounding box center [232, 121] width 335 height 170
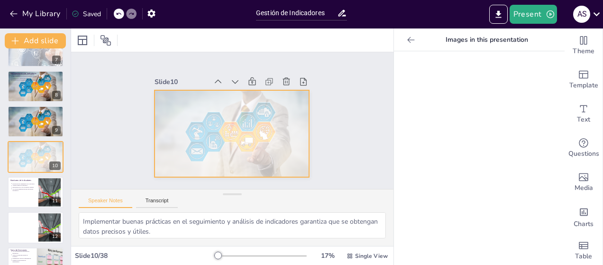
click at [283, 156] on div at bounding box center [229, 133] width 190 height 121
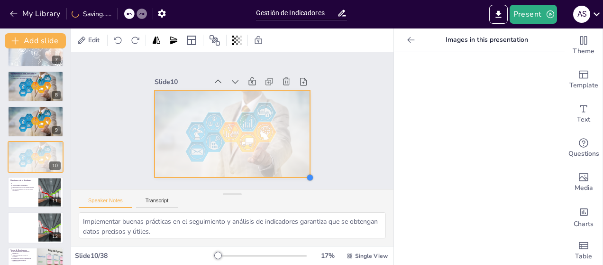
click at [301, 188] on div at bounding box center [296, 192] width 9 height 9
click at [335, 159] on div "Slide 1 Gestión de Indicadores en la gestión pública Slide 2 Tipología de Indic…" at bounding box center [232, 120] width 344 height 201
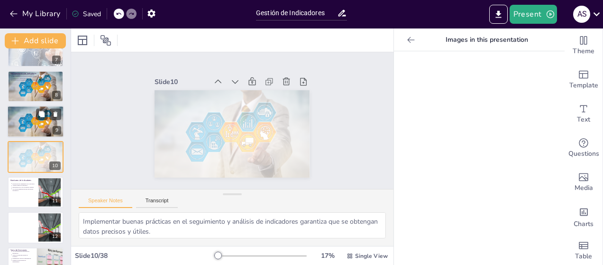
click at [33, 124] on div at bounding box center [35, 121] width 65 height 32
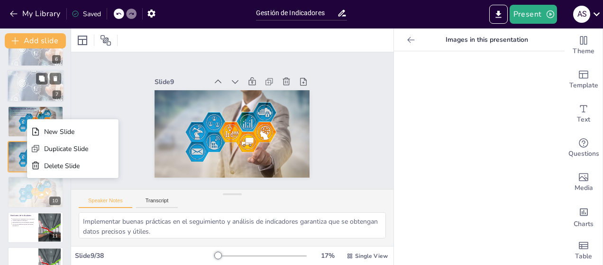
click at [27, 94] on div at bounding box center [35, 86] width 57 height 45
type textarea "La construcción correcta de indicadores asegura que sean útiles y aplicables en…"
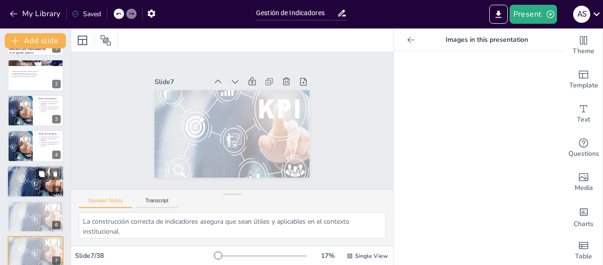
click at [22, 172] on div at bounding box center [35, 180] width 57 height 45
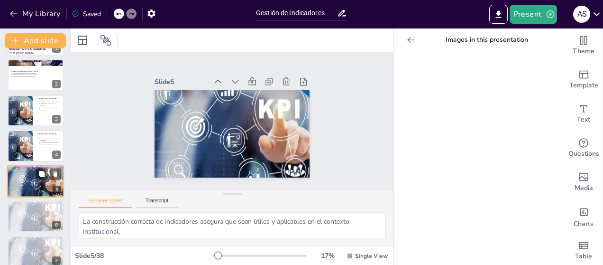
scroll to position [56, 0]
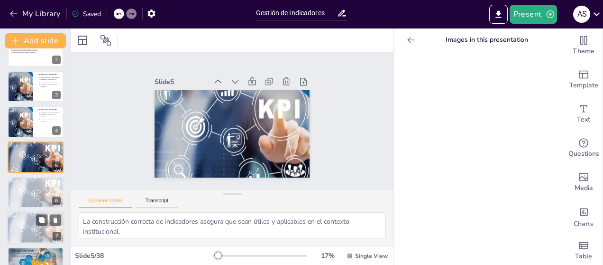
click at [28, 221] on div at bounding box center [35, 227] width 57 height 45
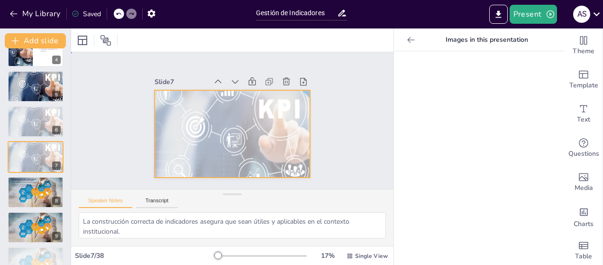
click at [241, 108] on div at bounding box center [230, 133] width 167 height 138
click at [253, 40] on icon at bounding box center [252, 40] width 2 height 9
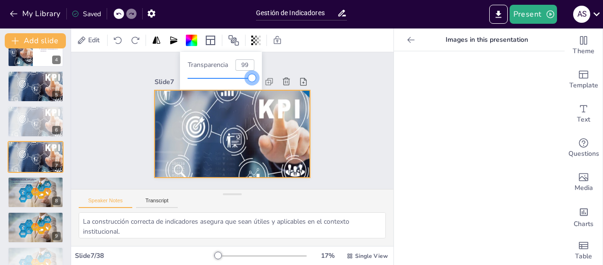
type input "100"
drag, startPoint x: 223, startPoint y: 77, endPoint x: 262, endPoint y: 76, distance: 38.4
click at [257, 77] on div at bounding box center [255, 78] width 8 height 8
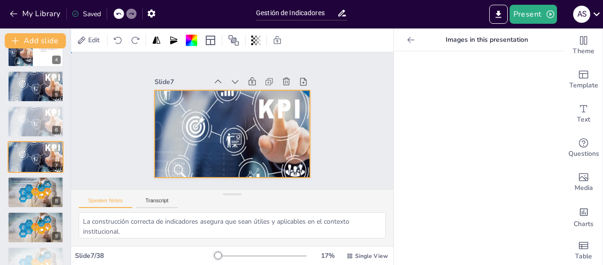
click at [276, 116] on div at bounding box center [229, 133] width 177 height 152
click at [450, 40] on p "Images in this presentation" at bounding box center [487, 39] width 137 height 23
click at [406, 41] on icon at bounding box center [410, 39] width 9 height 9
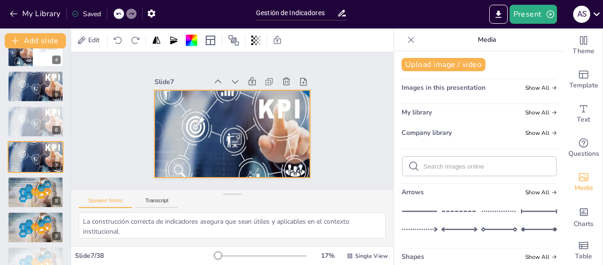
scroll to position [0, 0]
click at [443, 170] on form at bounding box center [486, 167] width 127 height 9
drag, startPoint x: 401, startPoint y: 167, endPoint x: 407, endPoint y: 167, distance: 5.7
click at [404, 167] on div at bounding box center [480, 166] width 154 height 19
click at [408, 165] on icon at bounding box center [413, 166] width 11 height 11
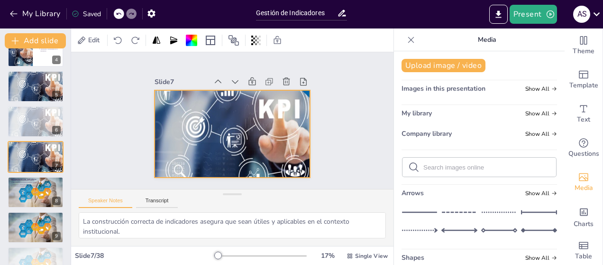
click at [415, 165] on div at bounding box center [480, 166] width 154 height 19
click at [429, 165] on input "text" at bounding box center [486, 167] width 127 height 7
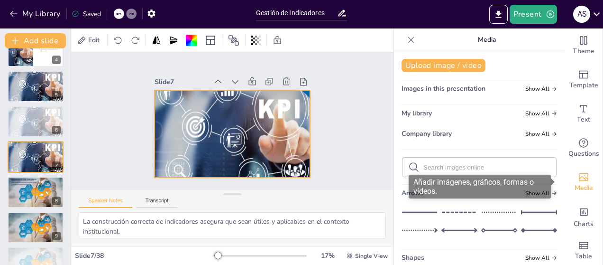
click at [577, 183] on span "Media" at bounding box center [584, 188] width 18 height 10
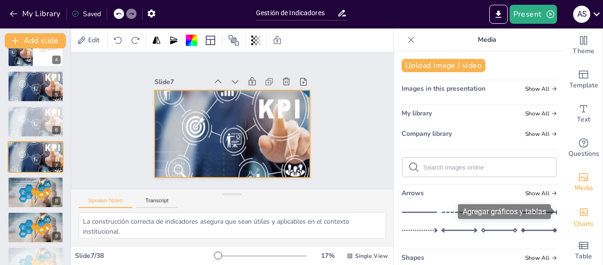
scroll to position [10, 0]
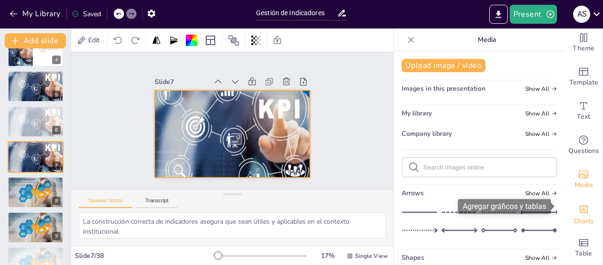
click at [579, 205] on icon "Add charts and graphs" at bounding box center [584, 209] width 10 height 10
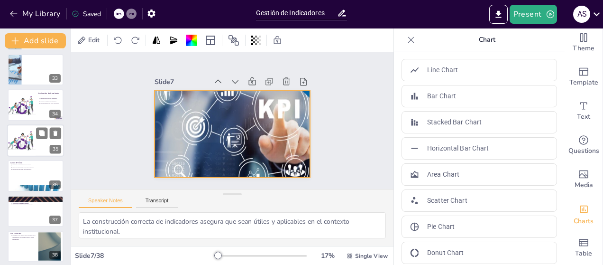
scroll to position [1135, 0]
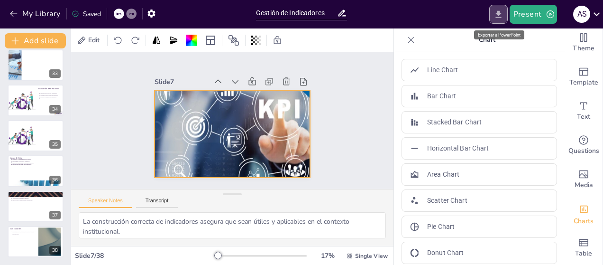
click at [497, 15] on icon "Export to PowerPoint" at bounding box center [499, 14] width 10 height 10
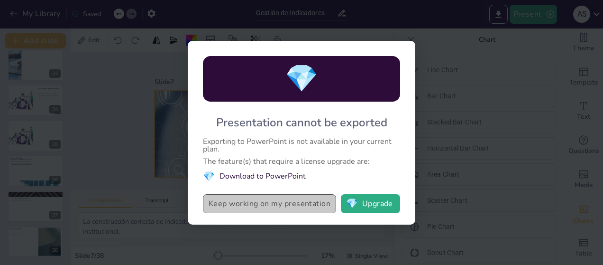
click at [309, 208] on button "Keep working on my presentation" at bounding box center [269, 203] width 133 height 19
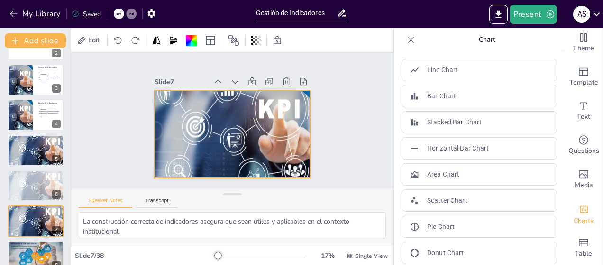
scroll to position [0, 0]
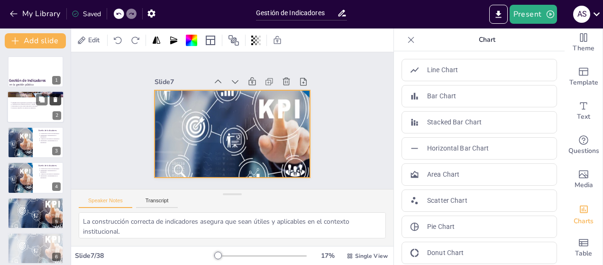
click at [55, 99] on icon at bounding box center [56, 99] width 4 height 5
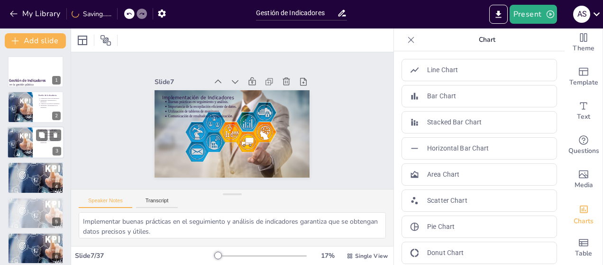
click at [24, 140] on div at bounding box center [12, 142] width 41 height 32
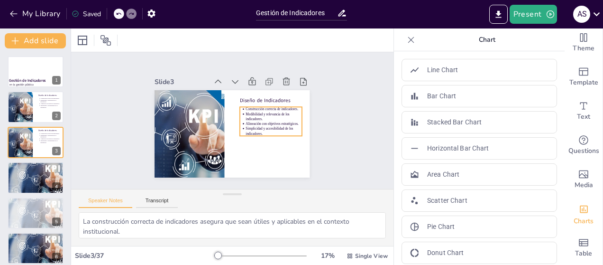
click at [247, 121] on p "Alineación con objetivos estratégicos." at bounding box center [274, 123] width 56 height 5
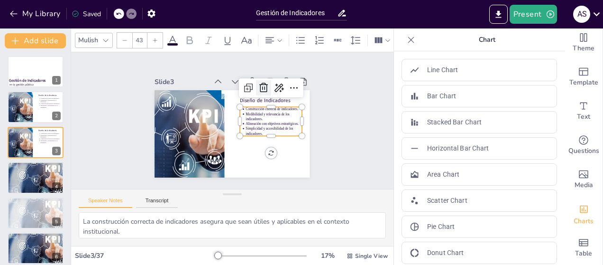
click at [266, 93] on icon at bounding box center [271, 98] width 11 height 11
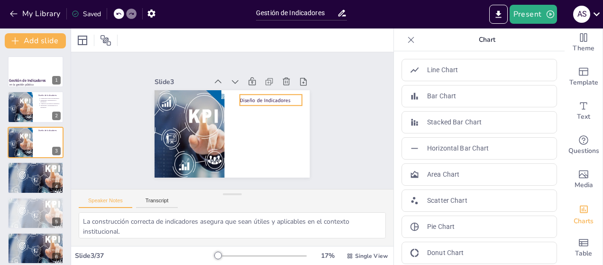
click at [254, 97] on p "Diseño de Indicadores" at bounding box center [273, 104] width 63 height 14
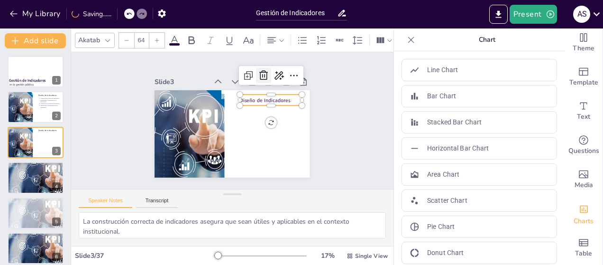
click at [262, 73] on icon at bounding box center [268, 79] width 12 height 12
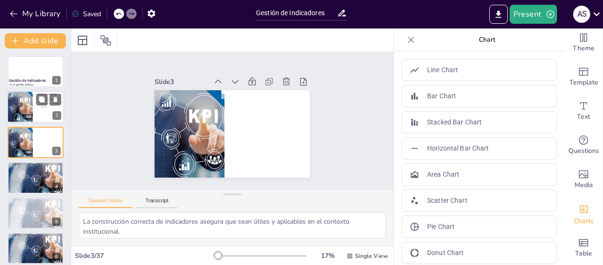
click at [29, 106] on div at bounding box center [12, 107] width 41 height 32
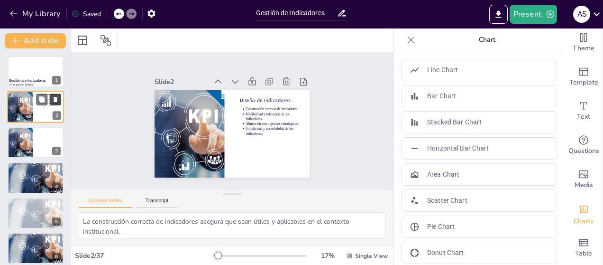
click at [54, 101] on icon at bounding box center [56, 99] width 4 height 5
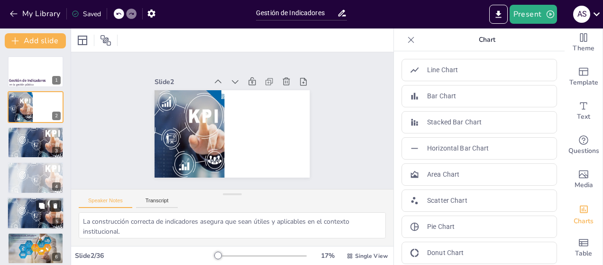
click at [55, 206] on icon at bounding box center [56, 205] width 4 height 5
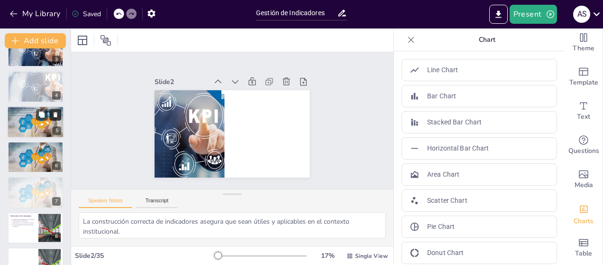
scroll to position [95, 0]
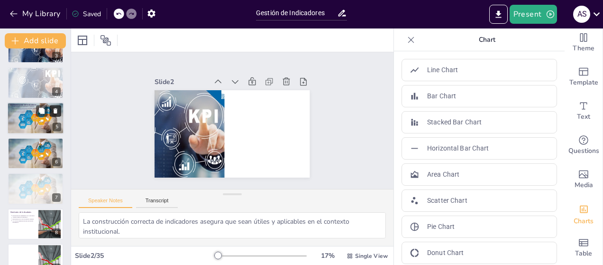
click at [55, 110] on icon at bounding box center [56, 110] width 4 height 5
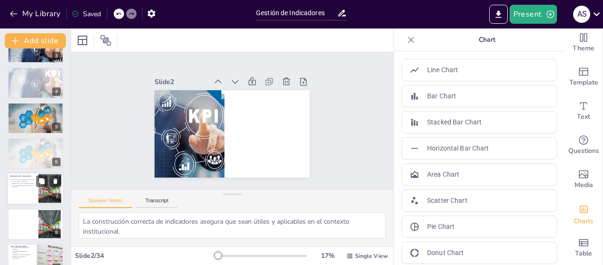
click at [26, 191] on div at bounding box center [35, 189] width 57 height 32
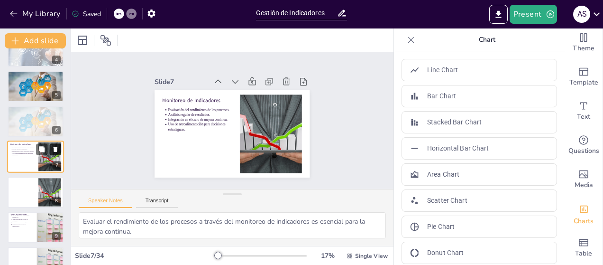
click at [56, 148] on icon at bounding box center [56, 149] width 4 height 5
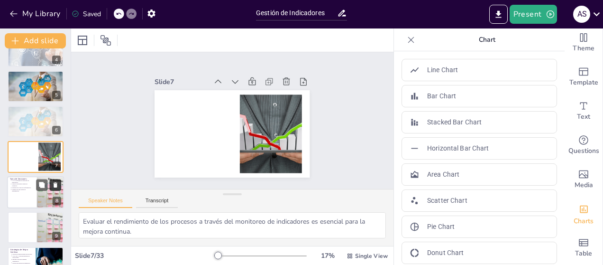
click at [54, 181] on icon at bounding box center [55, 184] width 7 height 7
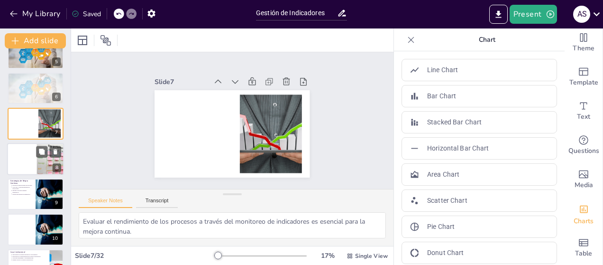
scroll to position [174, 0]
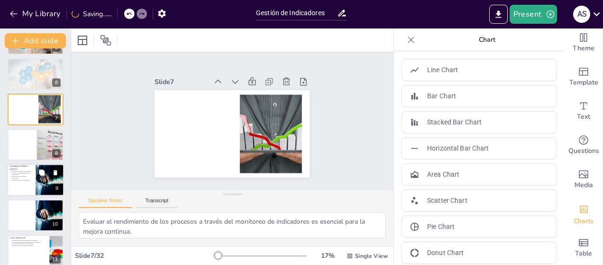
click at [48, 182] on div at bounding box center [50, 180] width 48 height 32
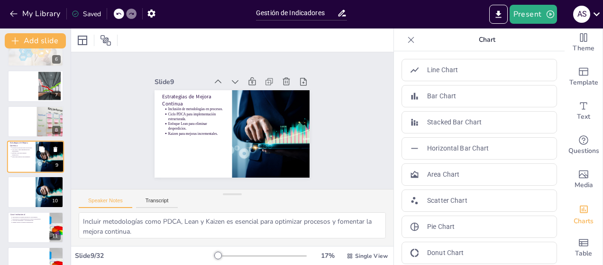
click at [58, 149] on icon at bounding box center [55, 149] width 7 height 7
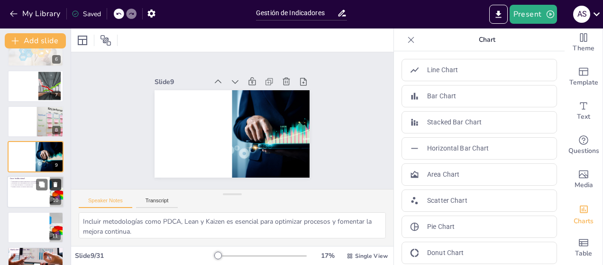
click at [57, 183] on icon at bounding box center [55, 184] width 7 height 7
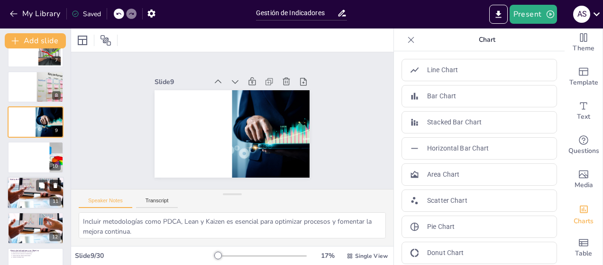
scroll to position [245, 0]
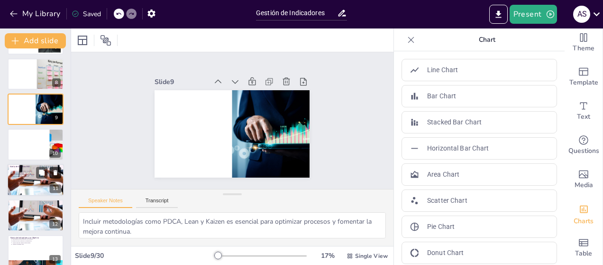
click at [54, 173] on icon at bounding box center [56, 172] width 4 height 5
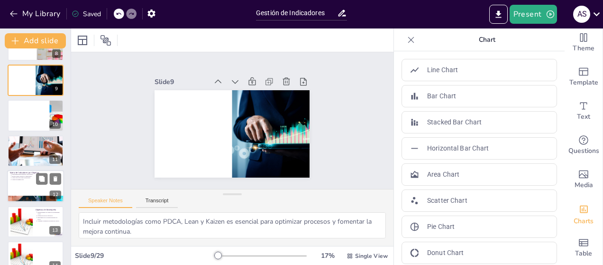
scroll to position [339, 0]
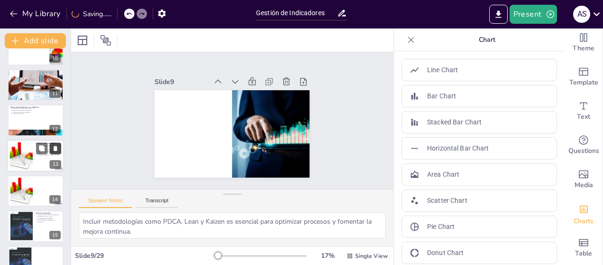
click at [55, 147] on icon at bounding box center [56, 148] width 4 height 5
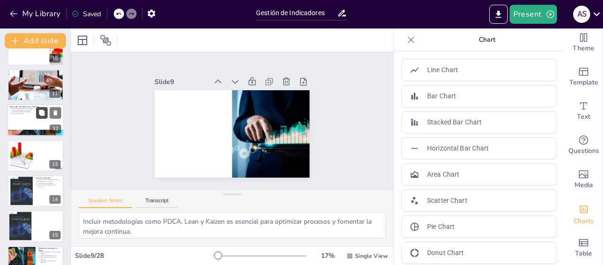
click at [46, 109] on button at bounding box center [41, 112] width 11 height 11
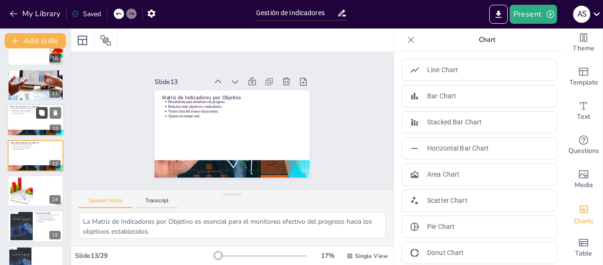
scroll to position [339, 0]
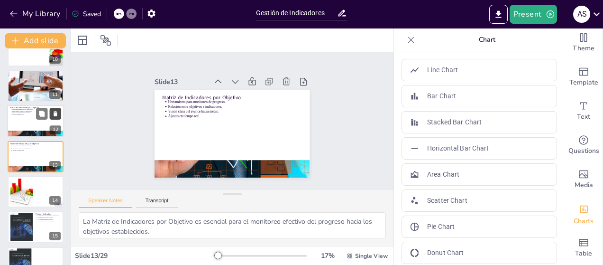
click at [57, 112] on icon at bounding box center [55, 113] width 7 height 7
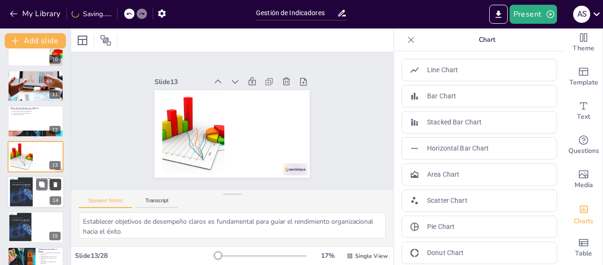
click at [55, 183] on icon at bounding box center [56, 184] width 4 height 5
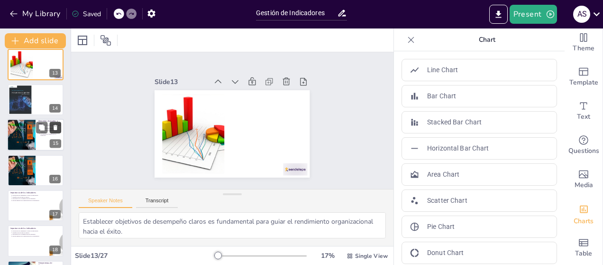
scroll to position [433, 0]
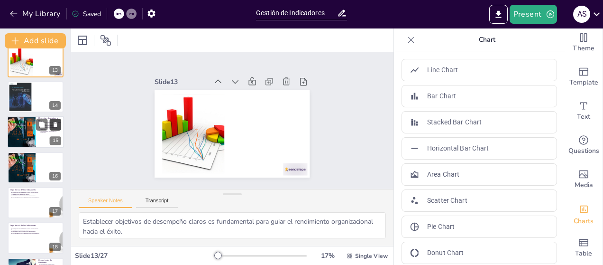
click at [56, 121] on icon at bounding box center [55, 124] width 7 height 7
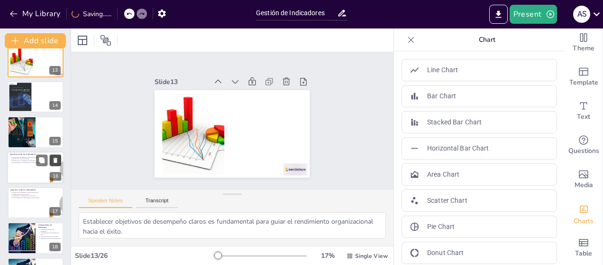
click at [55, 160] on icon at bounding box center [56, 159] width 4 height 5
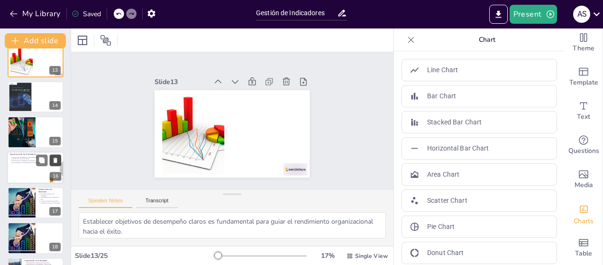
click at [55, 160] on icon at bounding box center [56, 159] width 4 height 5
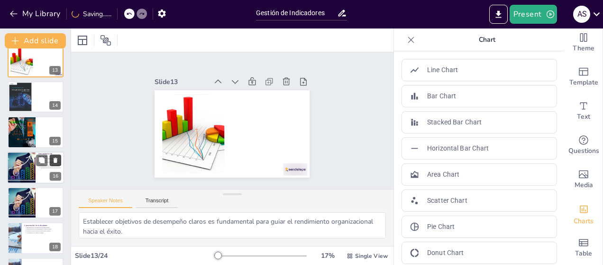
click at [55, 156] on button at bounding box center [55, 159] width 11 height 11
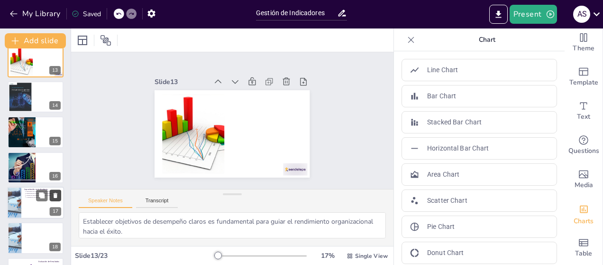
click at [57, 192] on icon at bounding box center [55, 195] width 7 height 7
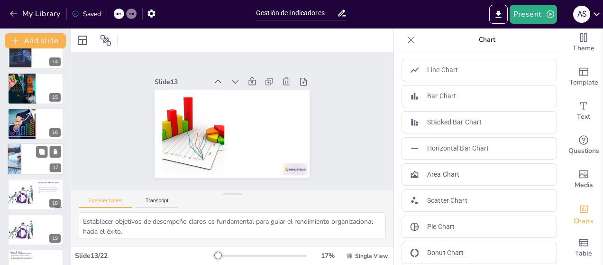
scroll to position [528, 0]
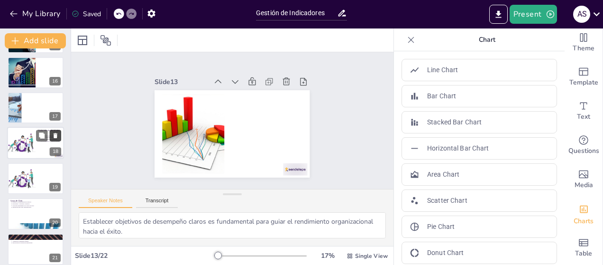
click at [56, 134] on icon at bounding box center [55, 135] width 7 height 7
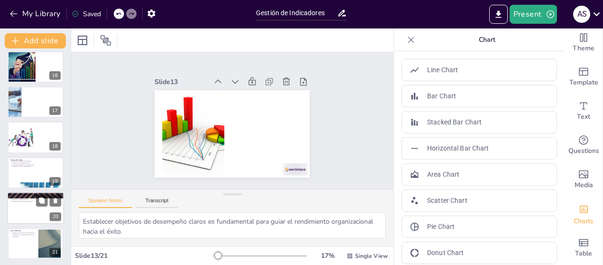
scroll to position [536, 0]
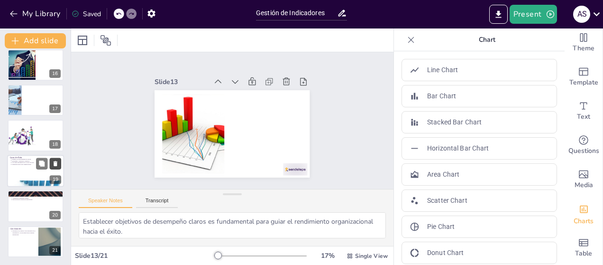
click at [54, 163] on icon at bounding box center [56, 163] width 4 height 5
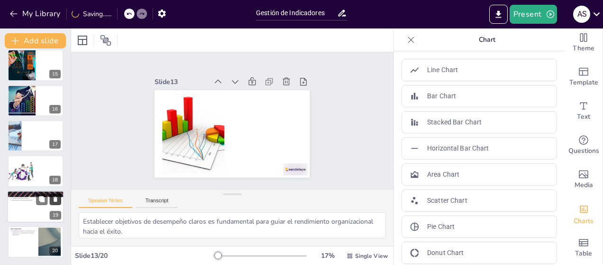
click at [59, 198] on button at bounding box center [55, 198] width 11 height 11
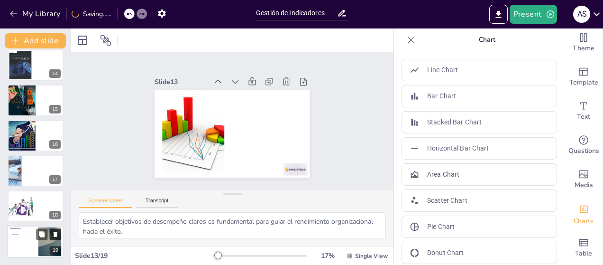
scroll to position [465, 0]
click at [56, 232] on icon at bounding box center [55, 233] width 7 height 7
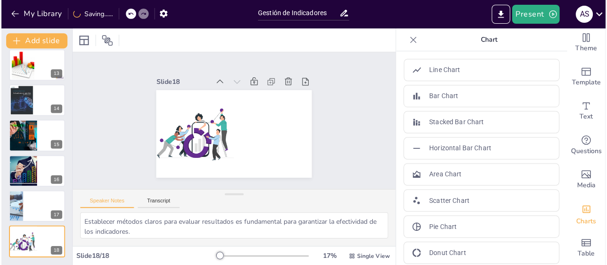
scroll to position [430, 0]
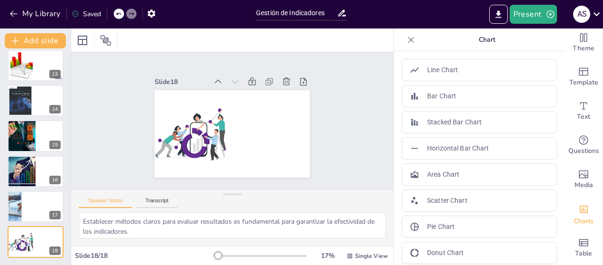
click at [92, 12] on div "Saved" at bounding box center [86, 13] width 29 height 9
click at [498, 15] on icon "Export to PowerPoint" at bounding box center [499, 14] width 10 height 10
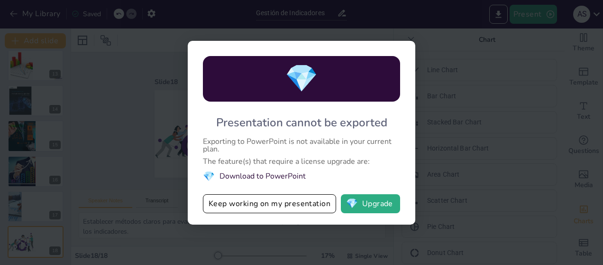
click at [467, 127] on div "💎 Presentation cannot be exported Exporting to PowerPoint is not available in y…" at bounding box center [301, 132] width 603 height 265
click at [478, 88] on div "💎 Presentation cannot be exported Exporting to PowerPoint is not available in y…" at bounding box center [301, 132] width 603 height 265
click at [388, 54] on div "💎 Presentation cannot be exported Exporting to PowerPoint is not available in y…" at bounding box center [302, 132] width 228 height 183
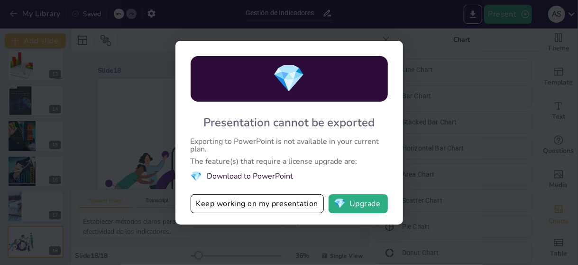
click at [131, 90] on div "💎 Presentation cannot be exported Exporting to PowerPoint is not available in y…" at bounding box center [289, 132] width 578 height 265
click at [66, 115] on div "💎 Presentation cannot be exported Exporting to PowerPoint is not available in y…" at bounding box center [289, 132] width 578 height 265
click at [505, 64] on div "💎 Presentation cannot be exported Exporting to PowerPoint is not available in y…" at bounding box center [289, 132] width 578 height 265
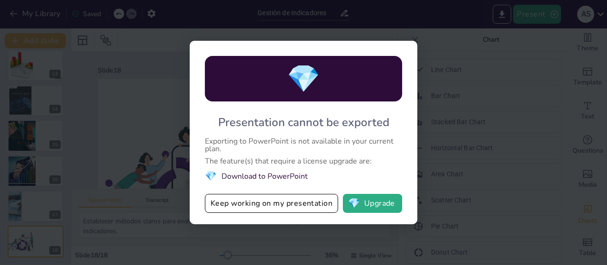
scroll to position [9, 0]
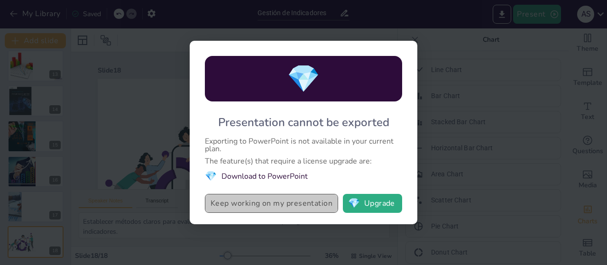
click at [329, 202] on button "Keep working on my presentation" at bounding box center [271, 203] width 133 height 19
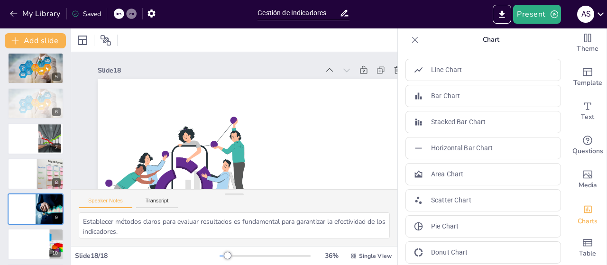
scroll to position [0, 0]
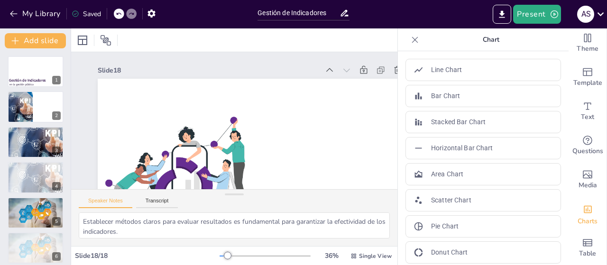
click at [119, 15] on icon at bounding box center [119, 14] width 6 height 6
type textarea "Establecer objetivos de desempeño claros es fundamental para guiar el rendimien…"
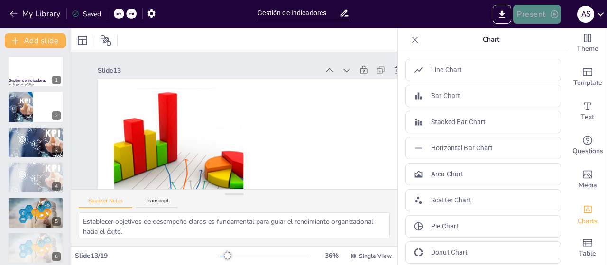
click at [550, 14] on icon "button" at bounding box center [554, 13] width 9 height 9
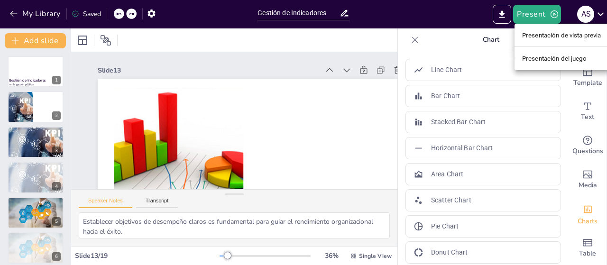
click at [532, 32] on font "Presentación de vista previa" at bounding box center [561, 35] width 79 height 7
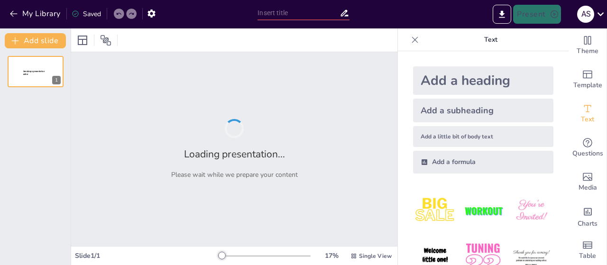
type input "Gestión de Indicadores"
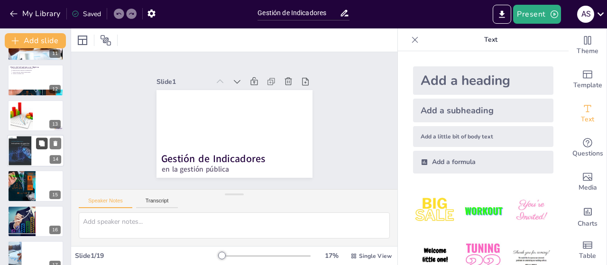
scroll to position [465, 0]
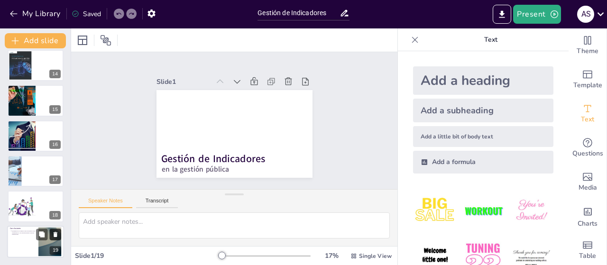
click at [55, 234] on icon at bounding box center [56, 234] width 4 height 5
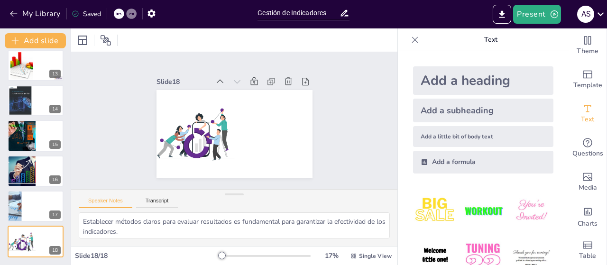
scroll to position [429, 0]
click at [58, 234] on icon at bounding box center [55, 234] width 7 height 7
type textarea "La capacitación en indicadores es esencial para maximizar su efectividad y aseg…"
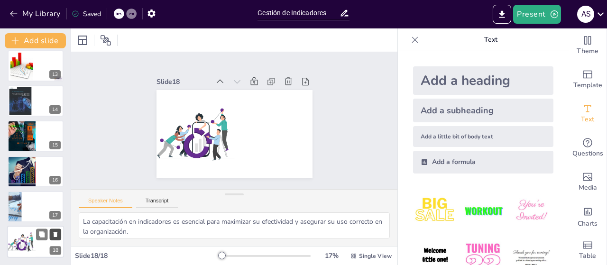
scroll to position [394, 0]
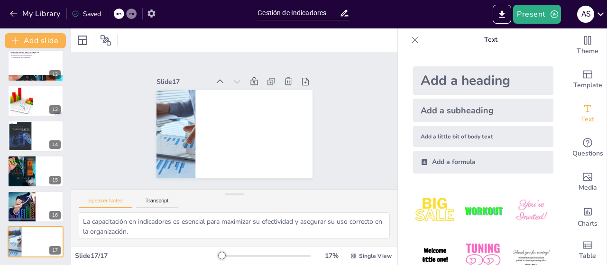
click at [149, 10] on icon "button" at bounding box center [152, 14] width 10 height 10
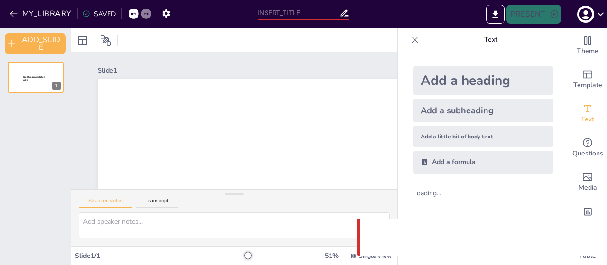
type input "Gestión de Indicadores"
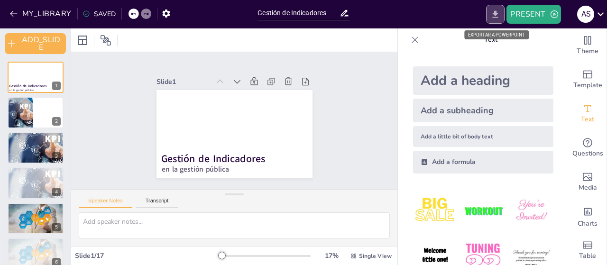
click at [498, 15] on icon "EXPORT_TO_POWERPOINT" at bounding box center [495, 14] width 10 height 10
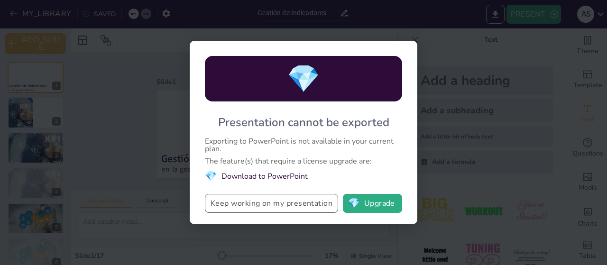
click at [314, 207] on button "Keep working on my presentation" at bounding box center [271, 203] width 133 height 19
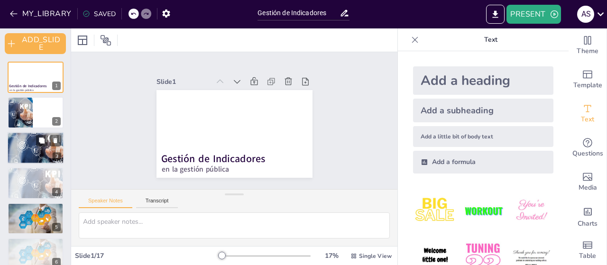
click at [39, 147] on div at bounding box center [35, 147] width 57 height 45
type textarea "La construcción correcta de indicadores asegura que sean útiles y aplicables en…"
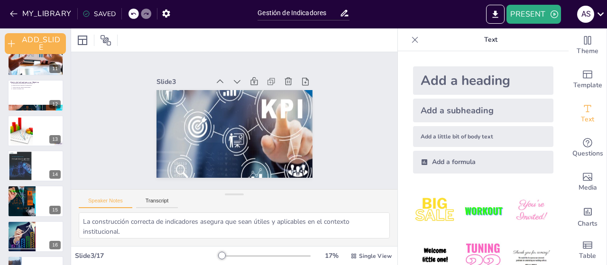
scroll to position [400, 0]
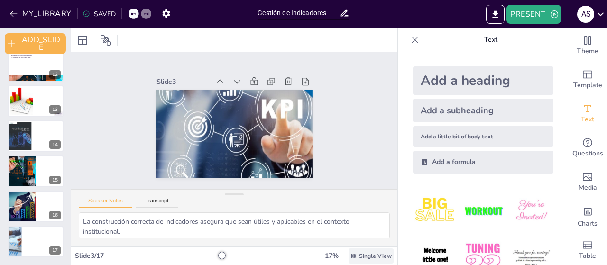
click at [373, 257] on span "Single View" at bounding box center [375, 256] width 33 height 8
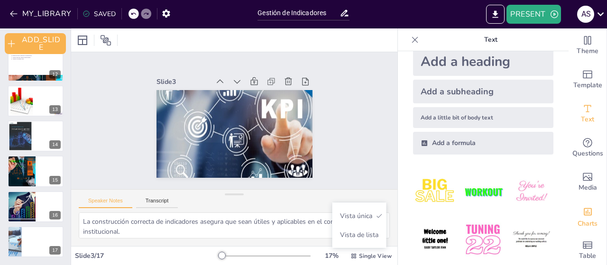
scroll to position [74, 0]
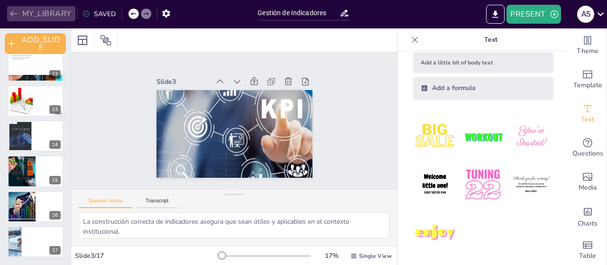
click at [33, 13] on button "MY_LIBRARY" at bounding box center [41, 13] width 68 height 15
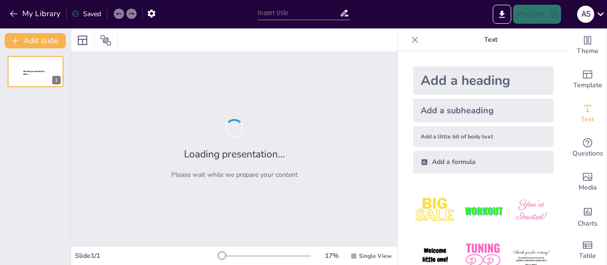
type input "Gestión de Indicadores"
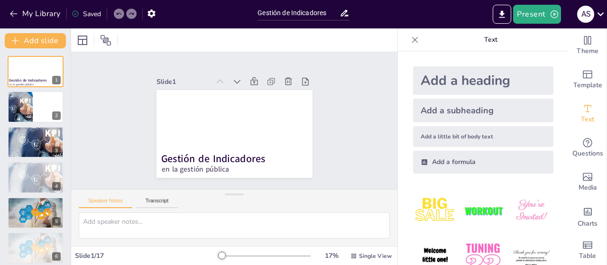
click at [398, 129] on div "Add a heading Add a subheading Add a little bit of body text Add a formula" at bounding box center [483, 158] width 171 height 214
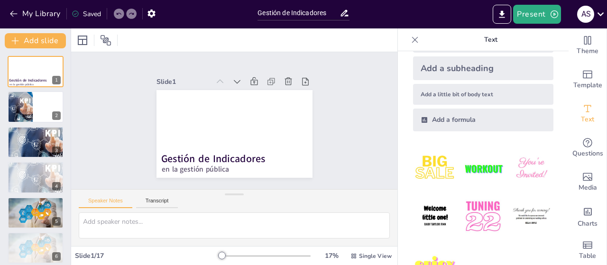
scroll to position [74, 0]
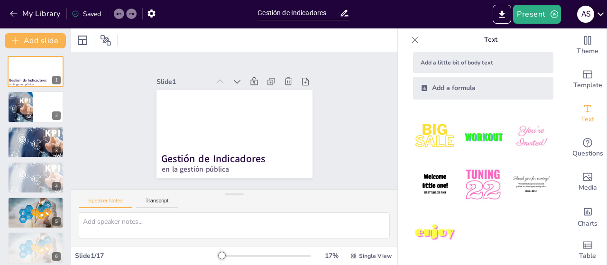
click at [602, 11] on icon at bounding box center [600, 14] width 13 height 13
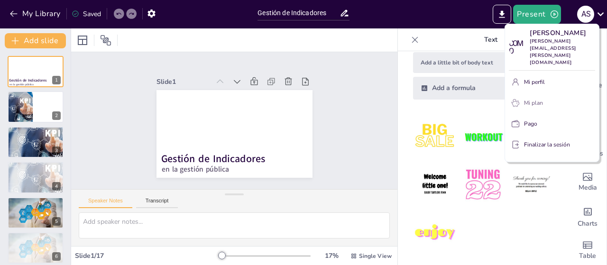
click at [532, 99] on p "Mi plan" at bounding box center [533, 103] width 19 height 9
